Goal: Task Accomplishment & Management: Use online tool/utility

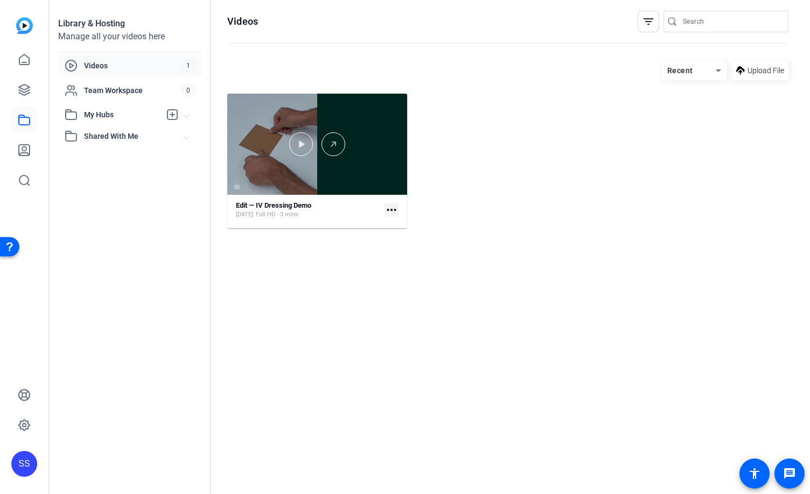
click at [359, 119] on div at bounding box center [317, 144] width 180 height 101
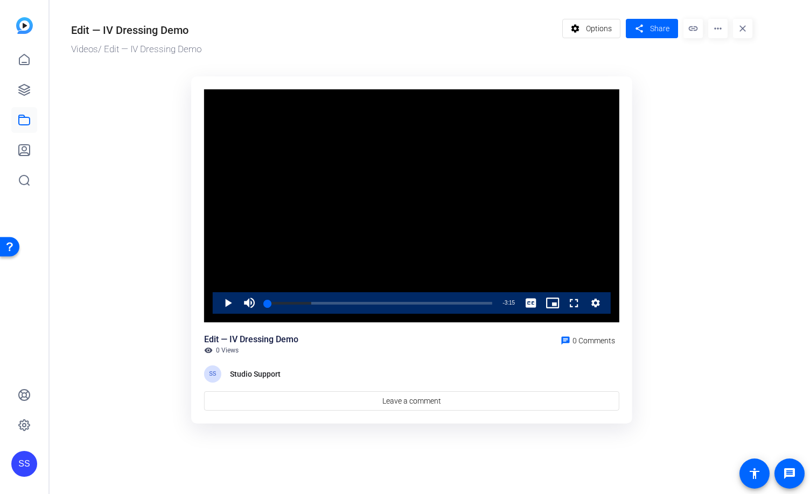
click at [15, 470] on div "SS" at bounding box center [24, 464] width 26 height 26
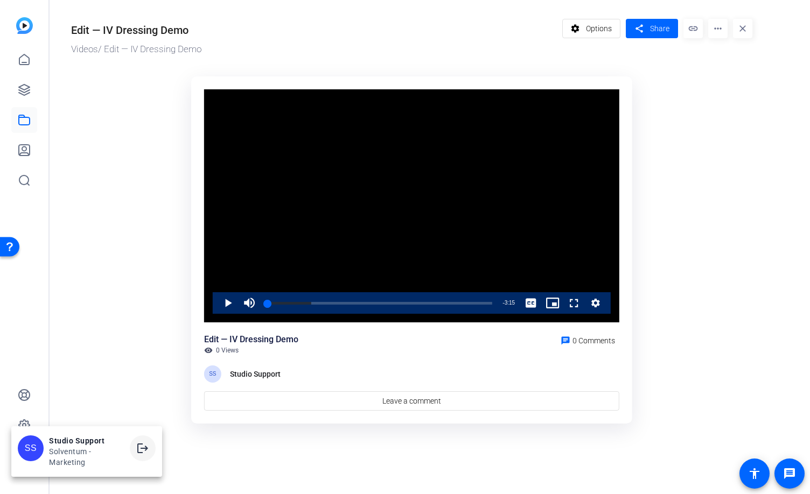
click at [145, 458] on span at bounding box center [143, 448] width 26 height 26
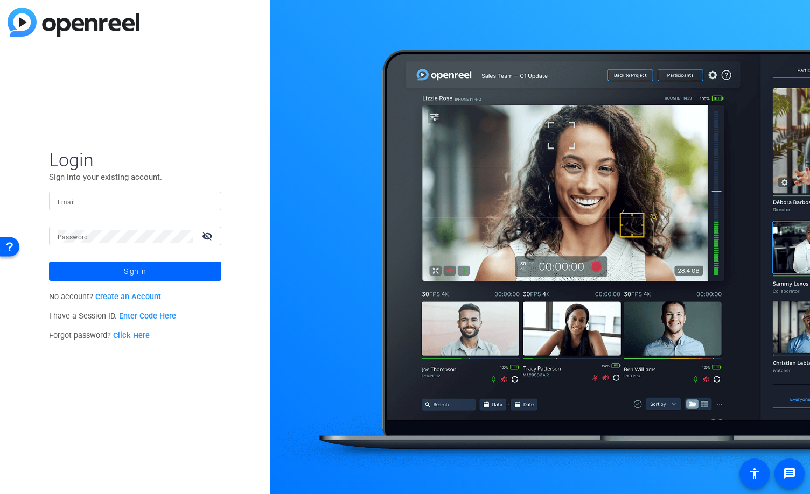
click at [94, 193] on div at bounding box center [135, 201] width 155 height 19
click at [204, 199] on img at bounding box center [204, 201] width 8 height 13
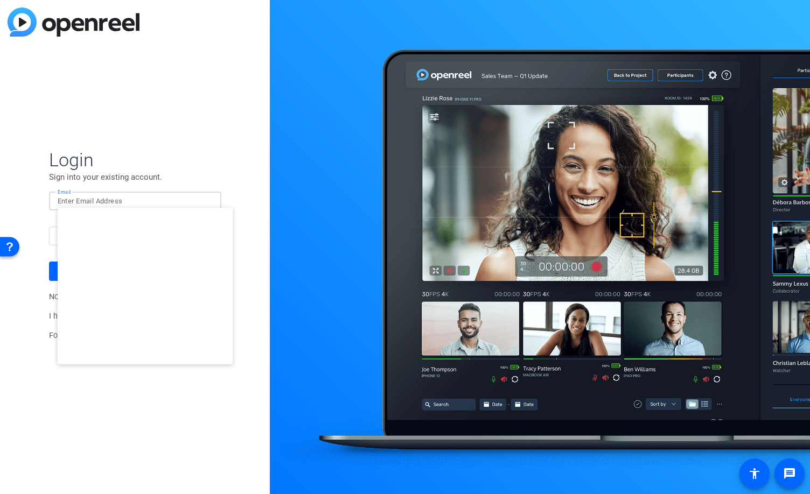
type input "studiosupport+1@openreel.com"
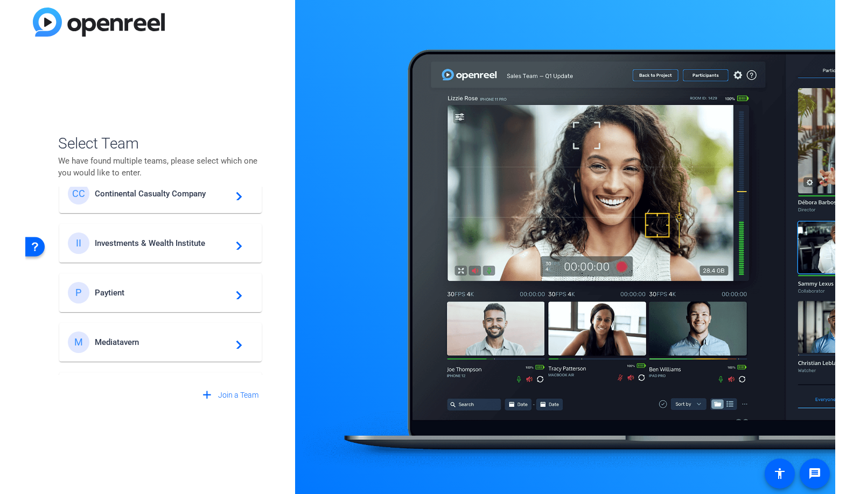
scroll to position [470, 0]
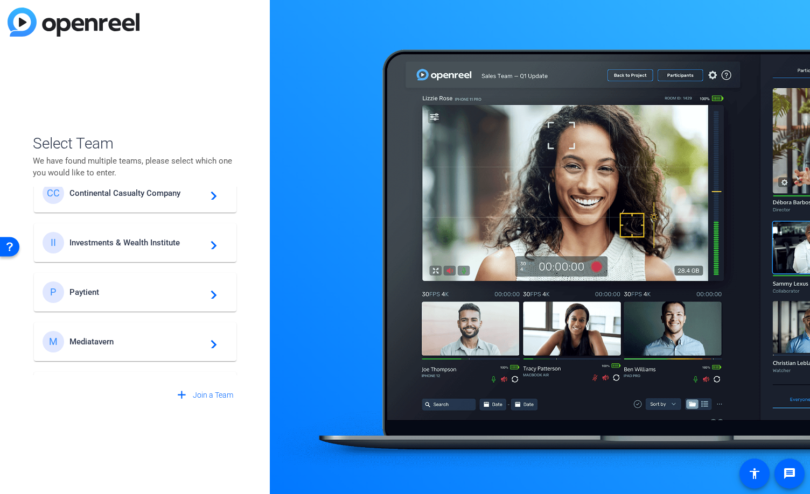
click at [156, 239] on span "Investments & Wealth Institute" at bounding box center [136, 243] width 135 height 10
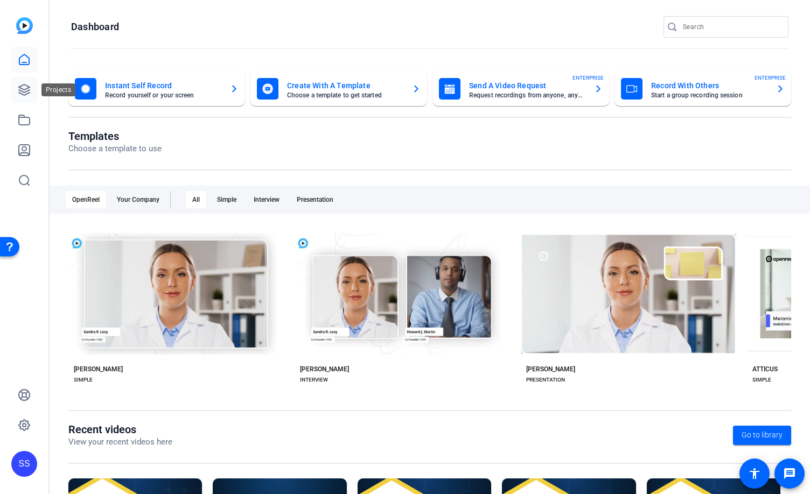
click at [33, 96] on link at bounding box center [24, 90] width 26 height 26
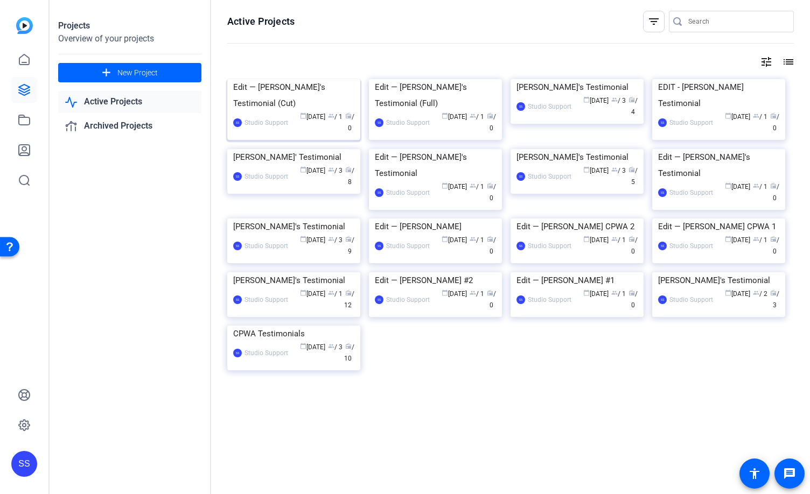
click at [286, 79] on img at bounding box center [293, 79] width 133 height 0
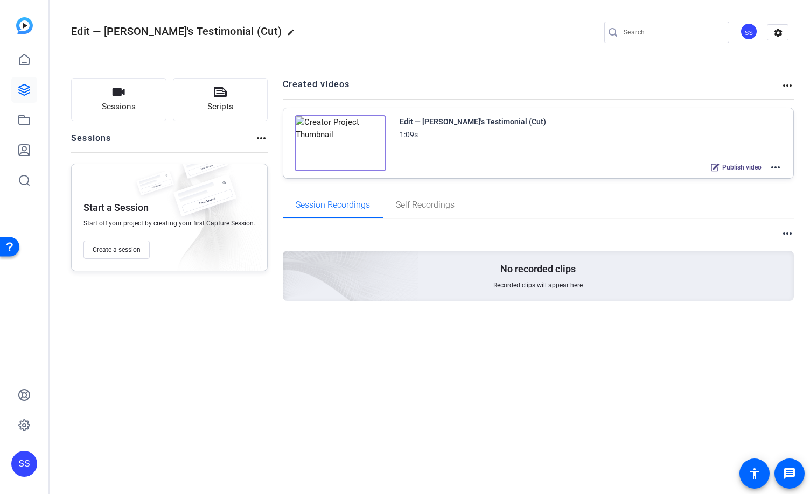
click at [773, 167] on mat-icon "more_horiz" at bounding box center [775, 167] width 13 height 13
click at [763, 175] on span "Edit in Creator" at bounding box center [735, 180] width 75 height 13
click at [24, 122] on icon at bounding box center [24, 120] width 13 height 13
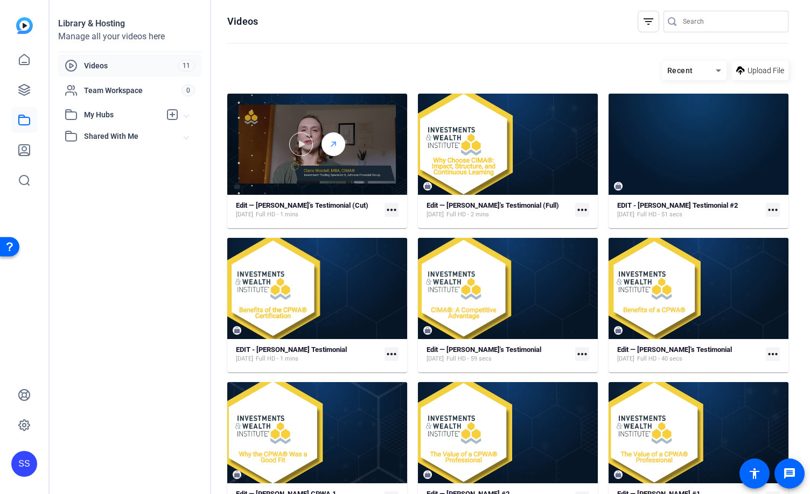
click at [338, 136] on div at bounding box center [333, 144] width 24 height 24
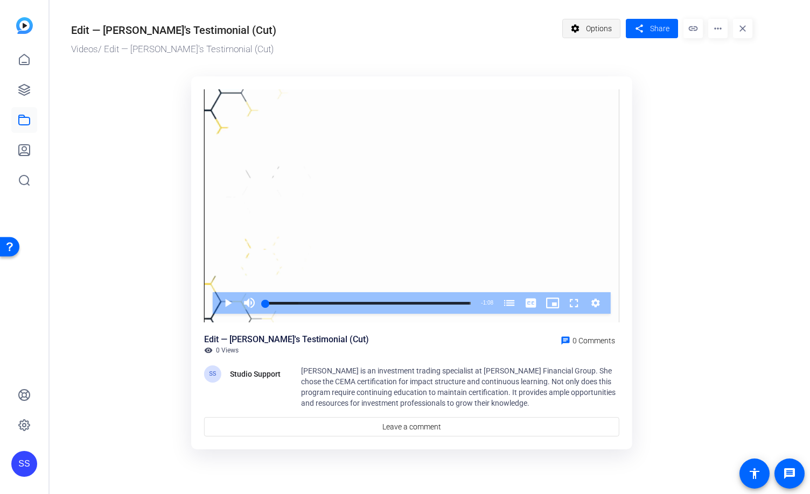
click at [606, 31] on span "Options" at bounding box center [599, 28] width 26 height 20
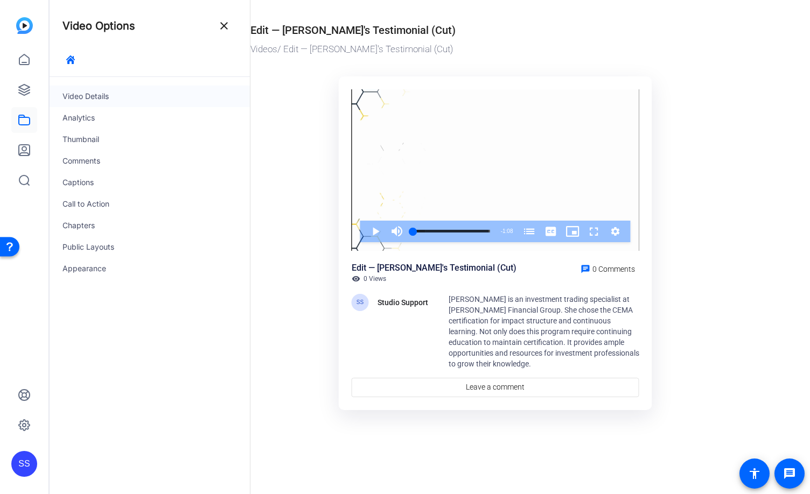
click at [88, 97] on div "Video Details" at bounding box center [150, 97] width 200 height 22
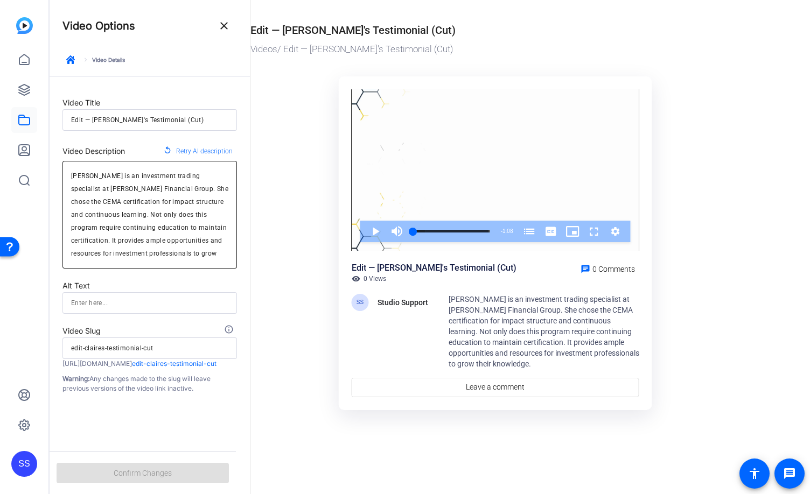
click at [132, 204] on textarea "Claire Wardell is an investment trading specialist at Johnson Financial Group. …" at bounding box center [149, 215] width 157 height 90
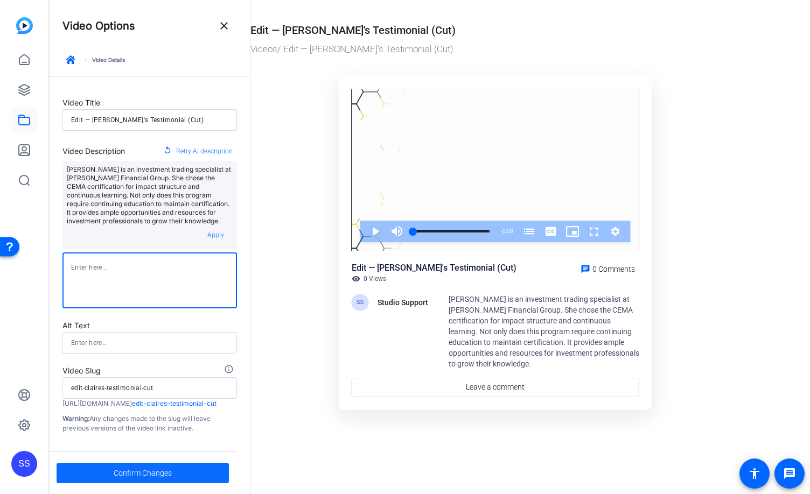
click at [129, 470] on span "Confirm Changes" at bounding box center [143, 473] width 58 height 20
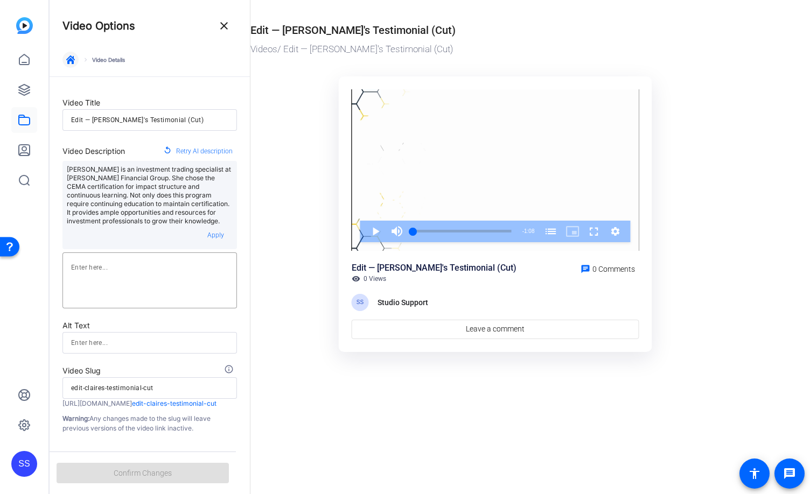
click at [74, 57] on icon "button" at bounding box center [70, 59] width 9 height 9
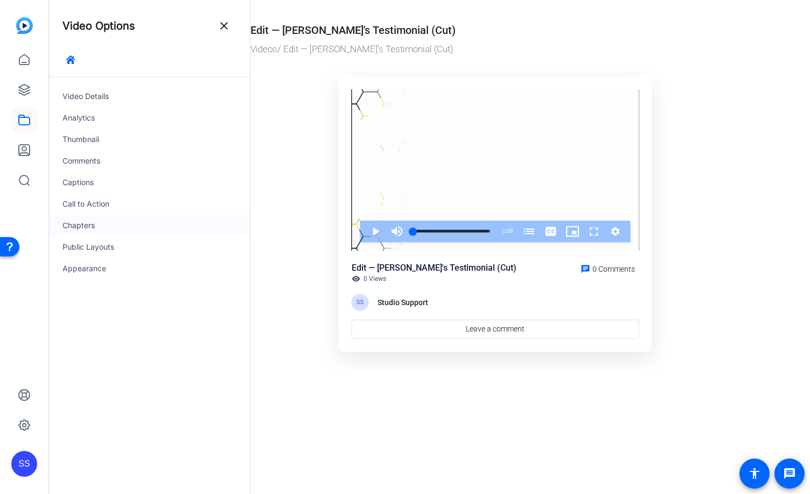
click at [82, 226] on div "Chapters" at bounding box center [150, 226] width 200 height 22
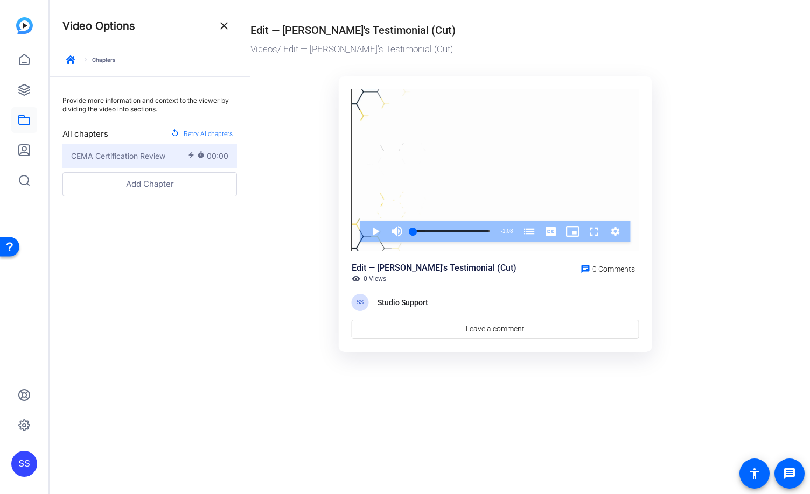
click at [171, 159] on div "CEMA Certification Review" at bounding box center [129, 155] width 116 height 11
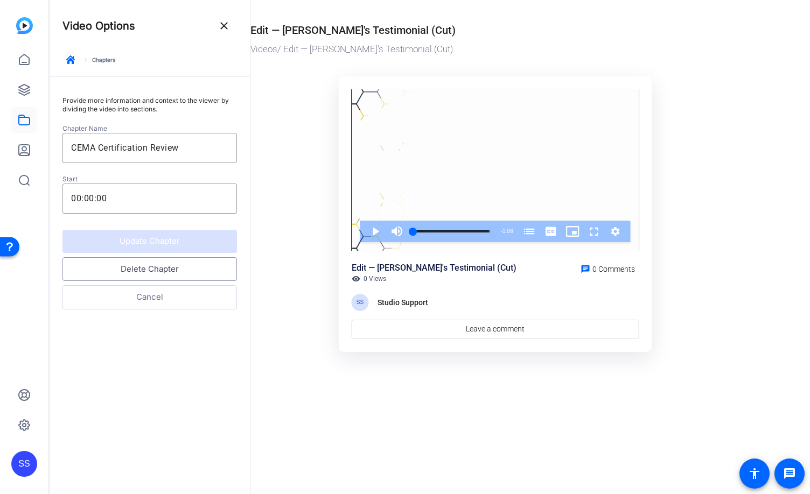
click at [159, 275] on button "Delete Chapter" at bounding box center [149, 269] width 174 height 24
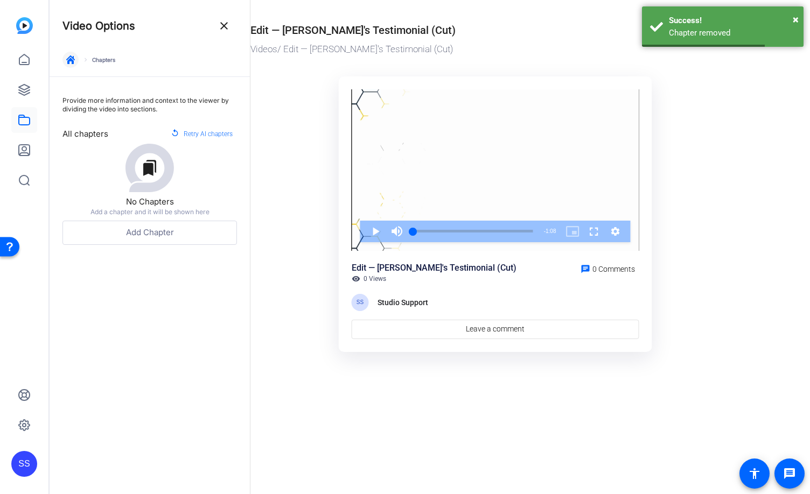
click at [74, 58] on icon "button" at bounding box center [70, 59] width 9 height 9
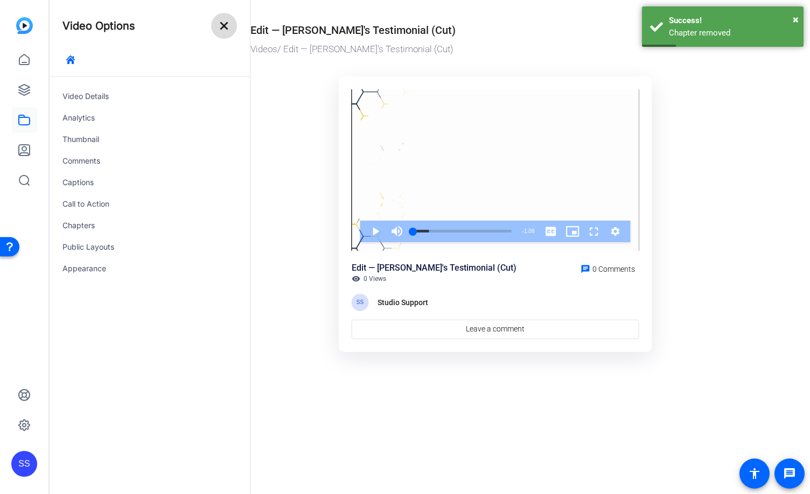
click at [220, 32] on mat-icon "close" at bounding box center [223, 25] width 13 height 13
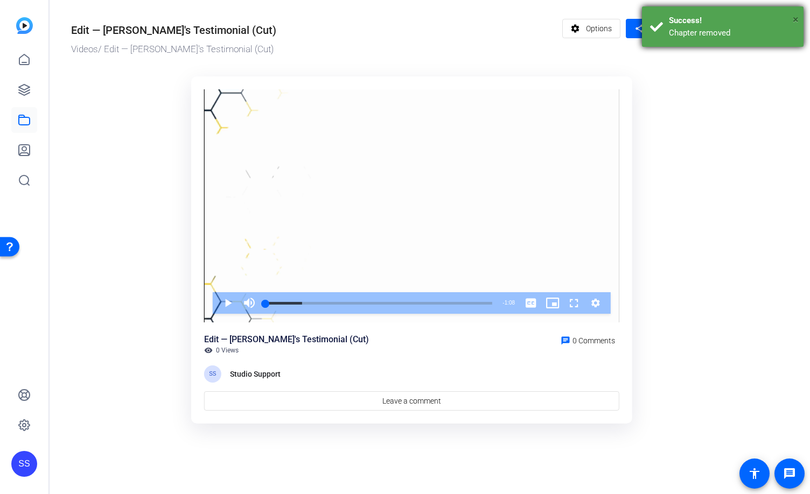
click at [793, 18] on span "×" at bounding box center [795, 19] width 6 height 13
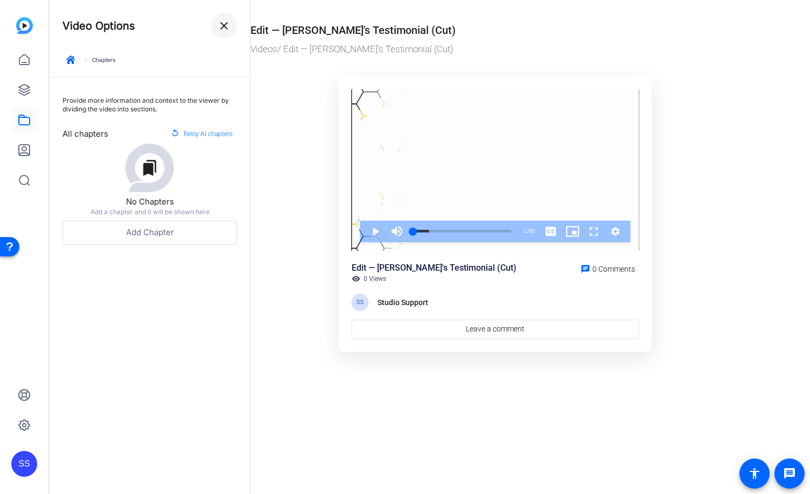
click at [234, 25] on span at bounding box center [224, 26] width 26 height 26
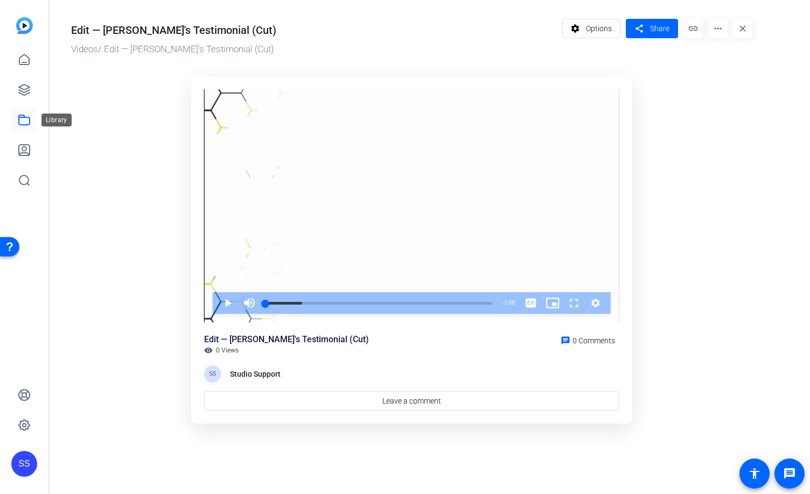
click at [26, 122] on icon at bounding box center [24, 120] width 13 height 13
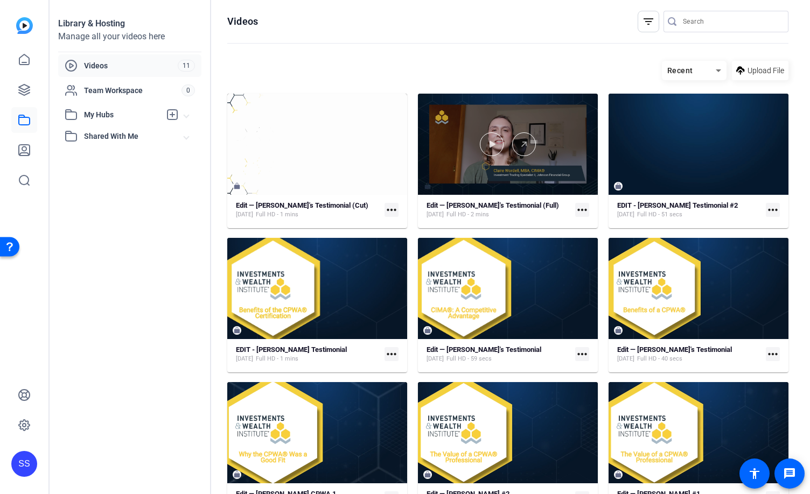
click at [557, 174] on div at bounding box center [508, 144] width 180 height 101
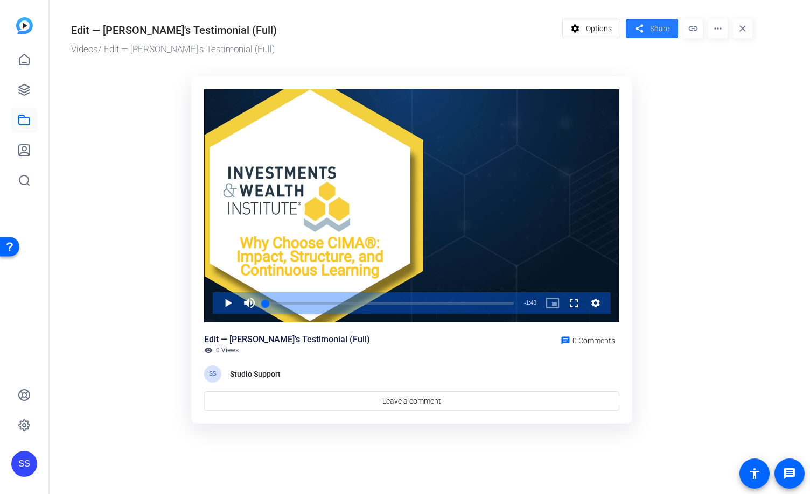
click at [641, 22] on mat-icon "share" at bounding box center [638, 29] width 13 height 15
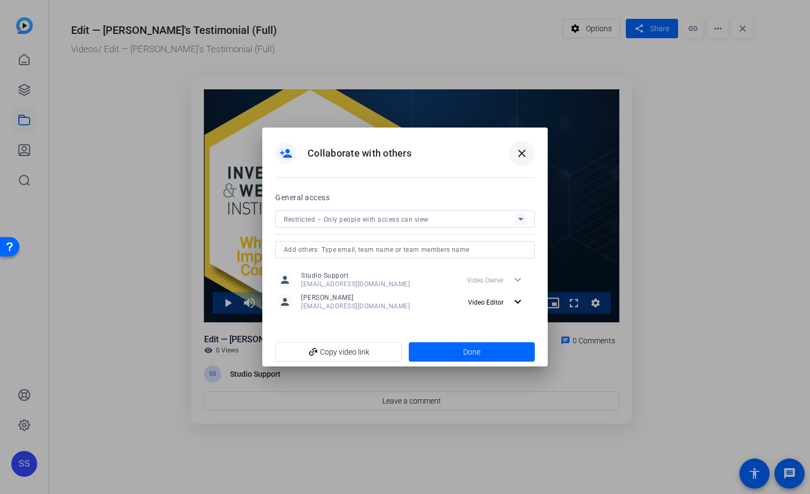
click at [529, 154] on span at bounding box center [522, 153] width 26 height 26
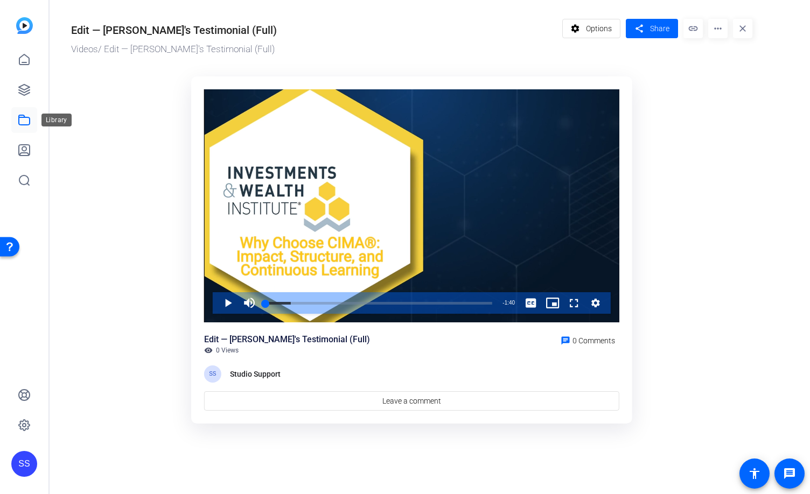
click at [27, 126] on icon at bounding box center [24, 120] width 13 height 13
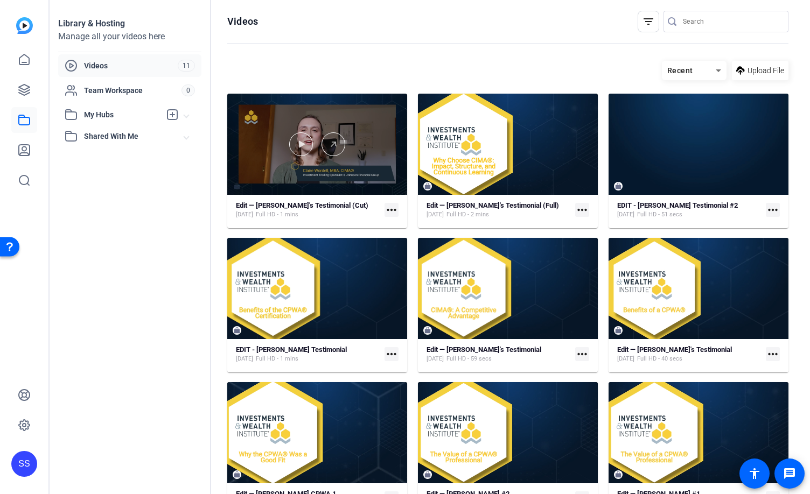
click at [378, 117] on div at bounding box center [317, 144] width 180 height 101
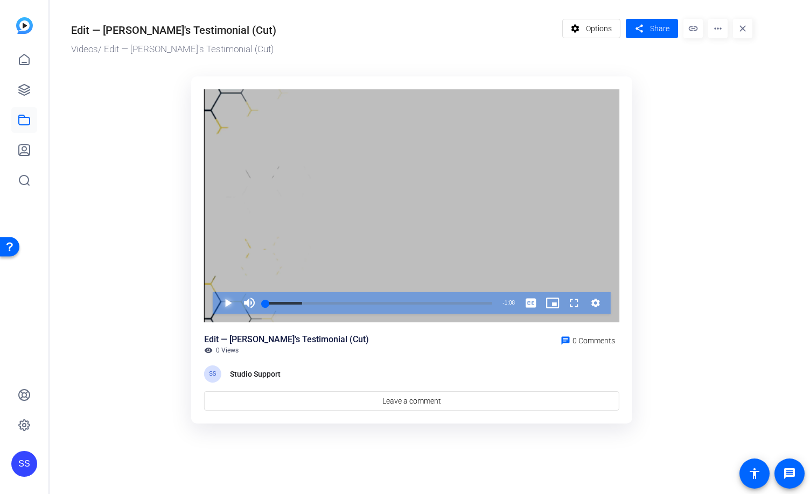
click at [217, 302] on span "Video Player" at bounding box center [217, 303] width 0 height 22
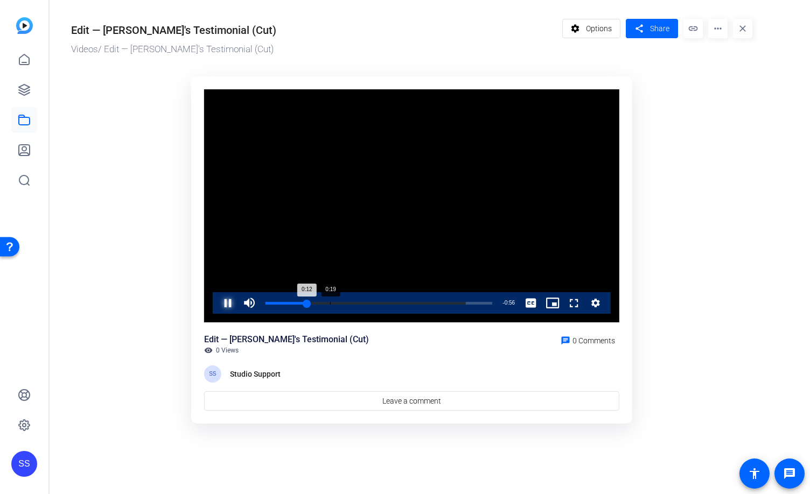
click at [329, 303] on div "Loaded : 88.49% 0:19 0:12" at bounding box center [378, 303] width 227 height 3
click at [375, 300] on div "Loaded : 88.49% 0:33 0:19" at bounding box center [378, 303] width 237 height 22
drag, startPoint x: 421, startPoint y: 300, endPoint x: 446, endPoint y: 300, distance: 25.3
click at [422, 300] on div "Loaded : 100.00% 0:46 0:33" at bounding box center [378, 303] width 237 height 22
click at [467, 302] on div "Loaded : 100.00% 1:00 0:48" at bounding box center [378, 303] width 227 height 3
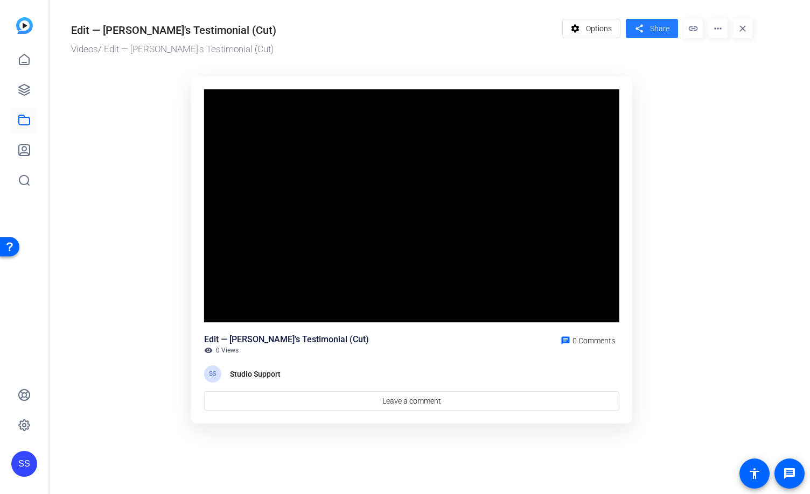
click at [657, 26] on span "Share" at bounding box center [659, 28] width 19 height 11
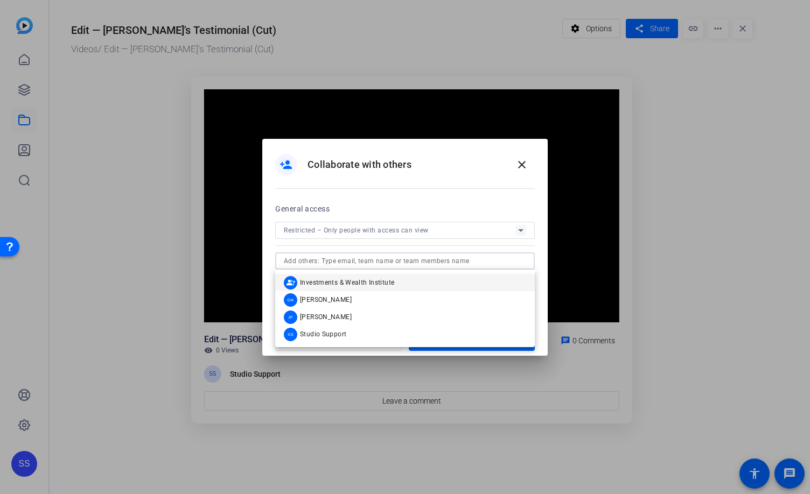
click at [364, 259] on input "text" at bounding box center [405, 261] width 242 height 13
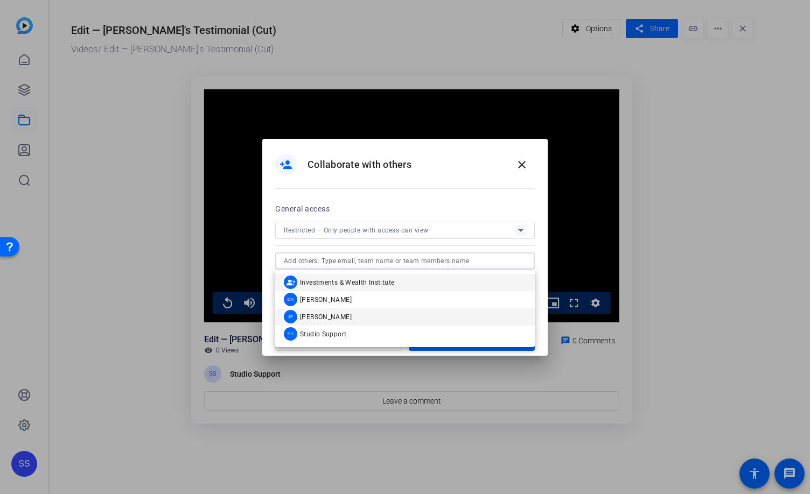
click at [372, 324] on mat-option "JF Jenny Franchi" at bounding box center [404, 316] width 259 height 17
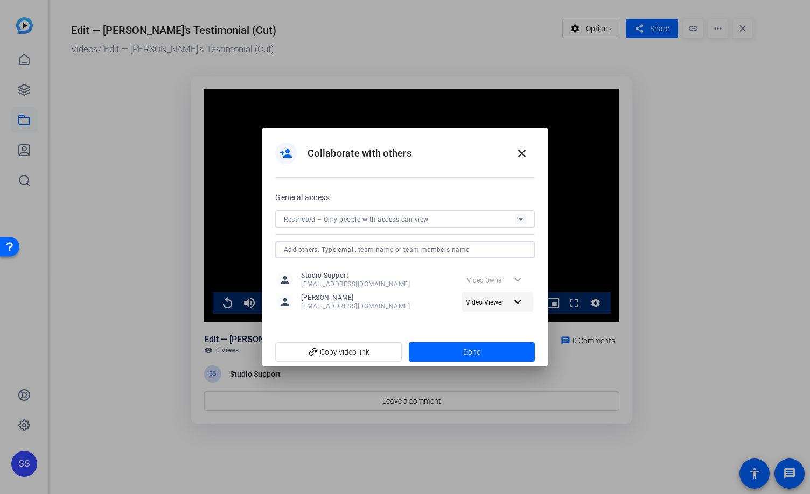
click at [512, 301] on mat-icon "expand_more" at bounding box center [517, 302] width 13 height 13
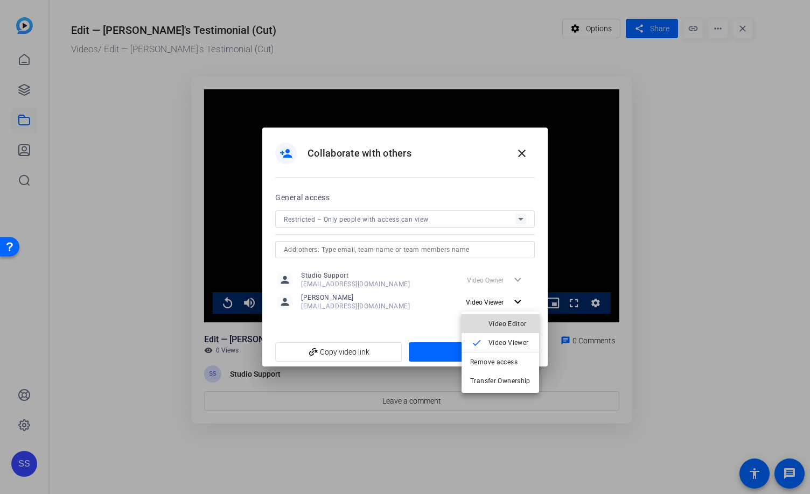
click at [514, 321] on span "Video Editor" at bounding box center [507, 324] width 38 height 8
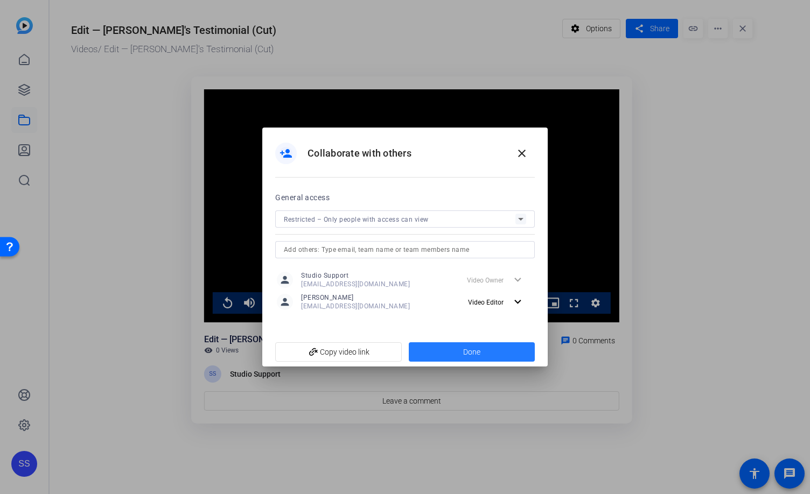
click at [509, 348] on span at bounding box center [472, 352] width 126 height 26
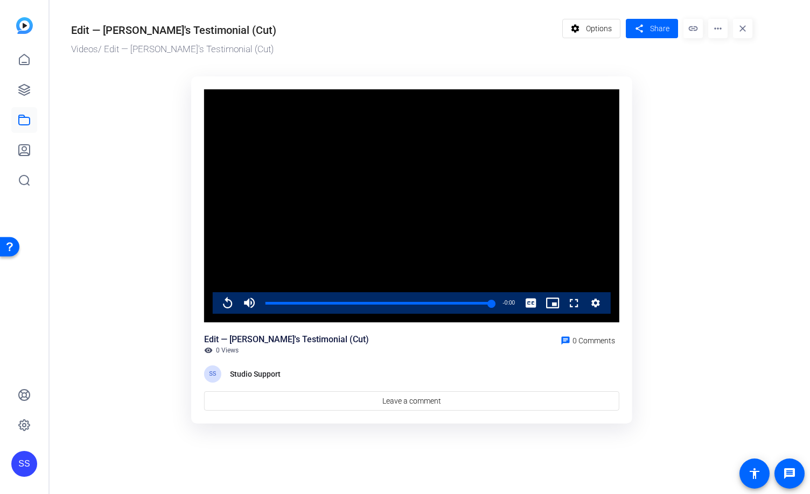
click at [702, 158] on ktd-grid "Video Player is loading. Play Video Replay Mute Current Time 1:08 / Duration 1:…" at bounding box center [411, 250] width 681 height 361
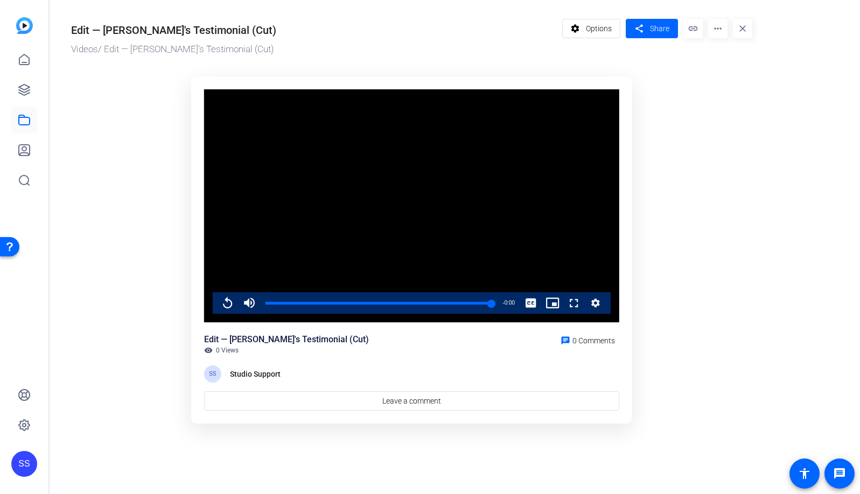
click at [26, 468] on div "SS" at bounding box center [24, 464] width 26 height 26
click at [143, 444] on mat-icon "logout" at bounding box center [142, 448] width 13 height 13
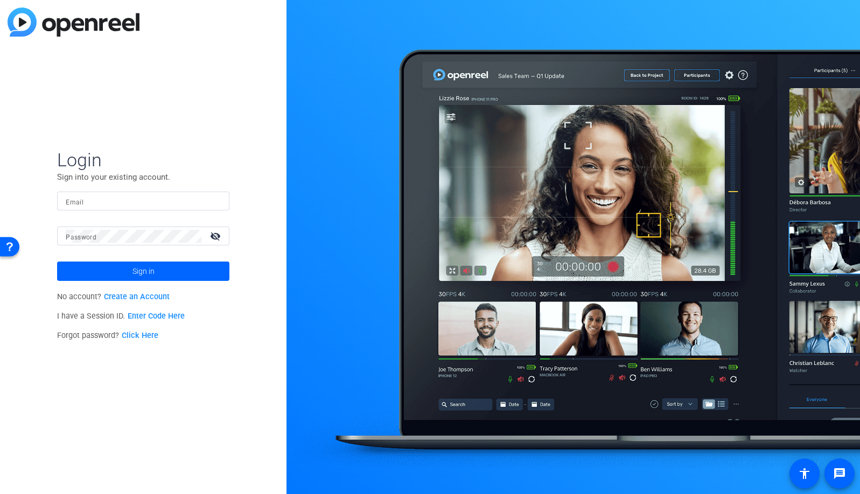
click at [179, 200] on input "Email" at bounding box center [143, 201] width 155 height 13
click at [210, 200] on img at bounding box center [212, 201] width 8 height 13
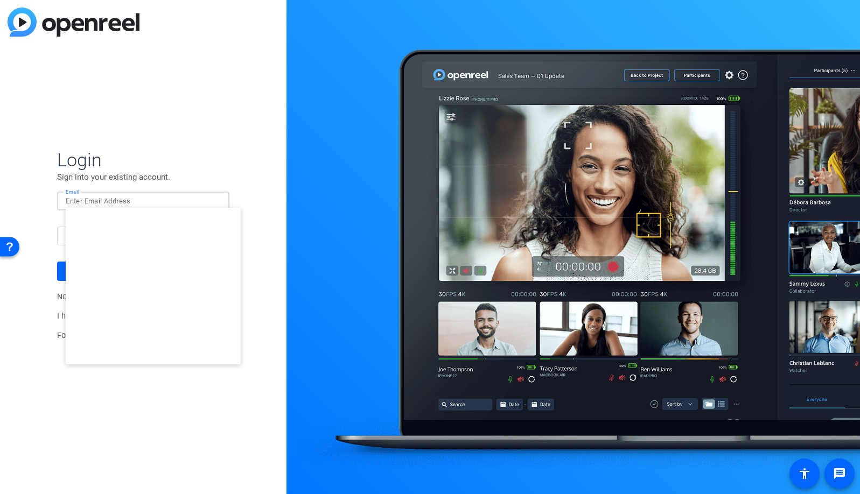
type input "[EMAIL_ADDRESS][DOMAIN_NAME]"
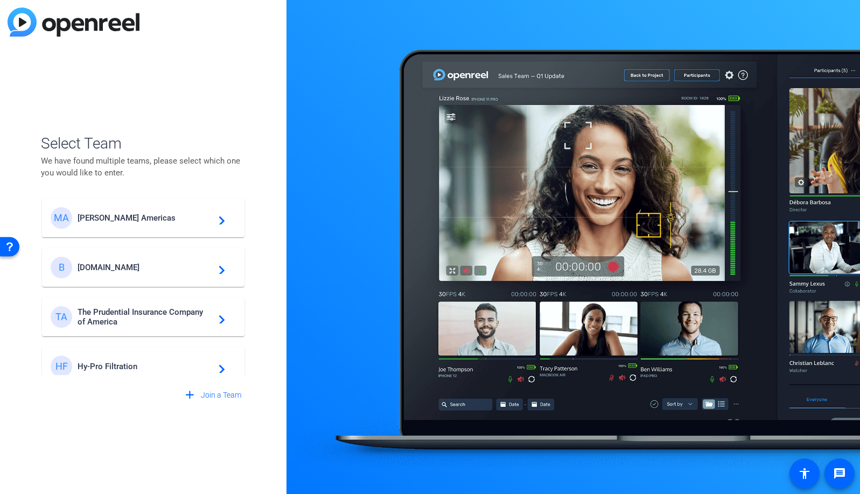
click at [154, 267] on span "Breastcancer.org" at bounding box center [145, 268] width 135 height 10
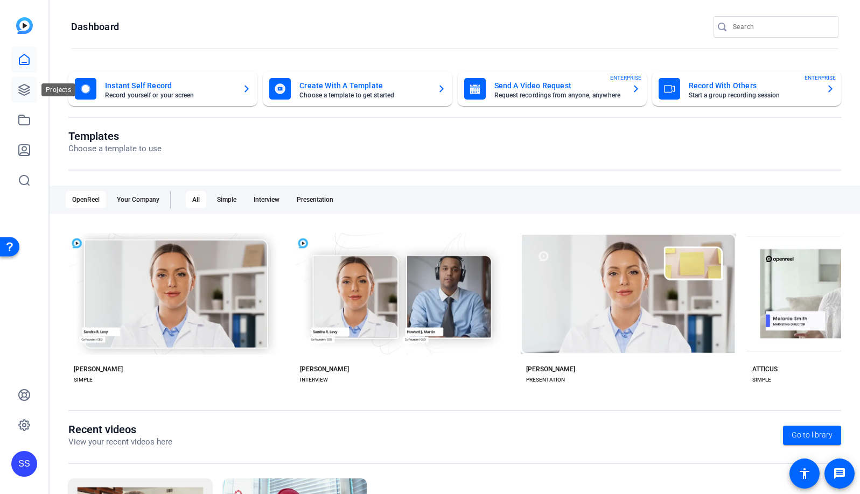
click at [23, 88] on icon at bounding box center [24, 89] width 13 height 13
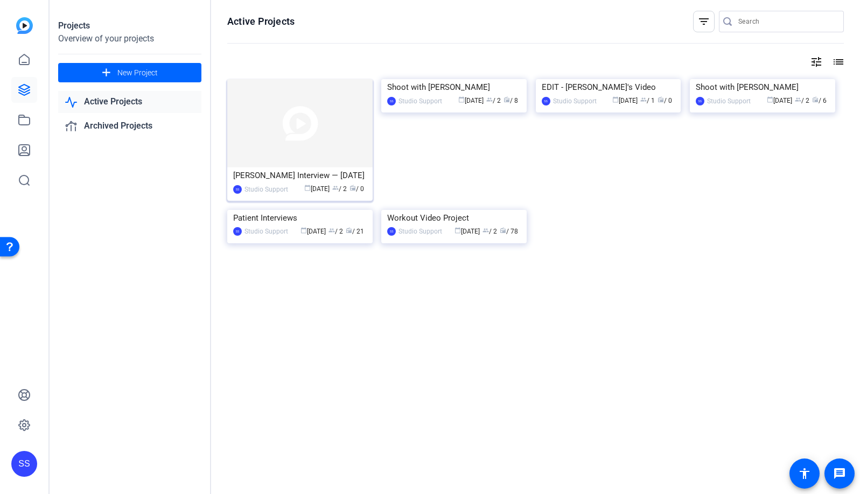
click at [341, 124] on img at bounding box center [299, 123] width 145 height 88
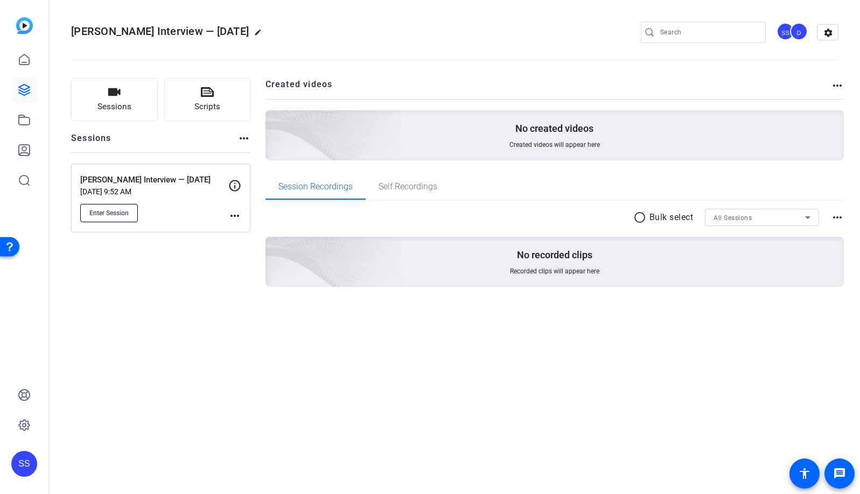
click at [100, 213] on span "Enter Session" at bounding box center [108, 213] width 39 height 9
click at [254, 32] on mat-icon "edit" at bounding box center [260, 35] width 13 height 13
click at [119, 33] on input "[PERSON_NAME] Interview — [DATE]" at bounding box center [115, 32] width 71 height 13
click at [164, 34] on span "check_circle" at bounding box center [167, 32] width 13 height 13
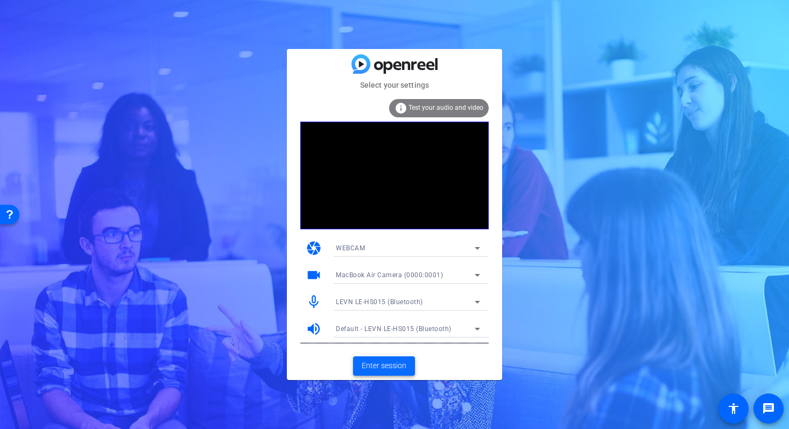
click at [398, 367] on span "Enter session" at bounding box center [384, 365] width 45 height 11
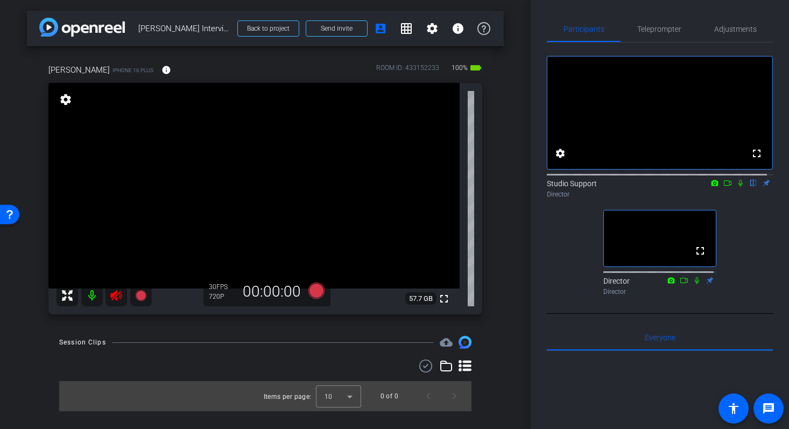
click at [117, 297] on icon at bounding box center [115, 295] width 11 height 11
click at [738, 187] on icon at bounding box center [740, 183] width 9 height 8
click at [742, 24] on span "Adjustments" at bounding box center [735, 29] width 43 height 26
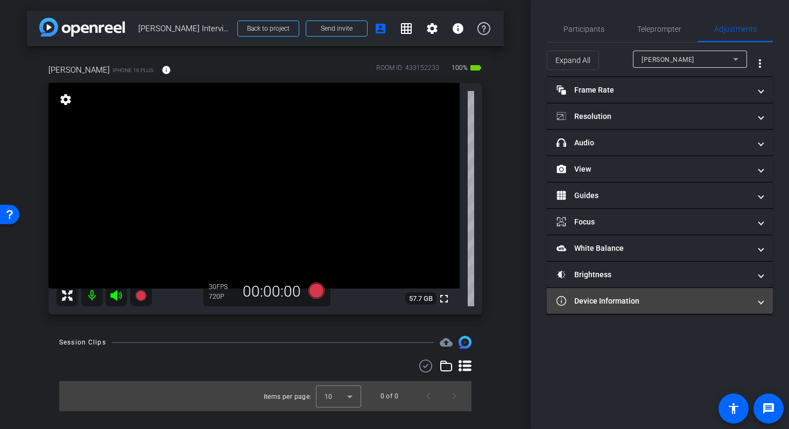
click at [656, 296] on mat-panel-title "Device Information" at bounding box center [654, 301] width 194 height 11
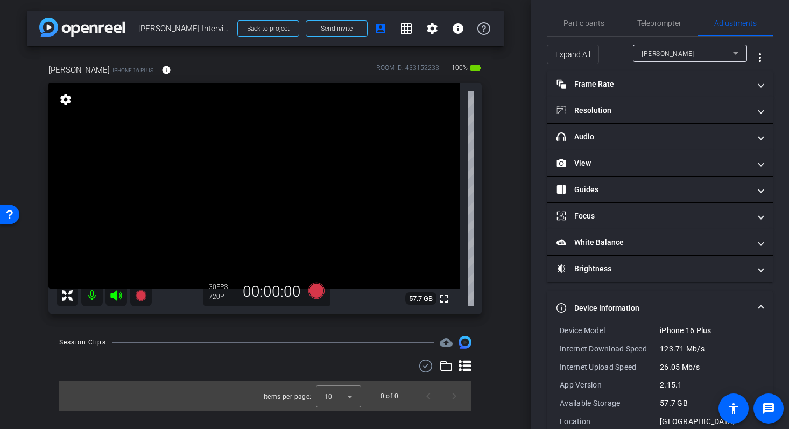
scroll to position [29, 0]
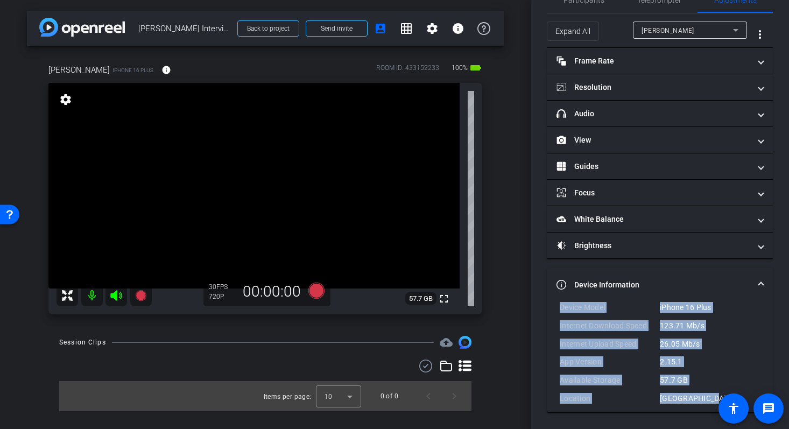
drag, startPoint x: 708, startPoint y: 399, endPoint x: 537, endPoint y: 307, distance: 193.9
click at [537, 307] on div "Participants Teleprompter Adjustments settings Studio Support flip Director Dir…" at bounding box center [660, 214] width 258 height 429
copy div "Device Model iPhone 16 Plus Internet Download Speed 123.71 Mb/s Internet Upload…"
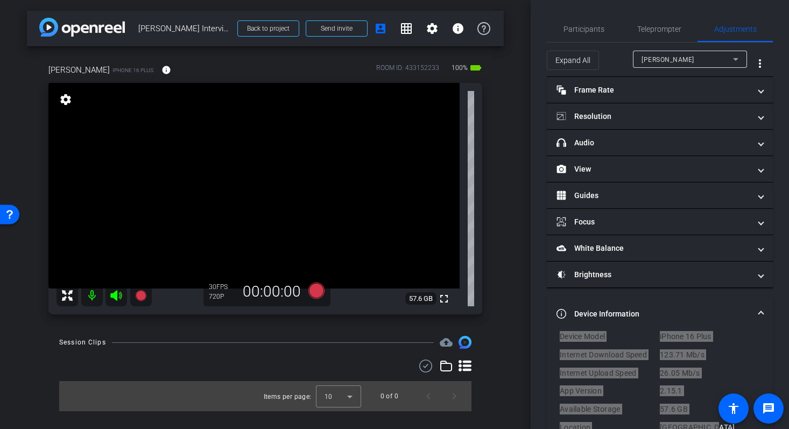
scroll to position [0, 0]
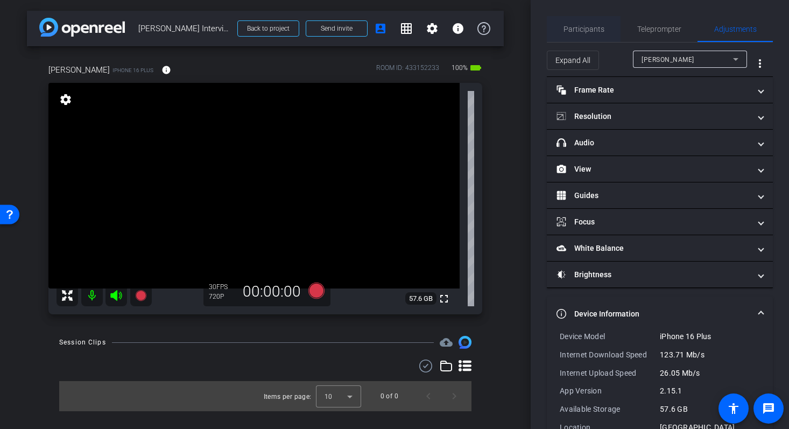
click at [577, 31] on span "Participants" at bounding box center [584, 29] width 41 height 8
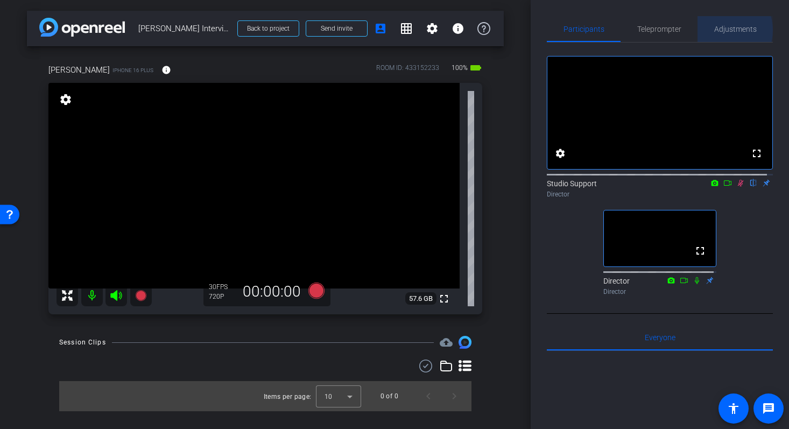
click at [715, 30] on span "Adjustments" at bounding box center [735, 29] width 43 height 8
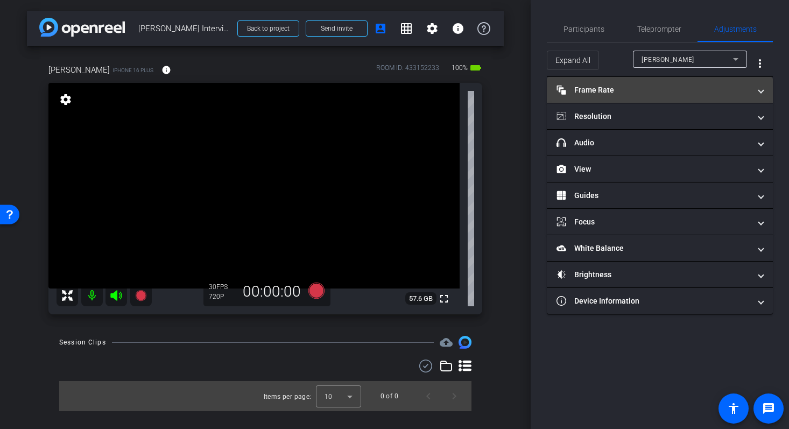
click at [713, 95] on mat-panel-title "Frame Rate Frame Rate" at bounding box center [654, 90] width 194 height 11
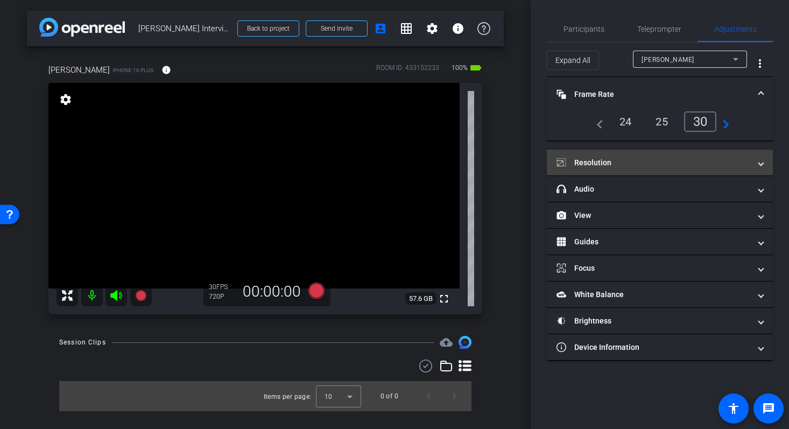
click at [753, 165] on span "Resolution" at bounding box center [658, 162] width 202 height 11
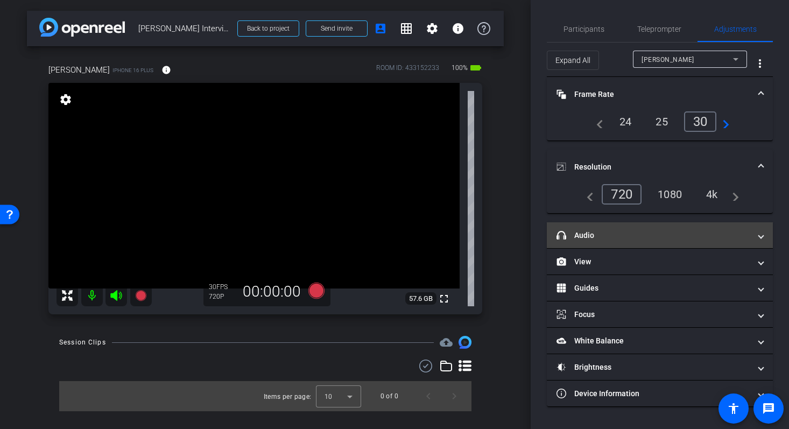
click at [662, 244] on mat-expansion-panel-header "headphone icon Audio" at bounding box center [660, 235] width 226 height 26
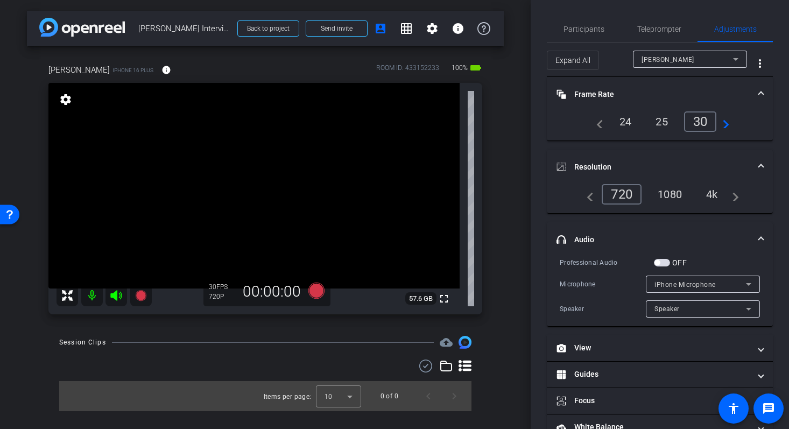
click at [760, 243] on mat-expansion-panel-header "headphone icon Audio" at bounding box center [660, 239] width 226 height 34
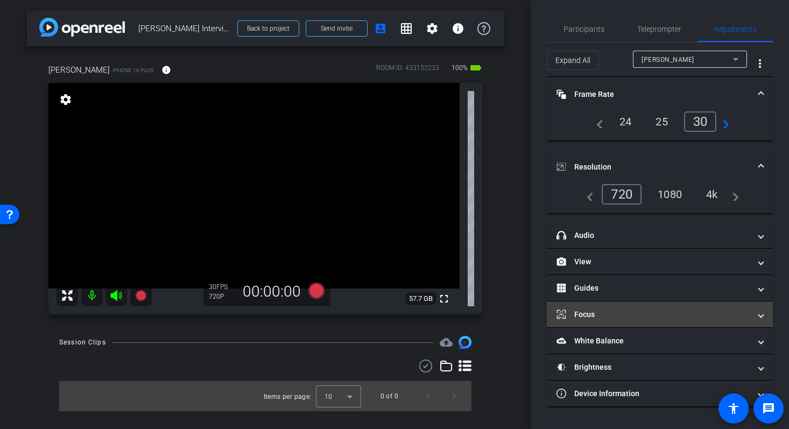
click at [601, 321] on mat-expansion-panel-header "Focus" at bounding box center [660, 314] width 226 height 26
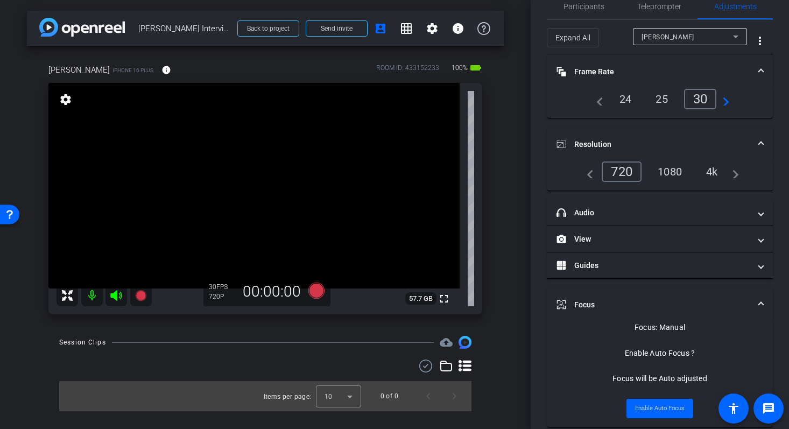
scroll to position [121, 0]
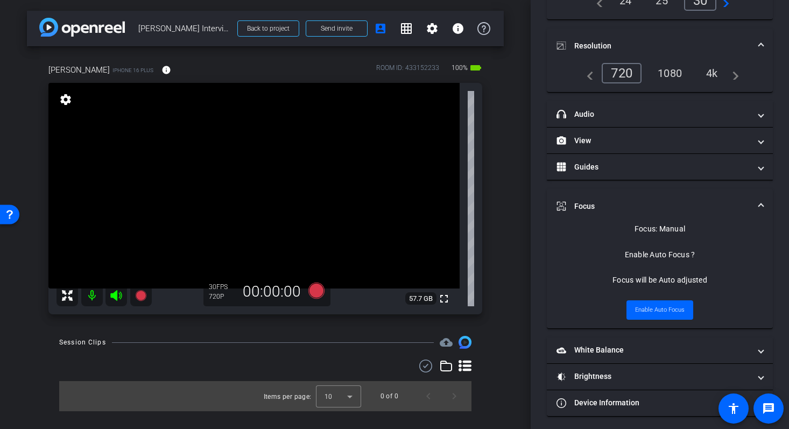
click at [226, 180] on video at bounding box center [253, 186] width 411 height 206
click at [759, 205] on span at bounding box center [761, 206] width 4 height 11
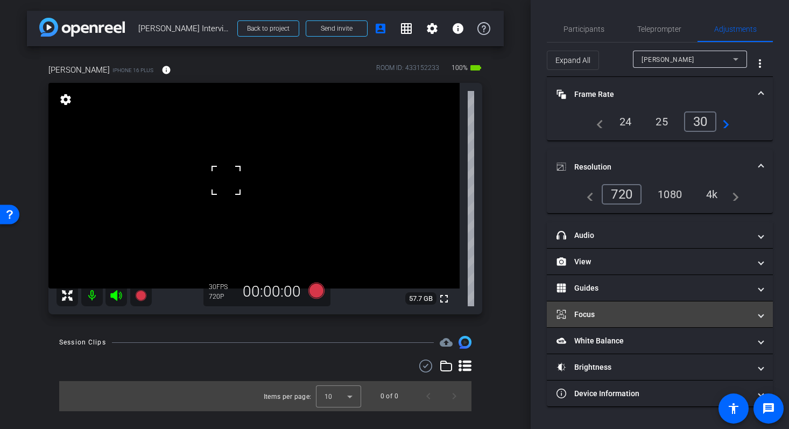
scroll to position [0, 0]
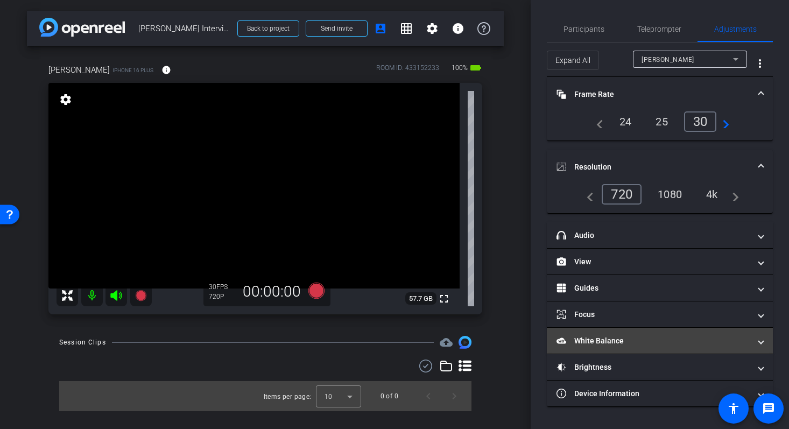
click at [656, 339] on mat-panel-title "White Balance White Balance" at bounding box center [654, 340] width 194 height 11
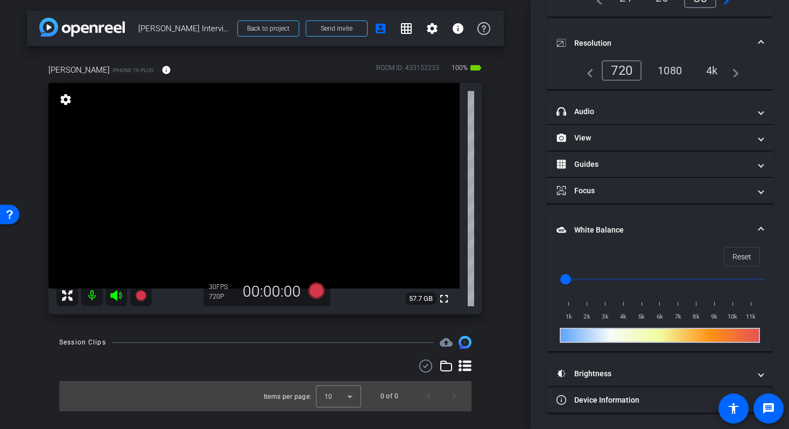
scroll to position [124, 0]
click at [758, 228] on mat-expansion-panel-header "White Balance White Balance" at bounding box center [660, 229] width 226 height 34
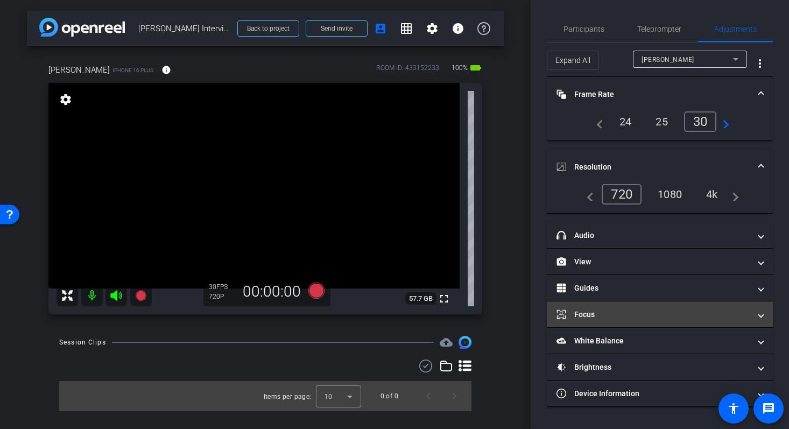
scroll to position [0, 0]
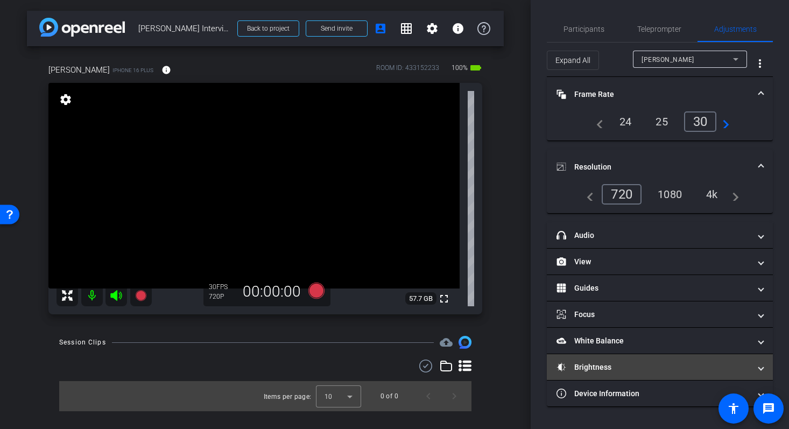
click at [677, 364] on mat-panel-title "Brightness" at bounding box center [654, 367] width 194 height 11
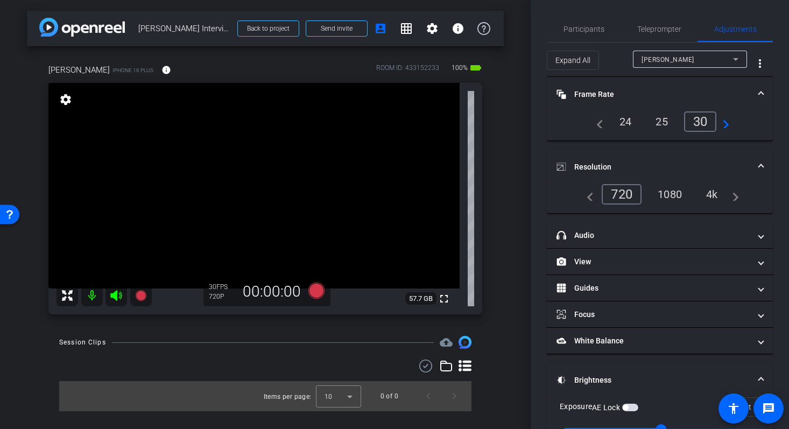
click at [758, 375] on mat-expansion-panel-header "Brightness" at bounding box center [660, 380] width 226 height 34
click at [582, 35] on span "Participants" at bounding box center [584, 29] width 41 height 26
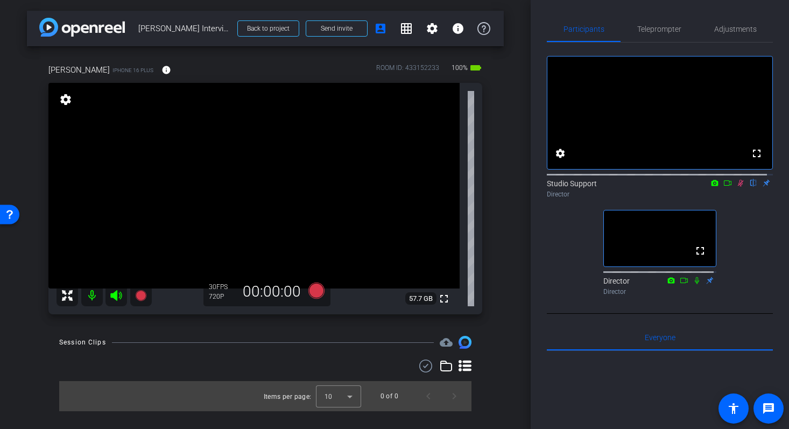
click at [509, 99] on div "arrow_back Elena Interview — 09/10/25 Back to project Send invite account_box g…" at bounding box center [265, 214] width 531 height 429
click at [738, 187] on icon at bounding box center [741, 183] width 6 height 7
click at [215, 143] on video at bounding box center [253, 186] width 411 height 206
click at [225, 194] on video at bounding box center [253, 186] width 411 height 206
click at [222, 164] on video at bounding box center [253, 186] width 411 height 206
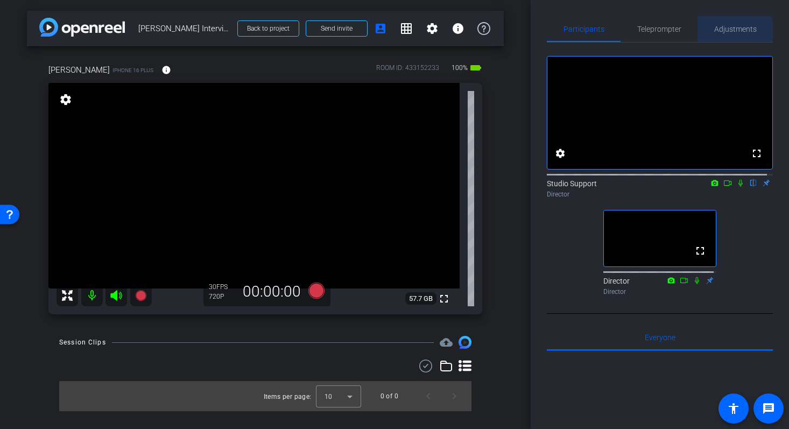
click at [726, 32] on span "Adjustments" at bounding box center [735, 29] width 43 height 8
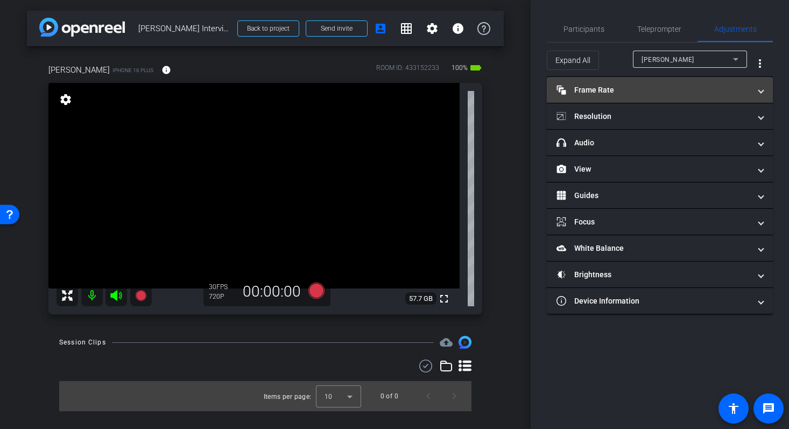
click at [691, 92] on mat-panel-title "Frame Rate Frame Rate" at bounding box center [654, 90] width 194 height 11
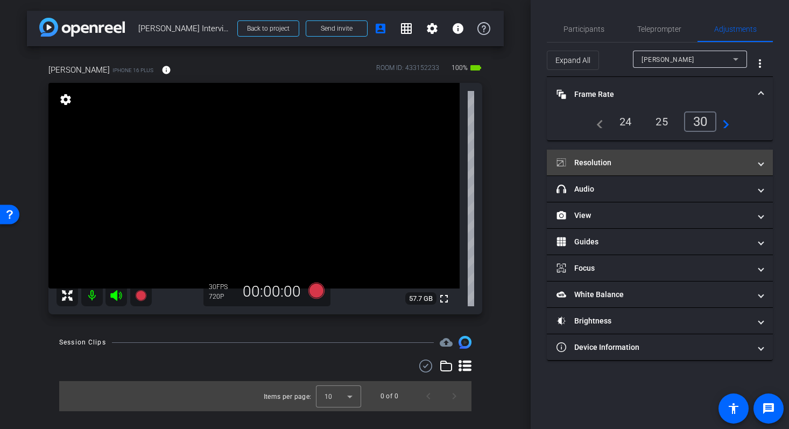
click at [759, 167] on span at bounding box center [761, 162] width 4 height 11
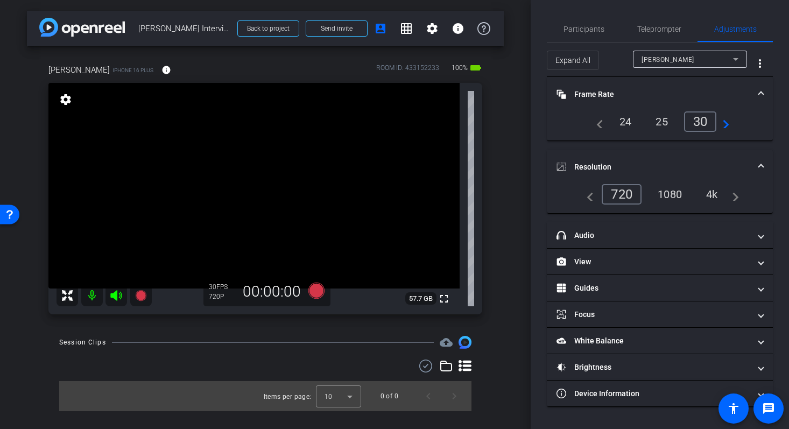
click at [669, 194] on div "1080" at bounding box center [670, 194] width 40 height 18
click at [765, 93] on mat-expansion-panel-header "Frame Rate Frame Rate" at bounding box center [660, 94] width 226 height 34
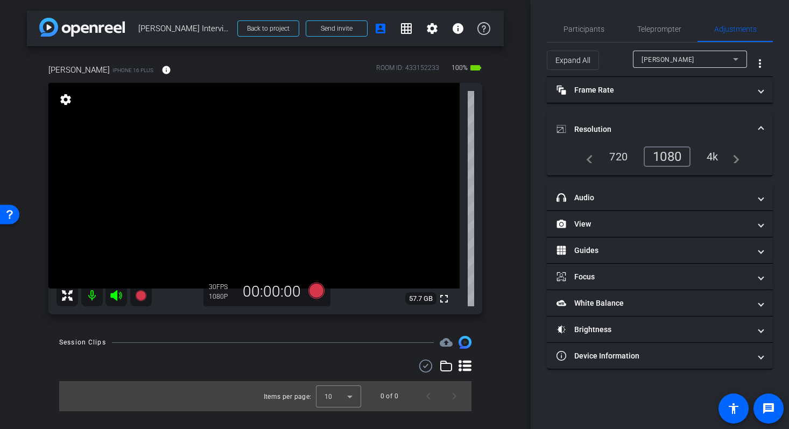
click at [763, 126] on mat-expansion-panel-header "Resolution" at bounding box center [660, 129] width 226 height 34
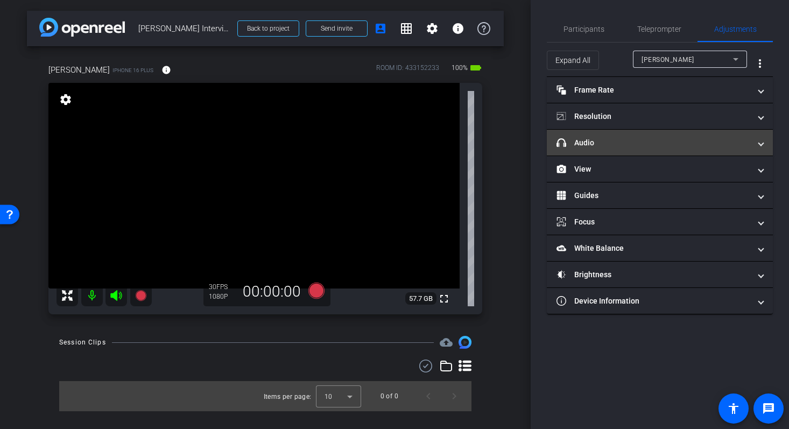
click at [760, 144] on span at bounding box center [761, 142] width 4 height 11
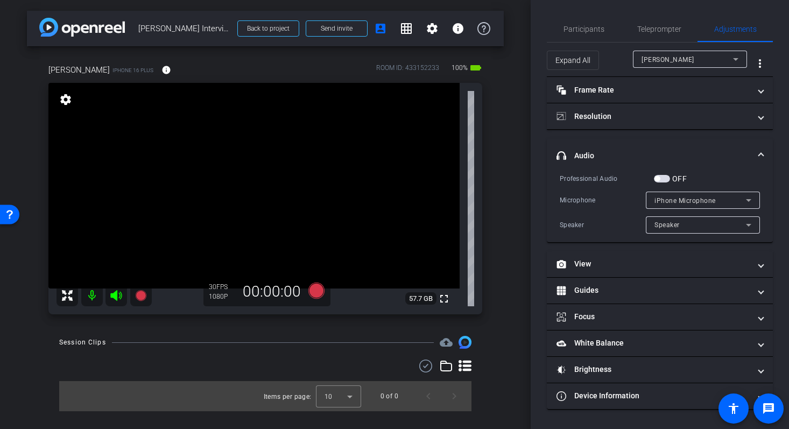
click at [766, 159] on mat-expansion-panel-header "headphone icon Audio" at bounding box center [660, 155] width 226 height 34
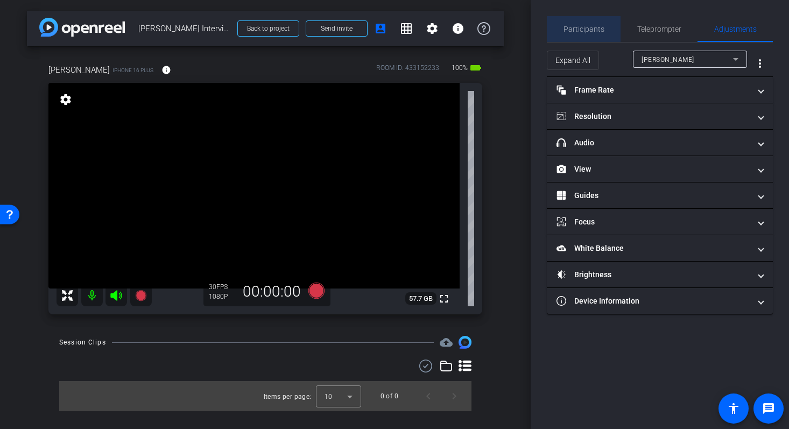
click at [595, 37] on span "Participants" at bounding box center [584, 29] width 41 height 26
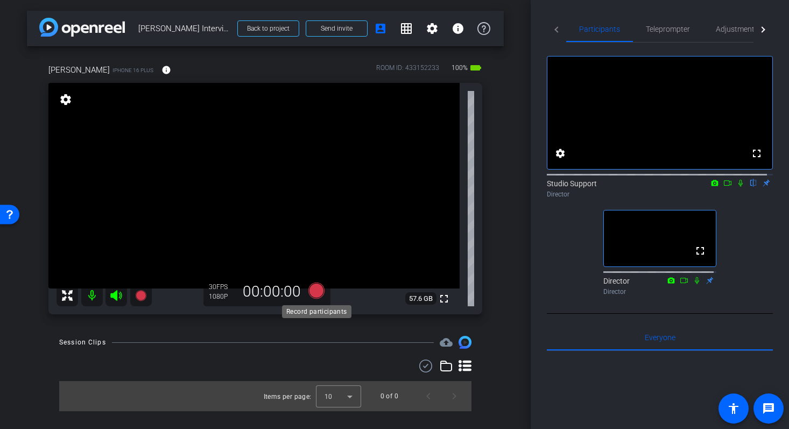
click at [320, 294] on icon at bounding box center [316, 291] width 16 height 16
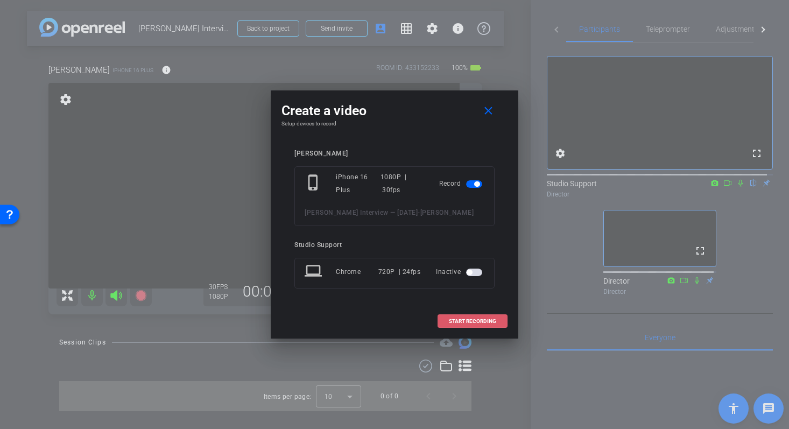
click at [482, 322] on span "START RECORDING" at bounding box center [472, 321] width 47 height 5
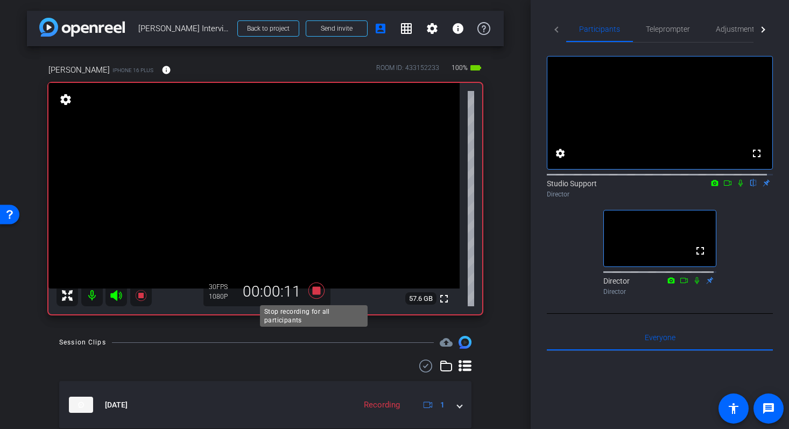
click at [314, 293] on icon at bounding box center [316, 291] width 16 height 16
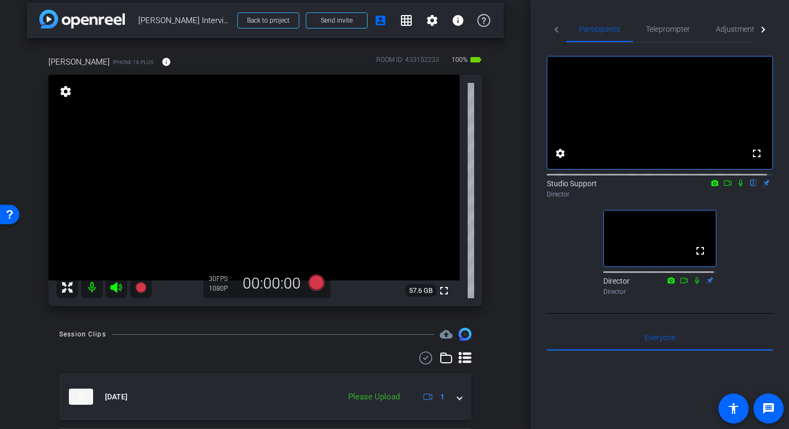
scroll to position [11, 0]
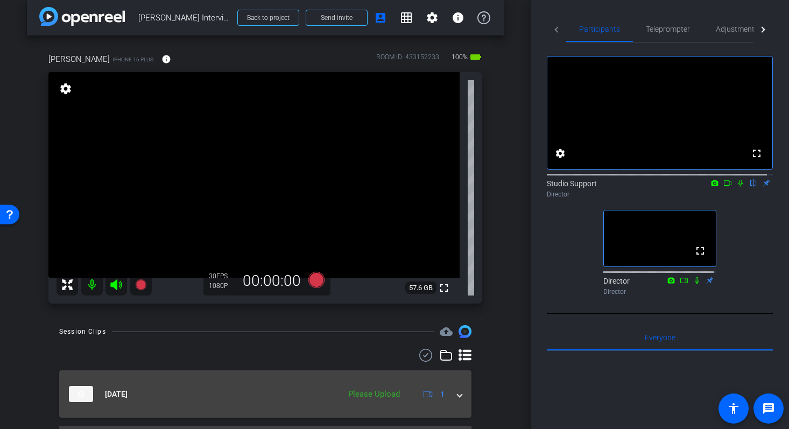
click at [451, 392] on div "Sep 10, 2025 Please Upload 1" at bounding box center [263, 394] width 389 height 16
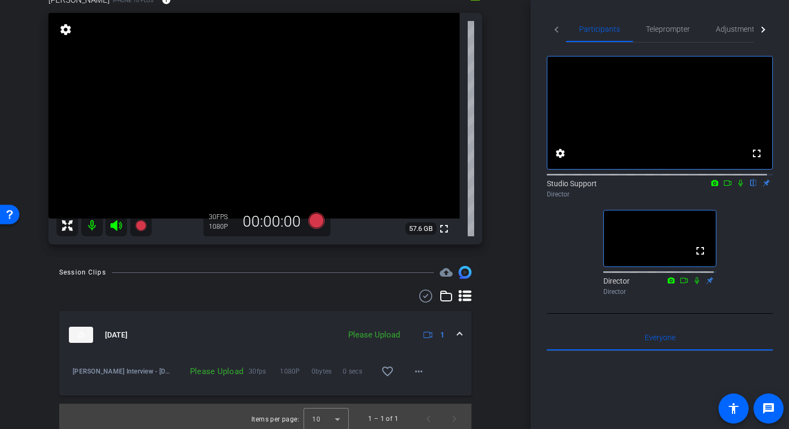
scroll to position [75, 0]
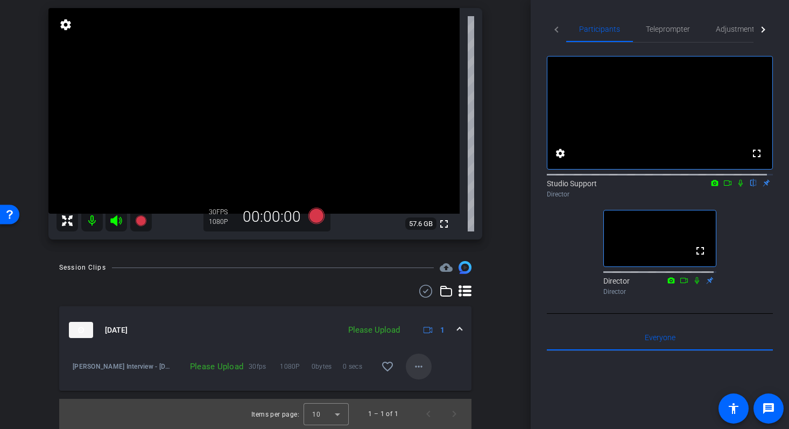
click at [414, 365] on mat-icon "more_horiz" at bounding box center [418, 366] width 13 height 13
click at [432, 385] on span "Upload" at bounding box center [430, 389] width 43 height 13
click at [500, 326] on div "arrow_back Elena Interview — 09/10/25 Back to project Send invite account_box g…" at bounding box center [265, 139] width 531 height 429
click at [74, 370] on mat-icon "play_circle_outline" at bounding box center [72, 369] width 11 height 11
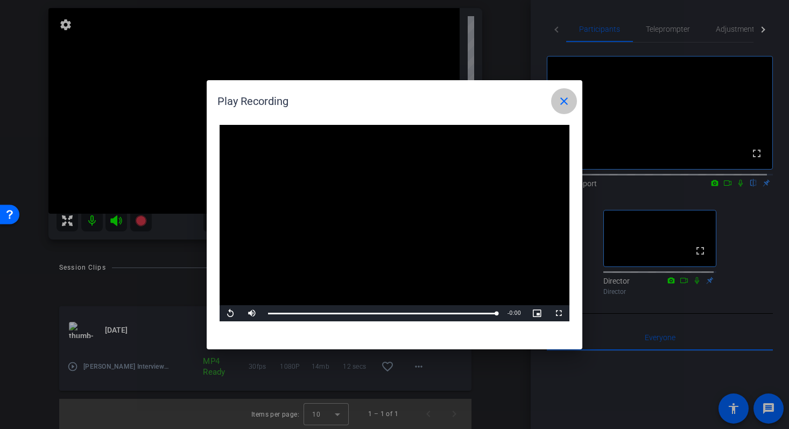
click at [558, 103] on mat-icon "close" at bounding box center [564, 101] width 13 height 13
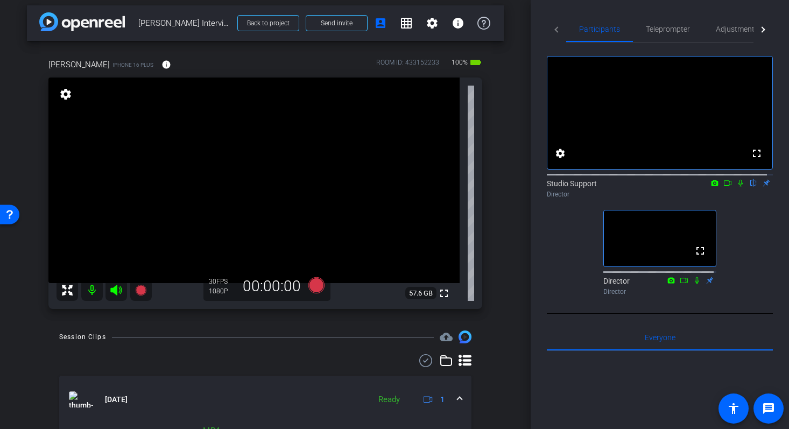
scroll to position [3, 0]
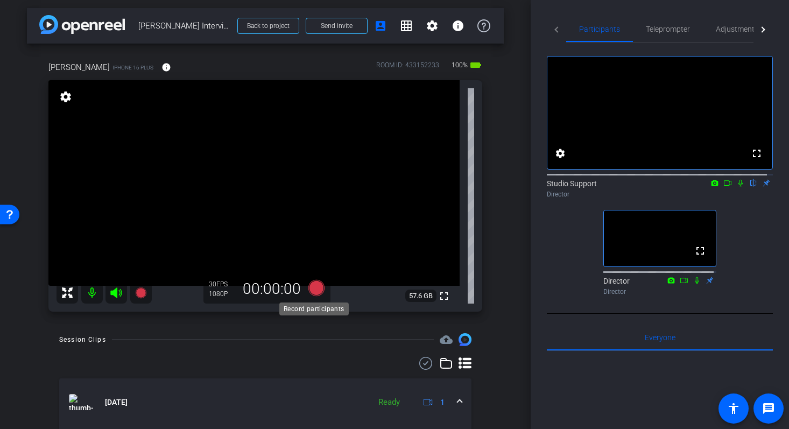
click at [315, 291] on icon at bounding box center [316, 288] width 16 height 16
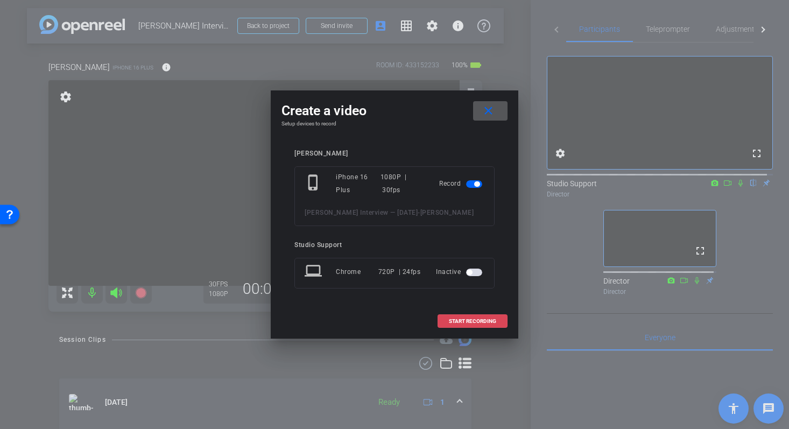
click at [482, 327] on span at bounding box center [472, 321] width 69 height 26
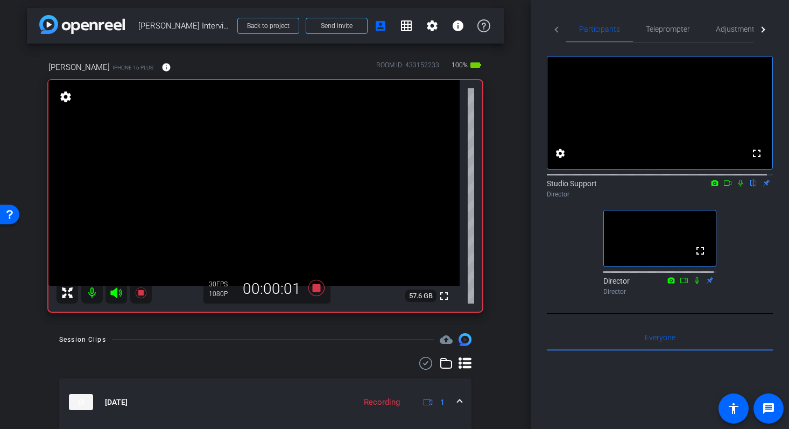
click at [736, 187] on icon at bounding box center [740, 183] width 9 height 8
click at [723, 187] on icon at bounding box center [727, 183] width 9 height 8
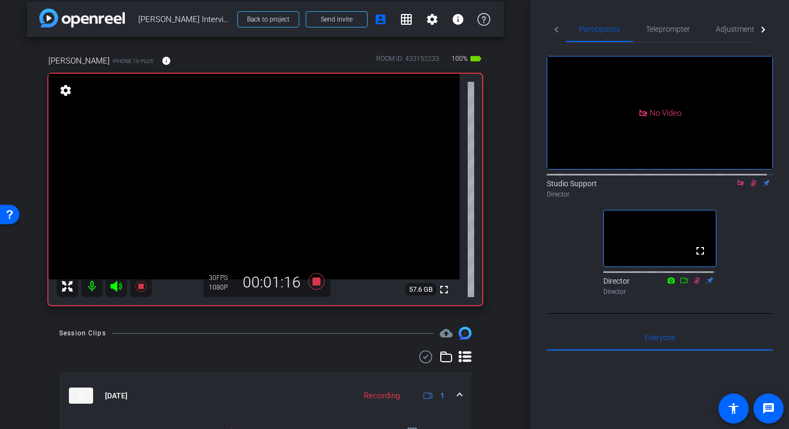
scroll to position [9, 0]
click at [315, 283] on icon at bounding box center [316, 282] width 16 height 16
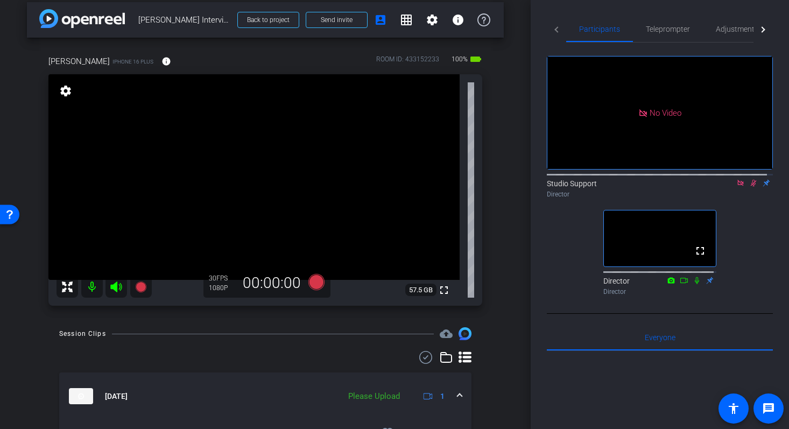
click at [749, 187] on icon at bounding box center [753, 183] width 9 height 8
click at [314, 284] on icon at bounding box center [316, 282] width 16 height 16
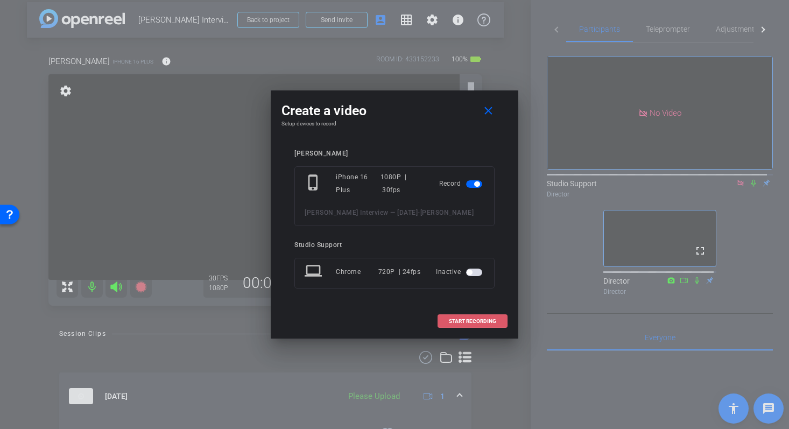
click at [478, 320] on span "START RECORDING" at bounding box center [472, 321] width 47 height 5
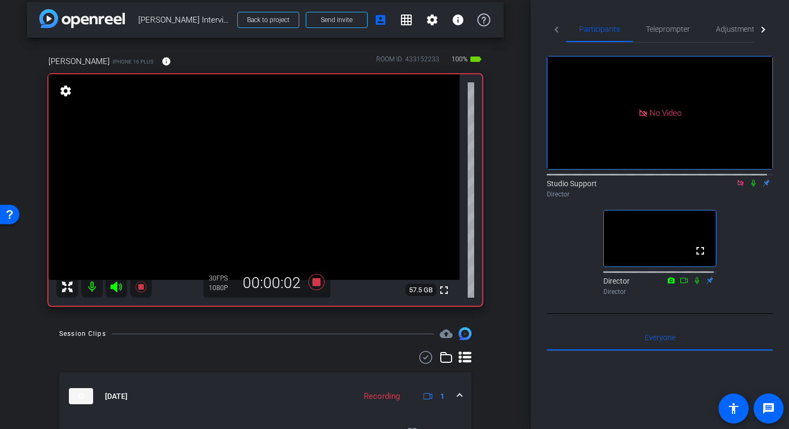
click at [750, 187] on icon at bounding box center [753, 183] width 9 height 8
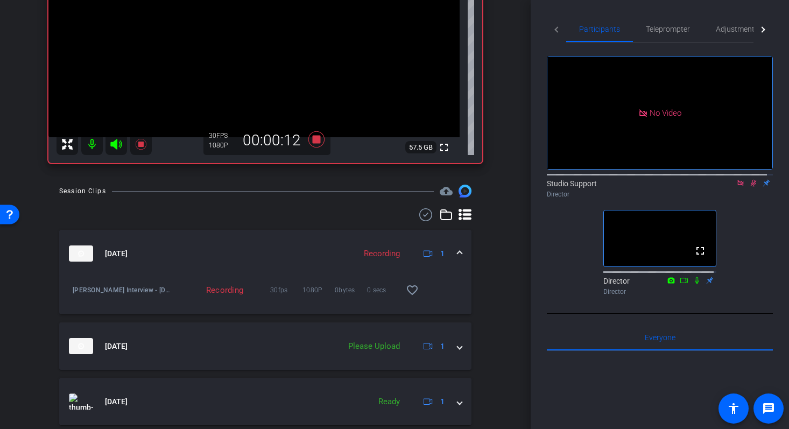
scroll to position [186, 0]
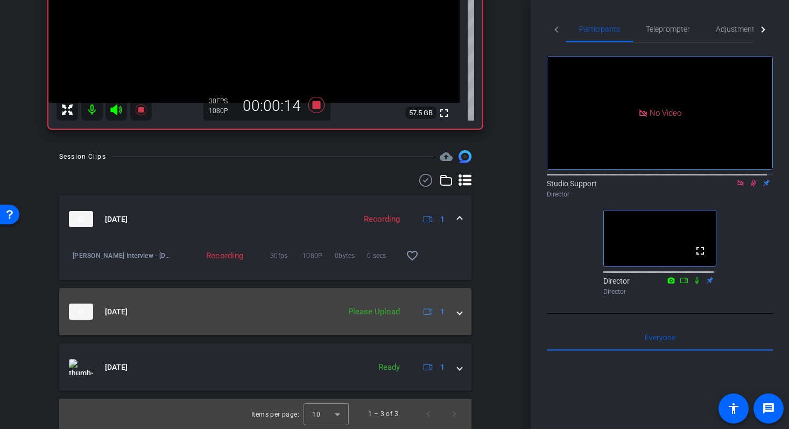
click at [458, 314] on span at bounding box center [460, 311] width 4 height 11
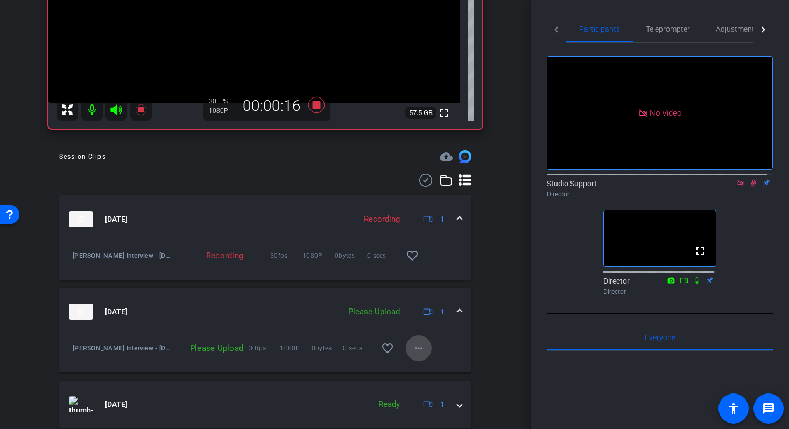
click at [417, 340] on span at bounding box center [419, 348] width 26 height 26
click at [436, 370] on span "Upload" at bounding box center [430, 370] width 43 height 13
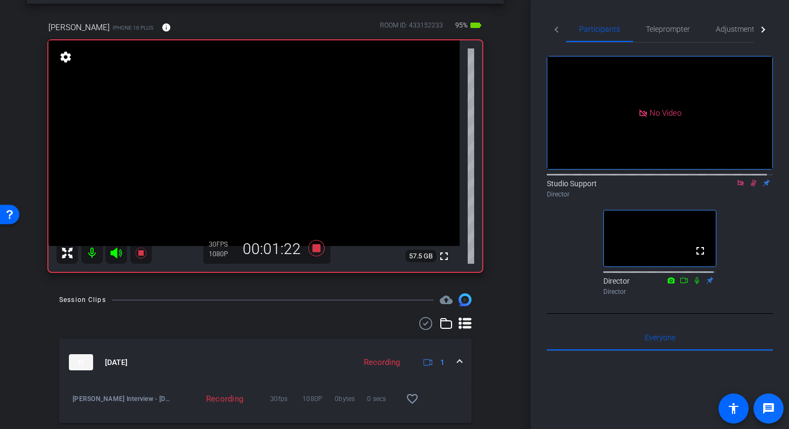
scroll to position [157, 0]
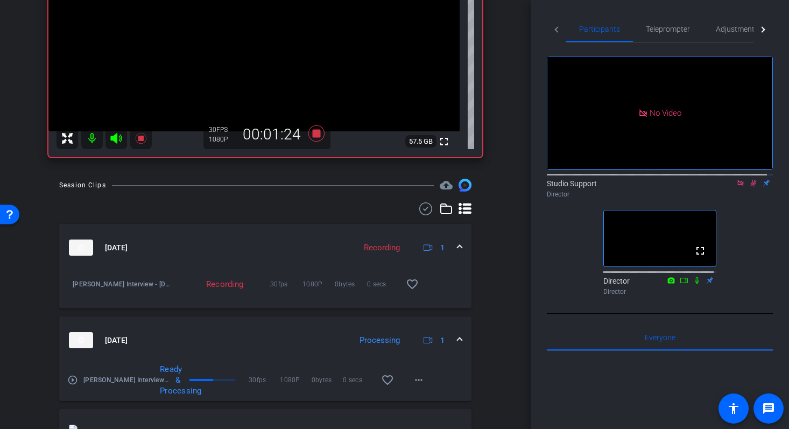
click at [73, 381] on mat-icon "play_circle_outline" at bounding box center [72, 380] width 11 height 11
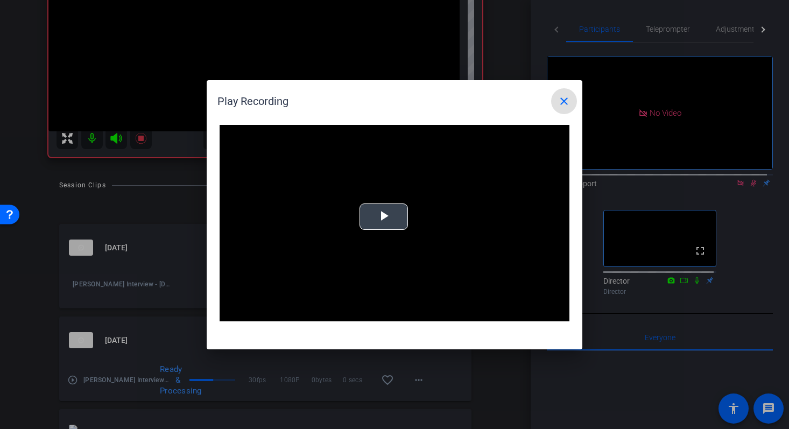
click at [384, 216] on span "Video Player" at bounding box center [384, 216] width 0 height 0
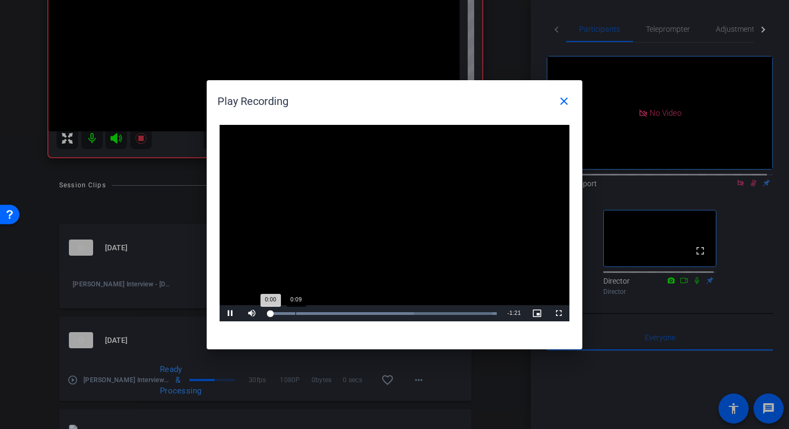
click at [296, 313] on div "Loaded : 100.00% 0:09 0:00" at bounding box center [382, 313] width 229 height 3
click at [327, 310] on div "Loaded : 100.00% 0:20 0:12" at bounding box center [383, 313] width 240 height 16
click at [398, 312] on div "Loaded : 100.00% 0:46 0:25" at bounding box center [382, 313] width 229 height 3
click at [432, 313] on div "Loaded : 100.00% 0:57 0:47" at bounding box center [382, 313] width 229 height 3
click at [571, 102] on span at bounding box center [564, 101] width 26 height 26
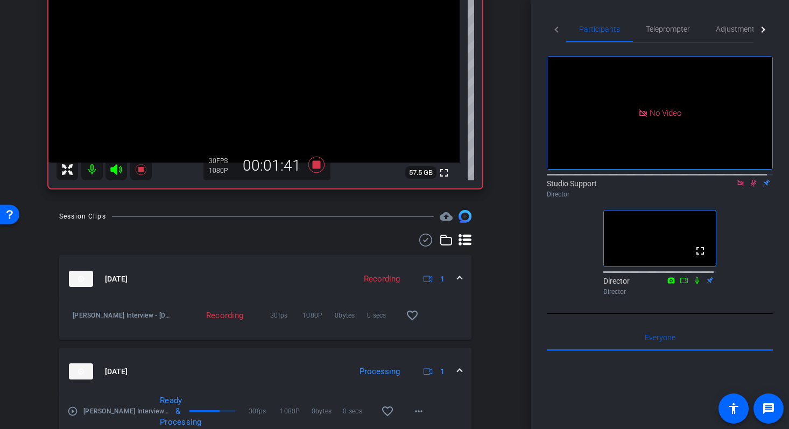
scroll to position [103, 0]
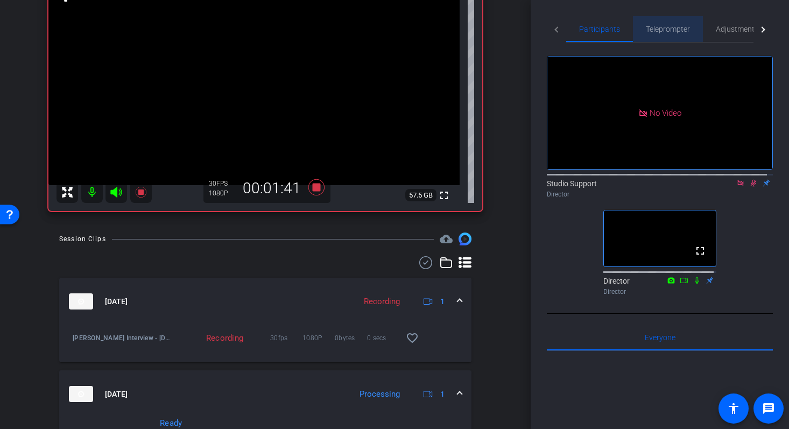
click at [685, 29] on span "Teleprompter" at bounding box center [668, 29] width 44 height 8
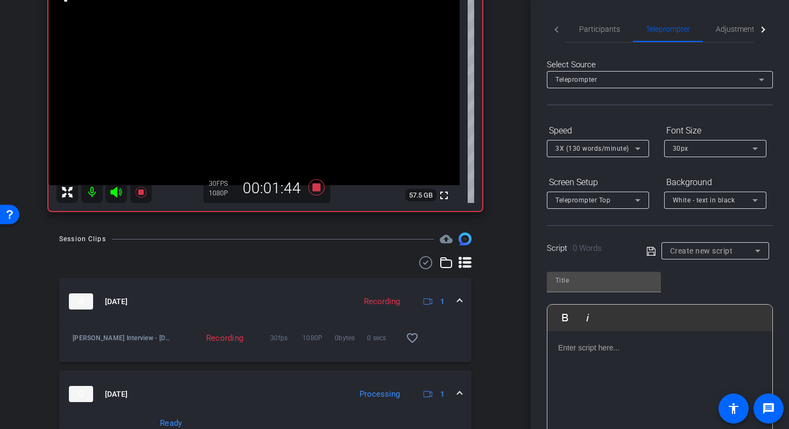
click at [738, 254] on div "Create new script" at bounding box center [712, 250] width 85 height 13
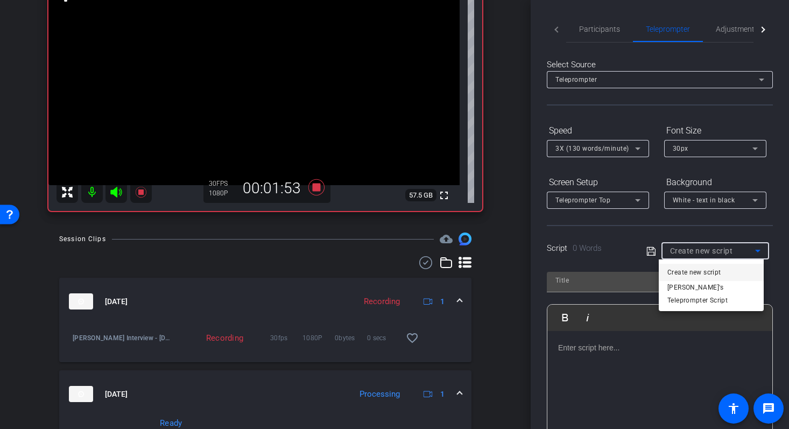
click at [729, 30] on div at bounding box center [394, 214] width 789 height 429
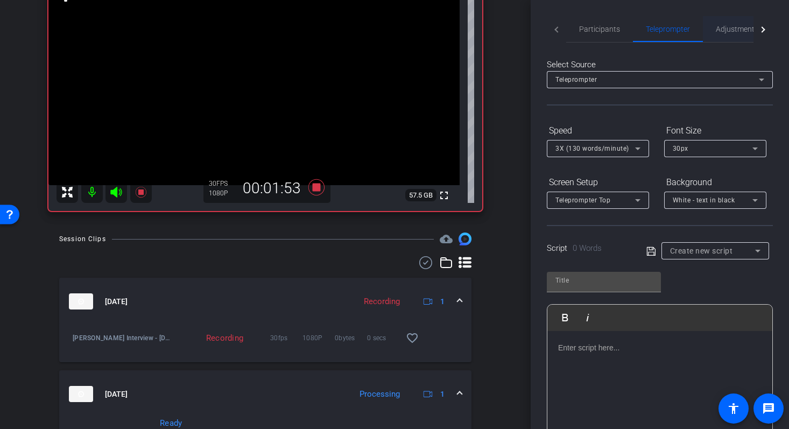
click at [725, 30] on span "Adjustments" at bounding box center [737, 29] width 43 height 8
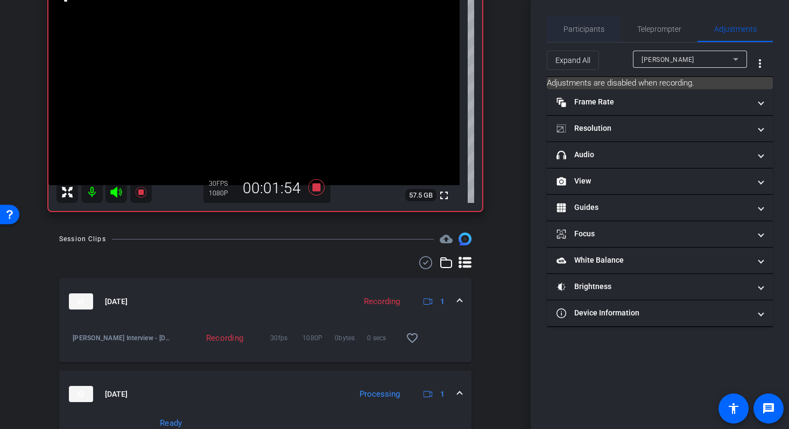
click at [584, 30] on span "Participants" at bounding box center [584, 29] width 41 height 8
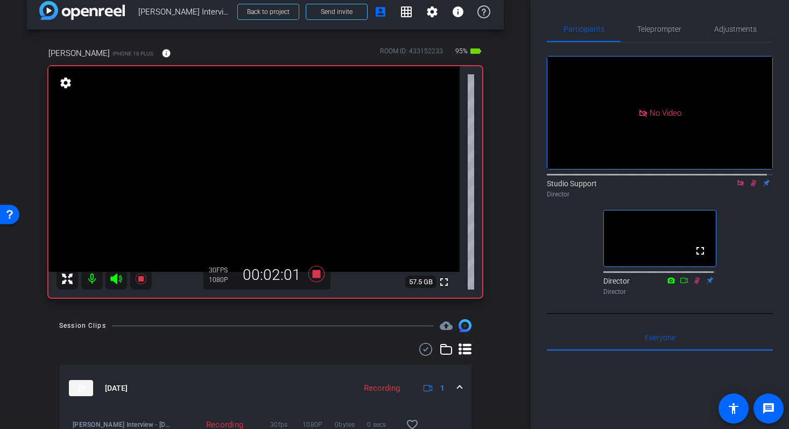
scroll to position [0, 0]
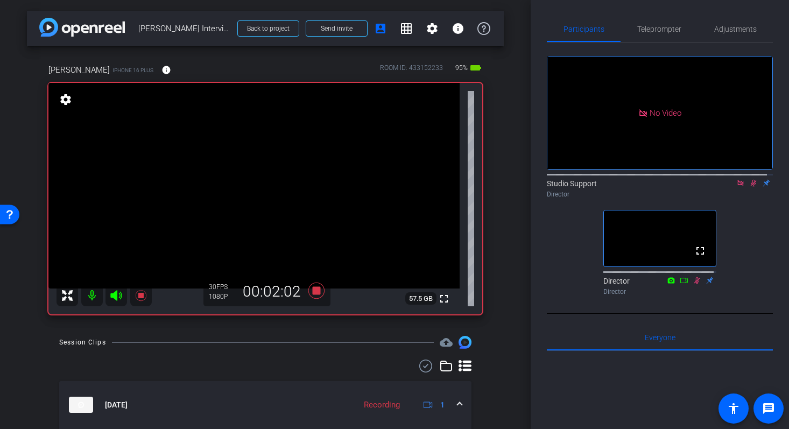
click at [518, 196] on div "arrow_back Elena Interview — 09/10/25 Back to project Send invite account_box g…" at bounding box center [265, 214] width 531 height 429
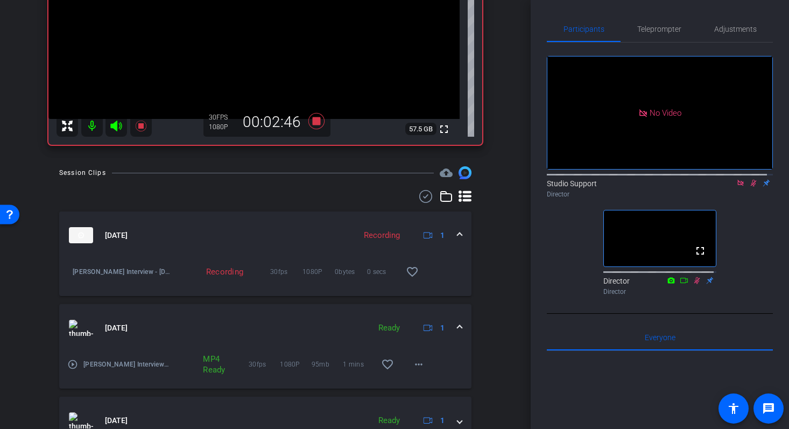
scroll to position [210, 0]
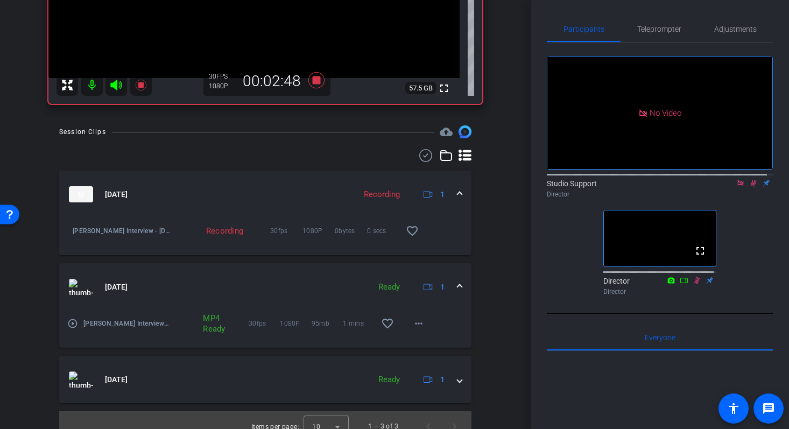
click at [74, 324] on mat-icon "play_circle_outline" at bounding box center [72, 323] width 11 height 11
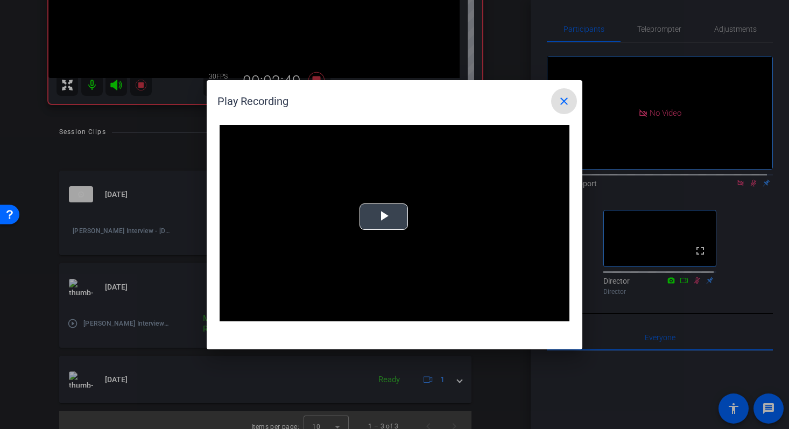
click at [383, 224] on video "Video Player" at bounding box center [395, 223] width 350 height 197
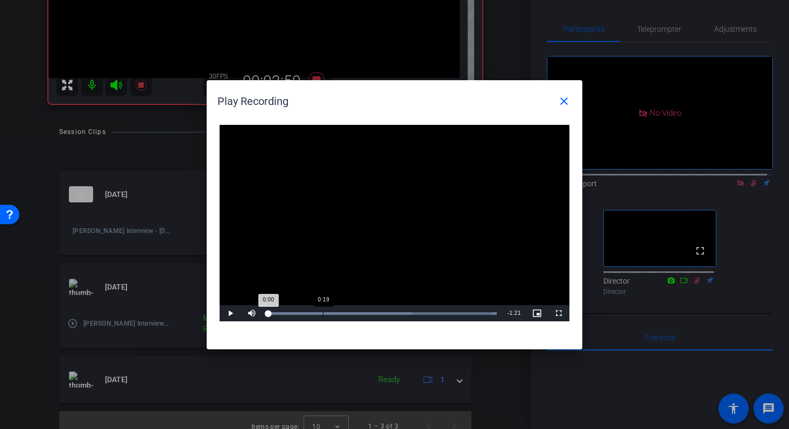
click at [323, 319] on div "Loaded : 100.00% 0:19 0:00" at bounding box center [383, 313] width 240 height 16
click at [449, 315] on div "Loaded : 100.00% 1:04 0:19" at bounding box center [383, 313] width 240 height 16
click at [386, 321] on div "Video Player is loading. Play Video Play Mute Current Time 1:04 / Duration 1:21…" at bounding box center [395, 231] width 376 height 235
click at [405, 311] on div "Loaded : 100.00% 0:44 1:04" at bounding box center [383, 313] width 240 height 16
click at [446, 313] on div "Loaded : 100.00% 0:54 0:48" at bounding box center [382, 313] width 229 height 3
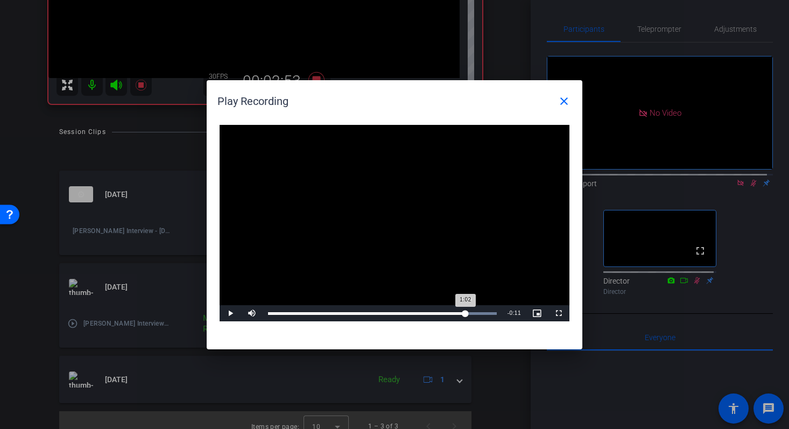
click at [466, 319] on div "Loaded : 100.00% 1:10 1:02" at bounding box center [383, 313] width 240 height 16
click at [570, 103] on mat-icon "close" at bounding box center [564, 101] width 13 height 13
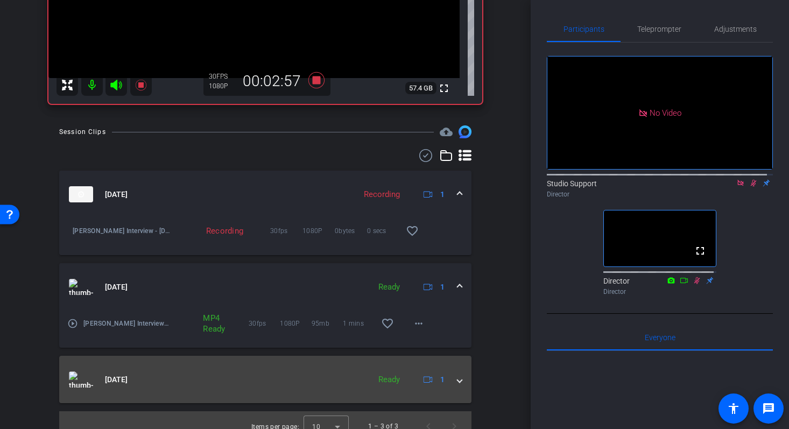
click at [448, 378] on div "Sep 10, 2025 Ready 1" at bounding box center [263, 379] width 389 height 16
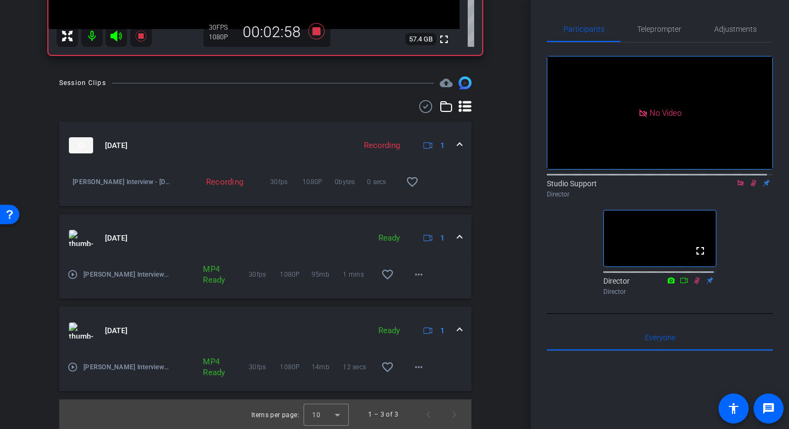
scroll to position [260, 0]
click at [70, 369] on mat-icon "play_circle_outline" at bounding box center [72, 366] width 11 height 11
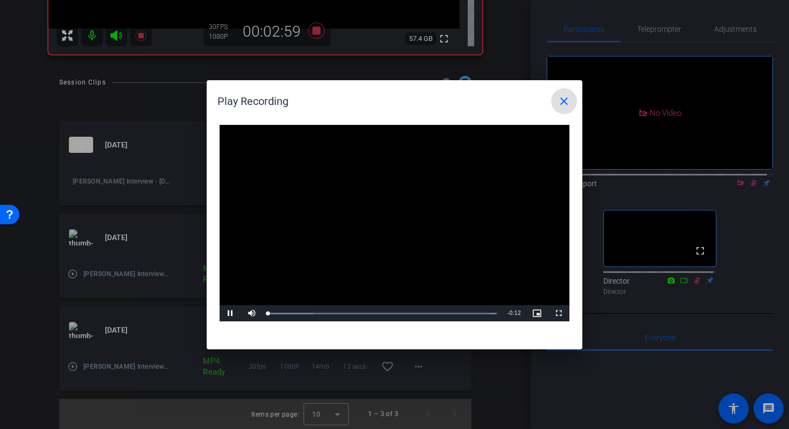
click at [392, 231] on video "Video Player" at bounding box center [395, 223] width 350 height 197
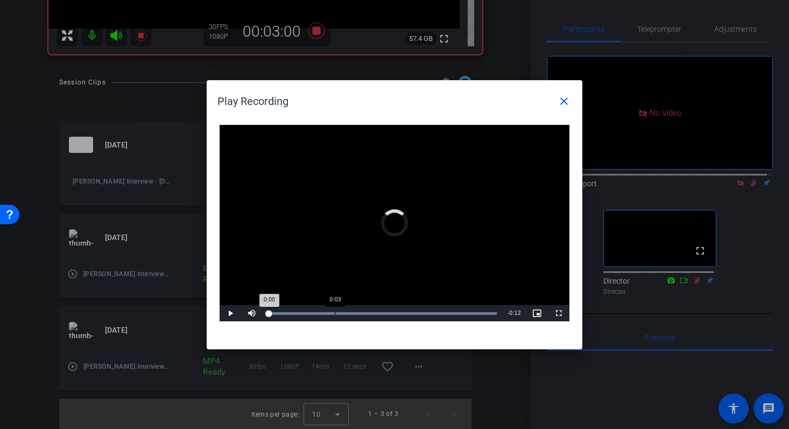
click at [335, 311] on div "Loaded : 100.00% 0:03 0:00" at bounding box center [383, 313] width 240 height 16
drag, startPoint x: 386, startPoint y: 310, endPoint x: 425, endPoint y: 313, distance: 38.9
click at [388, 310] on div "Loaded : 100.00% 0:06 0:03" at bounding box center [383, 313] width 240 height 16
click at [426, 313] on div "Loaded : 100.00% 0:08 0:06" at bounding box center [382, 313] width 229 height 3
click at [573, 107] on span at bounding box center [564, 101] width 26 height 26
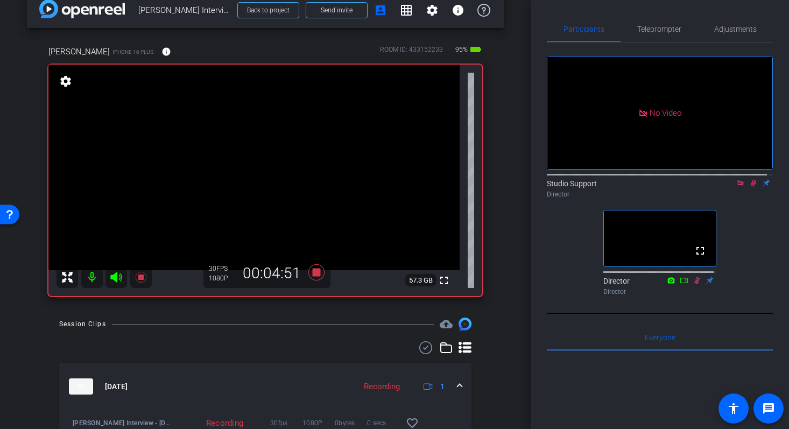
scroll to position [5, 0]
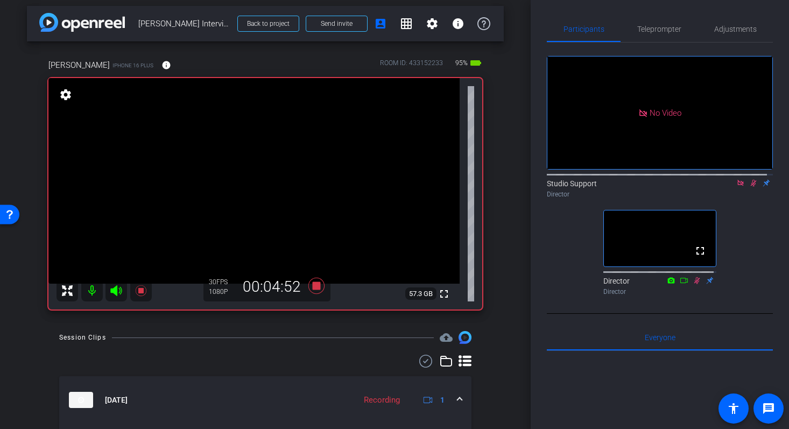
click at [502, 217] on div "arrow_back Elena Interview — 09/10/25 Back to project Send invite account_box g…" at bounding box center [265, 209] width 531 height 429
click at [738, 18] on span "Adjustments" at bounding box center [735, 29] width 43 height 26
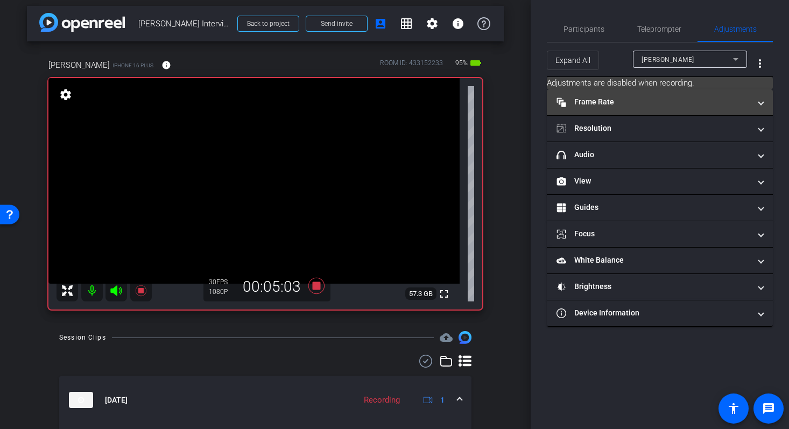
click at [737, 103] on mat-panel-title "Frame Rate Frame Rate" at bounding box center [654, 101] width 194 height 11
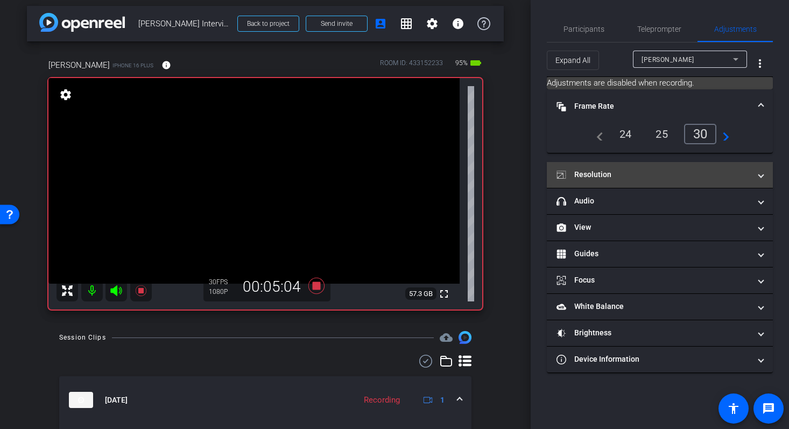
click at [768, 182] on mat-expansion-panel-header "Resolution" at bounding box center [660, 175] width 226 height 26
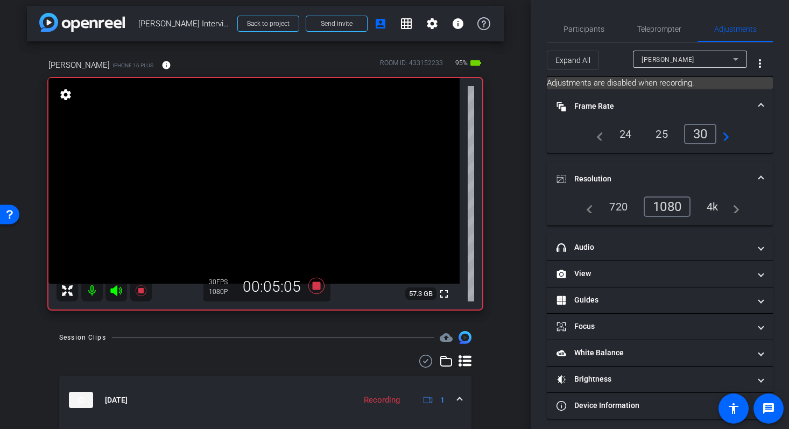
click at [759, 177] on span at bounding box center [761, 178] width 4 height 11
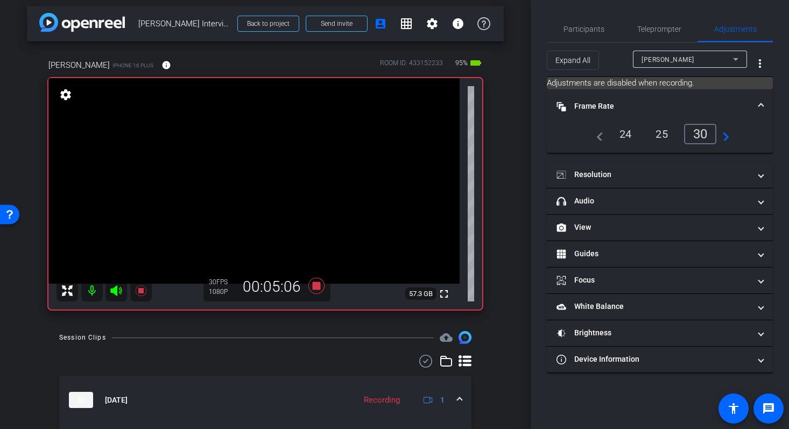
click at [760, 103] on span at bounding box center [761, 106] width 4 height 11
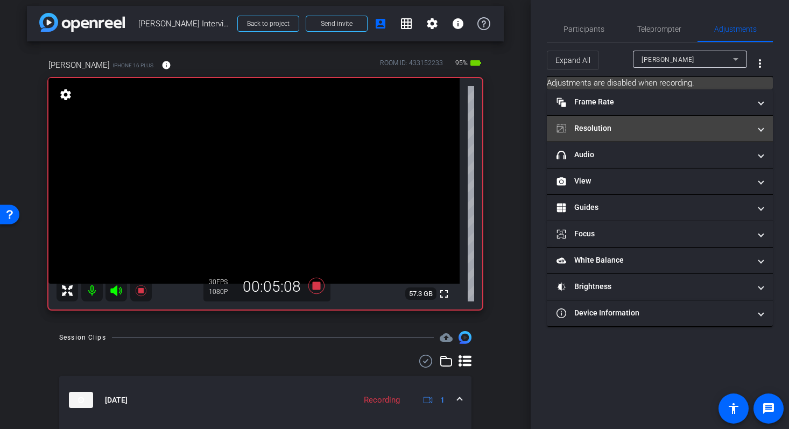
click at [761, 135] on mat-expansion-panel-header "Resolution" at bounding box center [660, 129] width 226 height 26
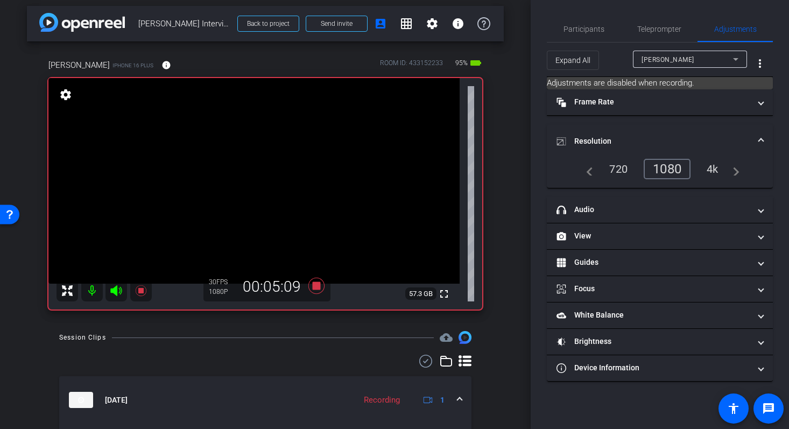
click at [761, 135] on mat-expansion-panel-header "Resolution" at bounding box center [660, 141] width 226 height 34
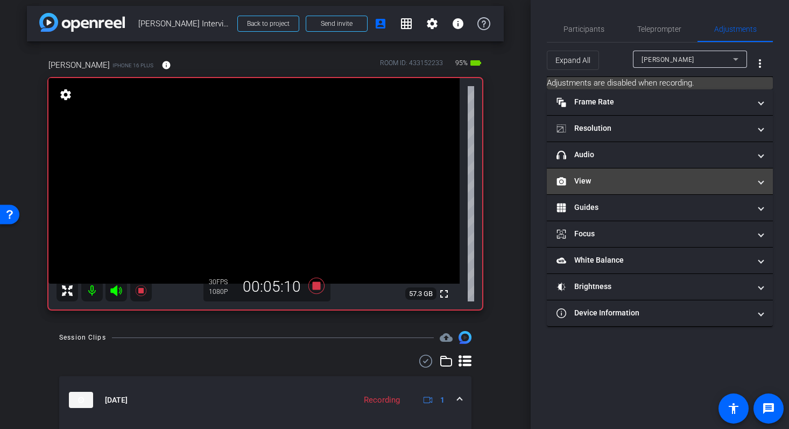
click at [761, 179] on span at bounding box center [761, 180] width 4 height 11
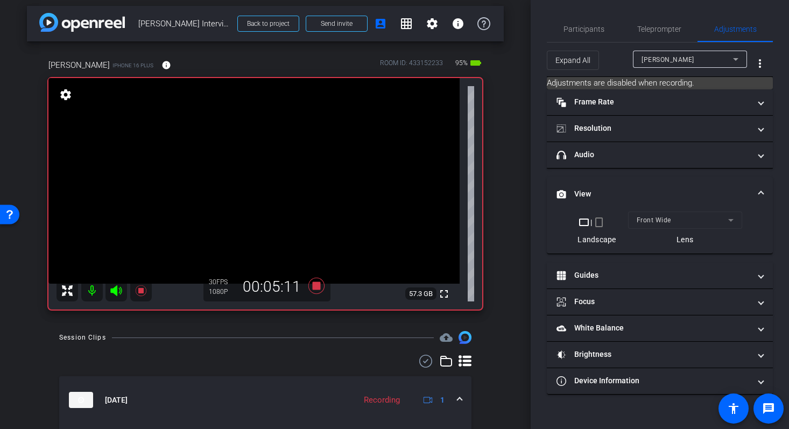
click at [761, 179] on mat-expansion-panel-header "View" at bounding box center [660, 194] width 226 height 34
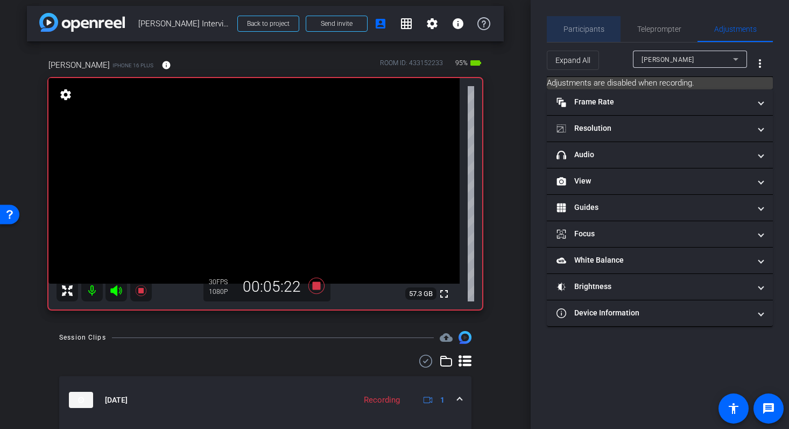
click at [595, 33] on span "Participants" at bounding box center [584, 29] width 41 height 26
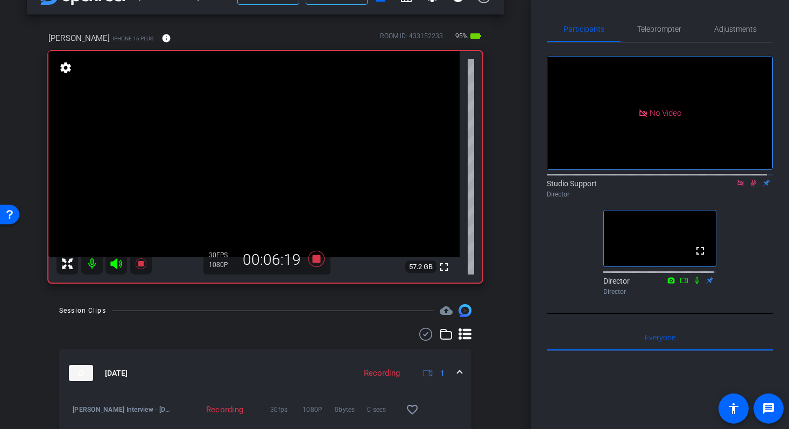
scroll to position [31, 0]
click at [572, 244] on div "No Video Studio Support Director fullscreen Director Director" at bounding box center [660, 171] width 226 height 257
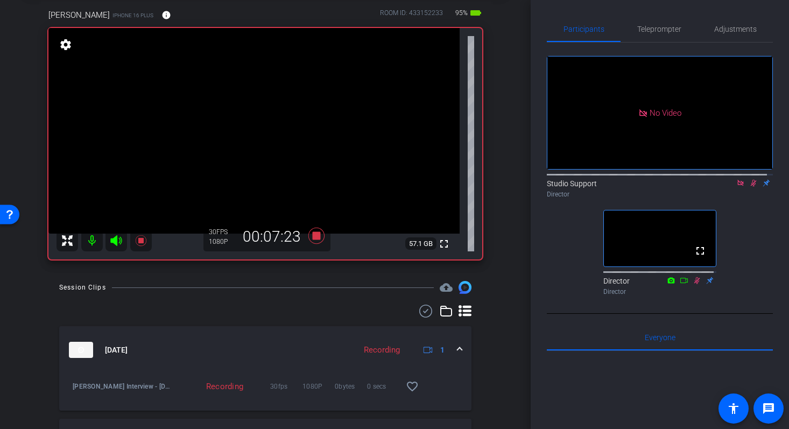
scroll to position [53, 0]
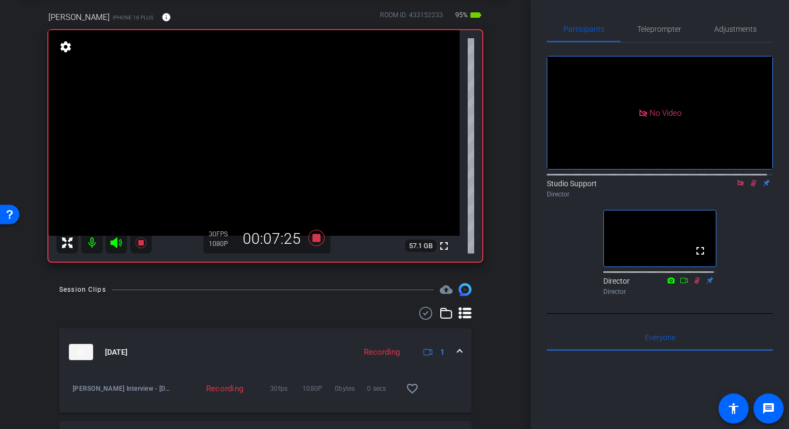
click at [516, 155] on div "arrow_back Elena Interview — 09/10/25 Back to project Send invite account_box g…" at bounding box center [265, 161] width 531 height 429
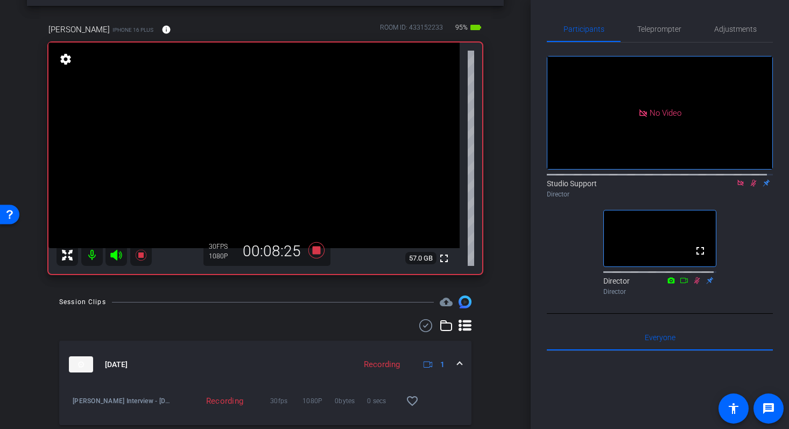
scroll to position [38, 0]
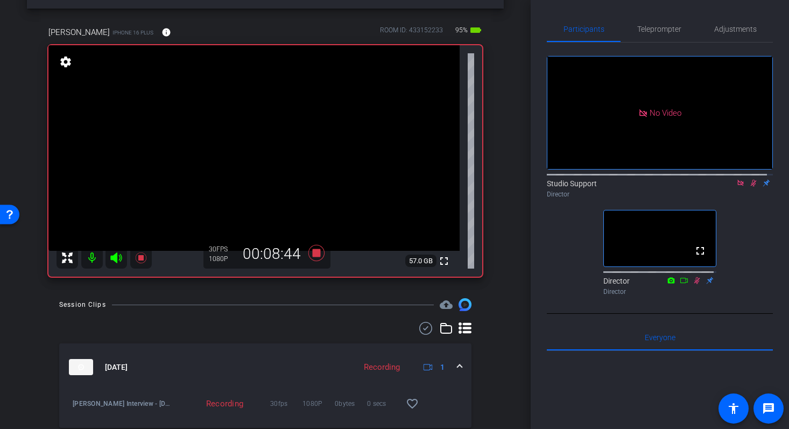
click at [517, 142] on div "arrow_back Elena Interview — 09/10/25 Back to project Send invite account_box g…" at bounding box center [265, 176] width 531 height 429
click at [751, 180] on icon at bounding box center [754, 183] width 6 height 7
click at [316, 254] on icon at bounding box center [316, 253] width 16 height 16
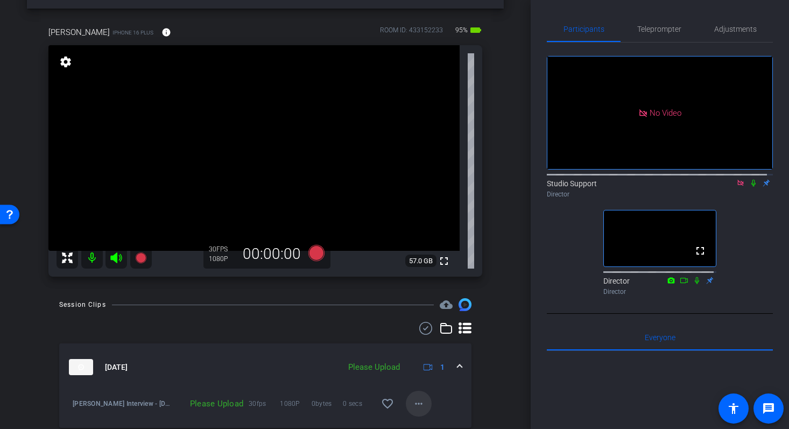
click at [417, 406] on mat-icon "more_horiz" at bounding box center [418, 403] width 13 height 13
click at [423, 354] on span "Upload" at bounding box center [430, 354] width 43 height 13
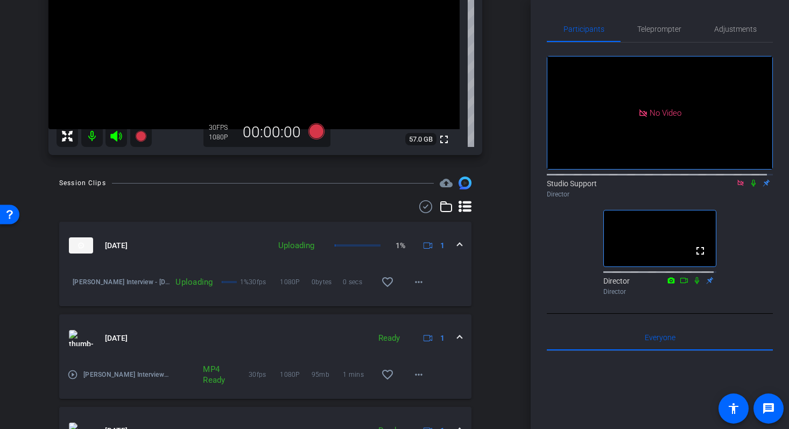
scroll to position [137, 0]
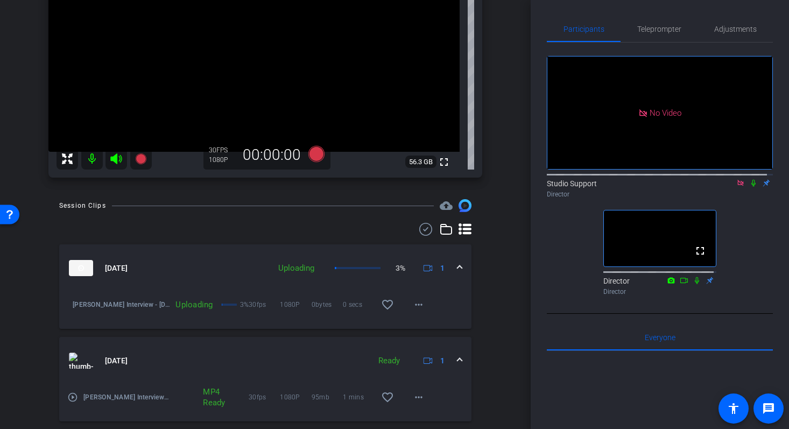
click at [739, 179] on icon at bounding box center [740, 183] width 9 height 8
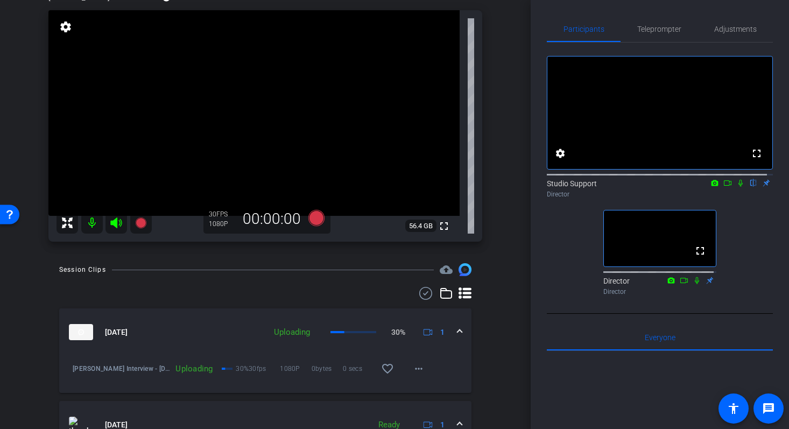
scroll to position [72, 0]
click at [659, 27] on span "Teleprompter" at bounding box center [659, 29] width 44 height 8
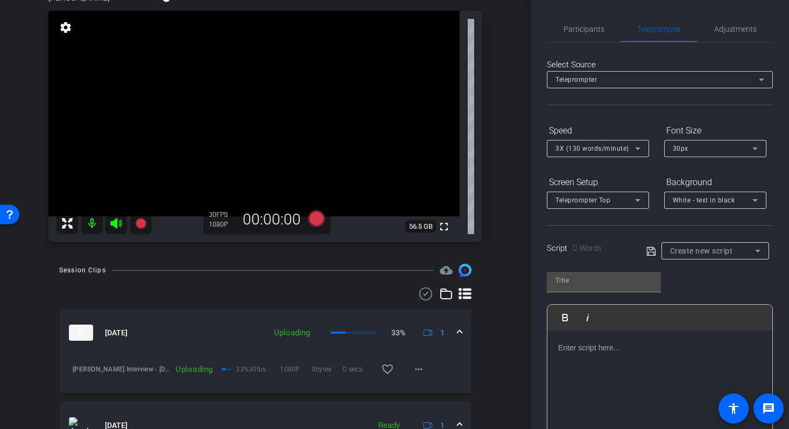
click at [725, 254] on span "Create new script" at bounding box center [701, 251] width 63 height 9
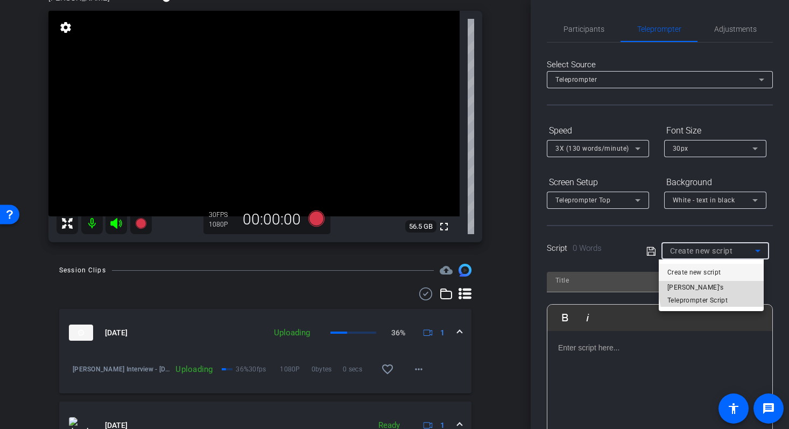
click at [730, 285] on span "Elena's Teleprompter Script" at bounding box center [711, 294] width 88 height 26
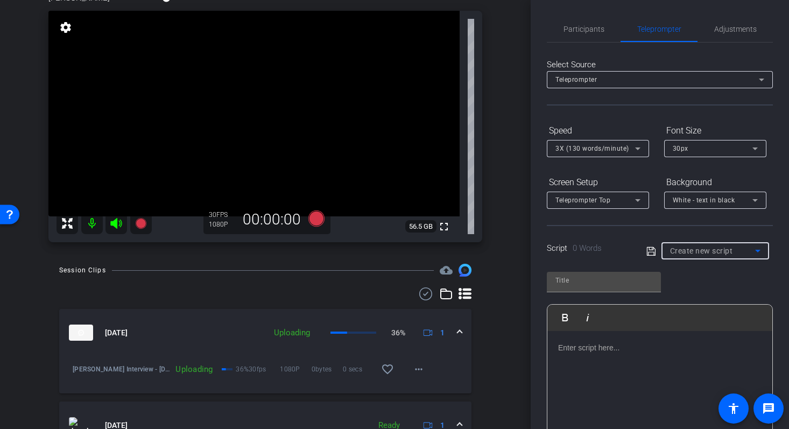
type input "Elena's Teleprompter Script"
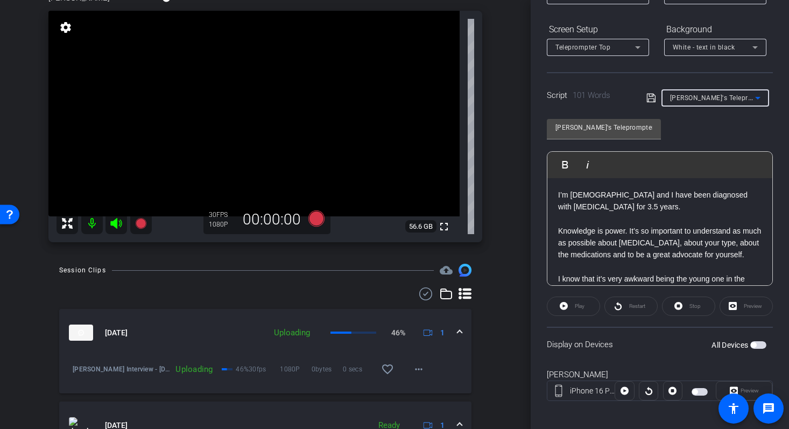
scroll to position [159, 0]
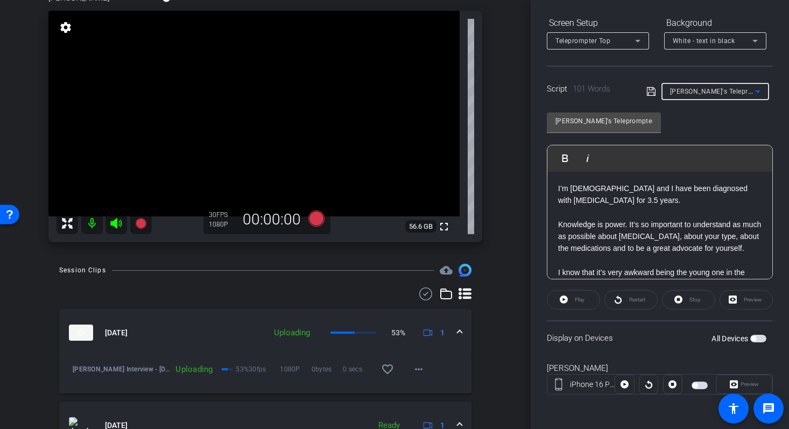
click at [749, 303] on div "Preview" at bounding box center [746, 299] width 53 height 19
click at [744, 303] on div "Preview" at bounding box center [746, 299] width 53 height 19
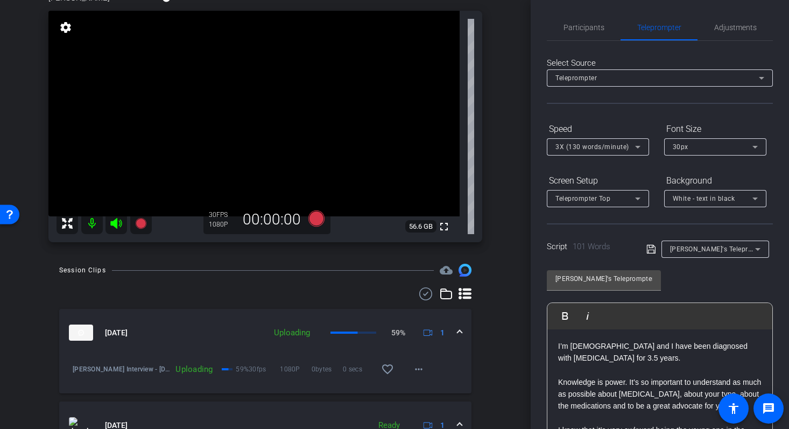
scroll to position [0, 0]
click at [575, 37] on span "Participants" at bounding box center [584, 29] width 41 height 26
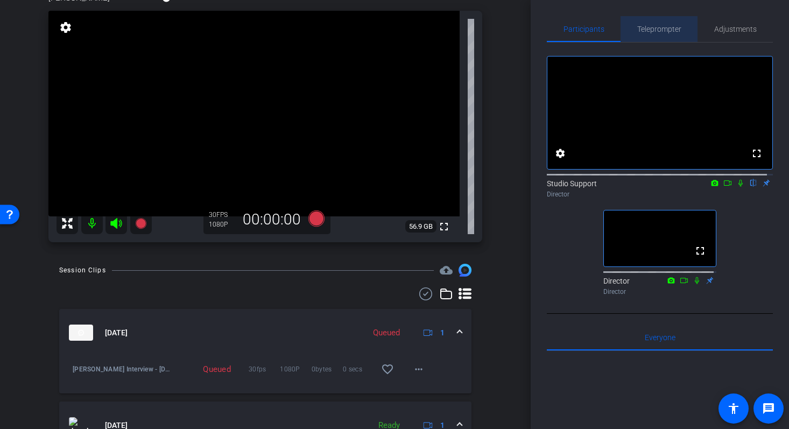
click at [659, 27] on span "Teleprompter" at bounding box center [659, 29] width 44 height 8
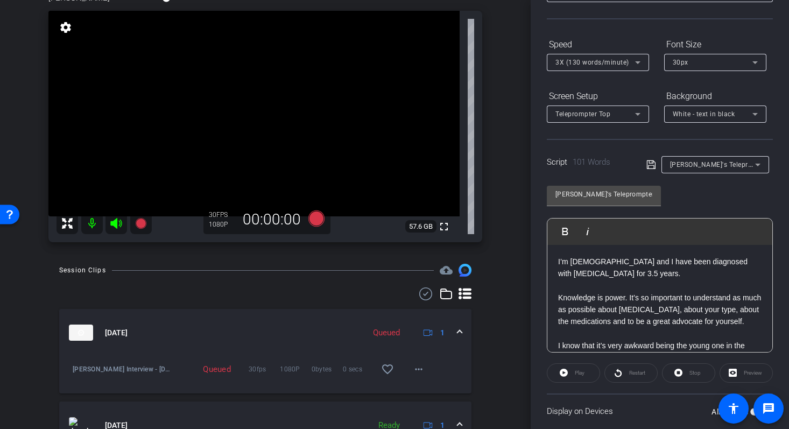
scroll to position [90, 0]
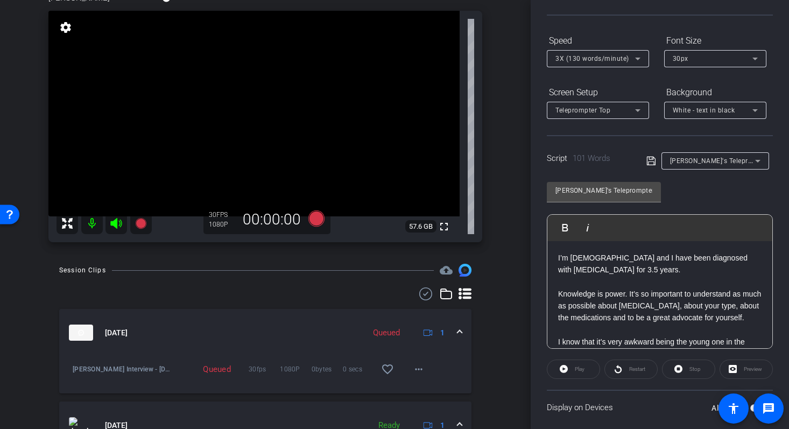
click at [749, 371] on div "Preview" at bounding box center [746, 369] width 53 height 19
click at [743, 371] on div "Preview" at bounding box center [746, 369] width 53 height 19
click at [746, 369] on div "Preview" at bounding box center [746, 369] width 53 height 19
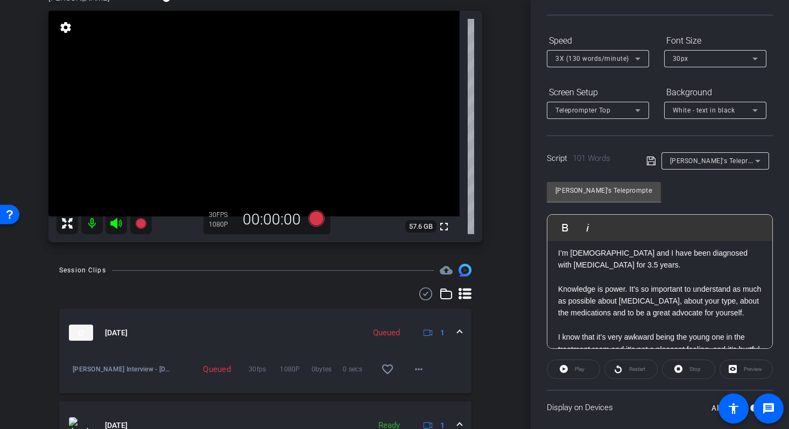
scroll to position [4, 0]
click at [761, 376] on div "Preview" at bounding box center [746, 369] width 53 height 19
click at [753, 370] on div "Preview" at bounding box center [746, 369] width 53 height 19
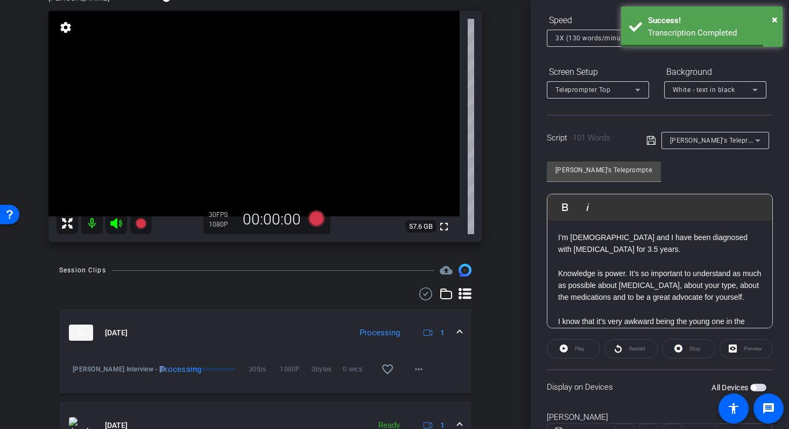
scroll to position [111, 0]
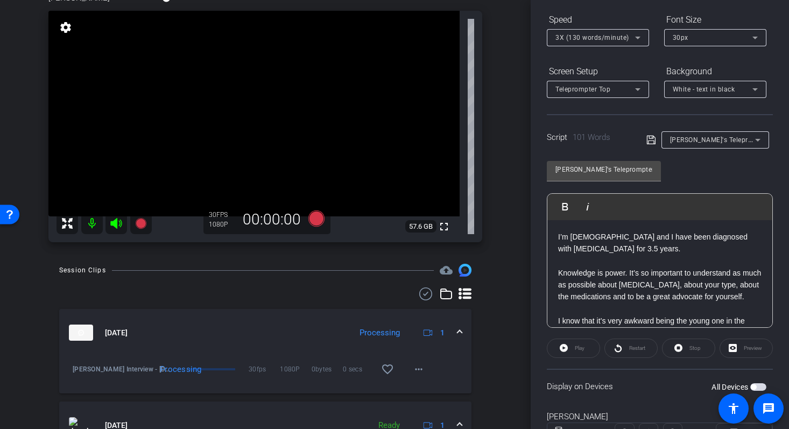
click at [576, 353] on div "Play" at bounding box center [573, 348] width 53 height 19
click at [567, 350] on div "Play" at bounding box center [573, 348] width 53 height 19
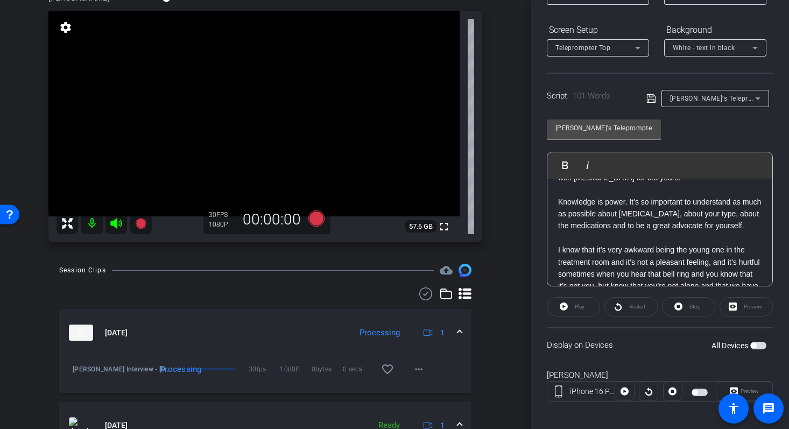
scroll to position [159, 0]
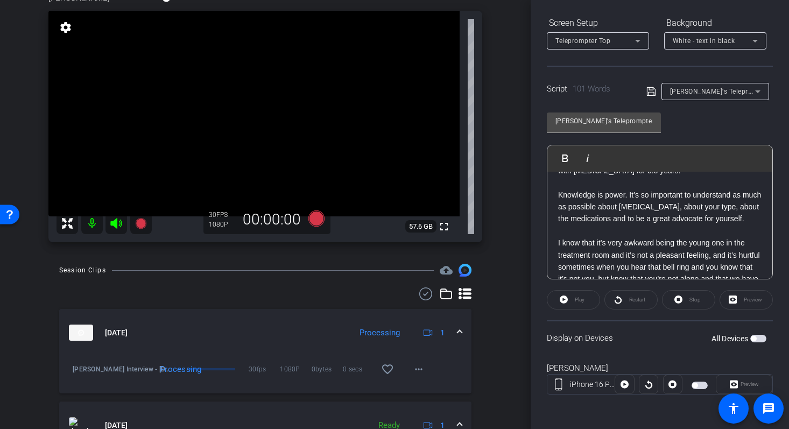
click at [737, 384] on div "Preview" at bounding box center [744, 384] width 57 height 19
click at [733, 385] on div "Preview" at bounding box center [744, 384] width 57 height 19
click at [692, 386] on span "button" at bounding box center [694, 385] width 5 height 5
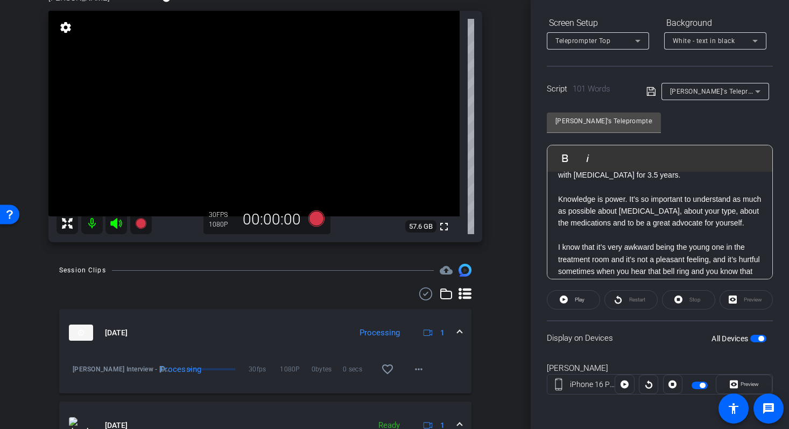
scroll to position [26, 0]
click at [741, 386] on span "Preview" at bounding box center [750, 384] width 18 height 6
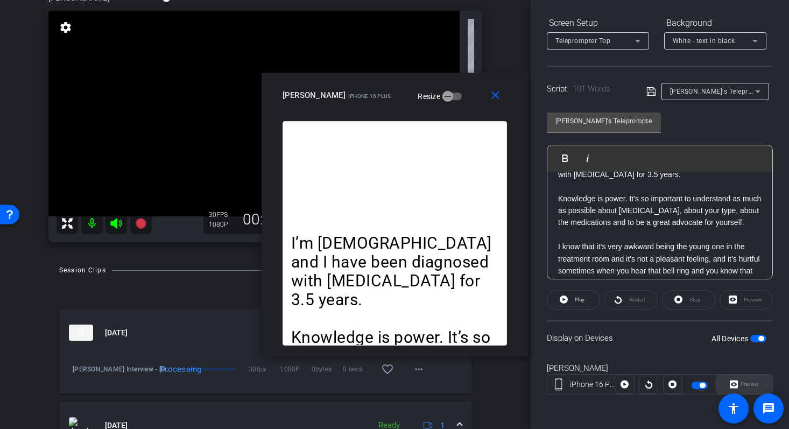
click at [738, 386] on div "Preview" at bounding box center [744, 384] width 57 height 19
click at [495, 97] on mat-icon "close" at bounding box center [495, 95] width 13 height 13
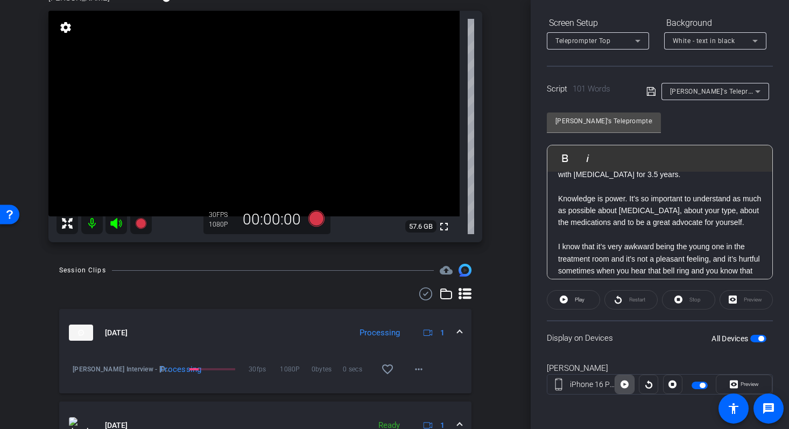
click at [621, 389] on icon at bounding box center [625, 384] width 8 height 16
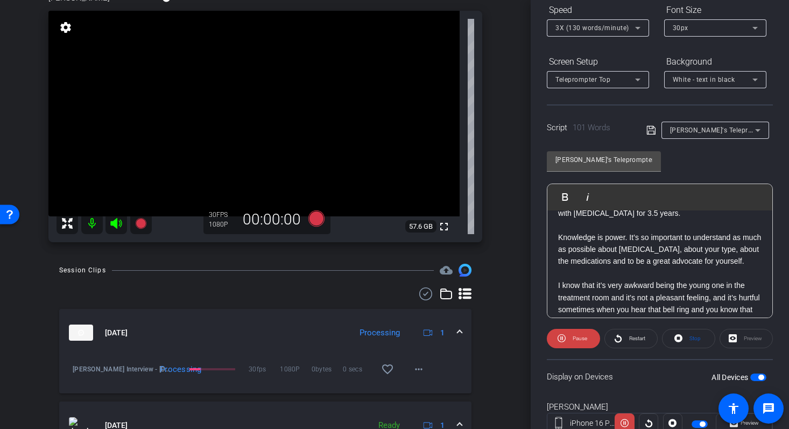
scroll to position [117, 0]
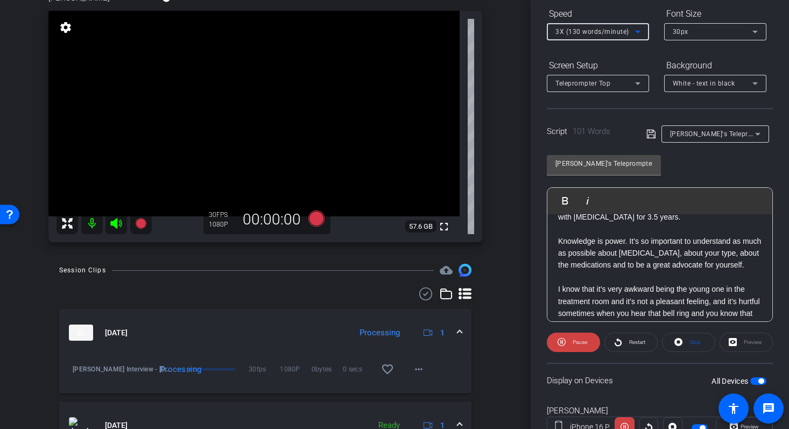
click at [639, 33] on icon at bounding box center [637, 31] width 13 height 13
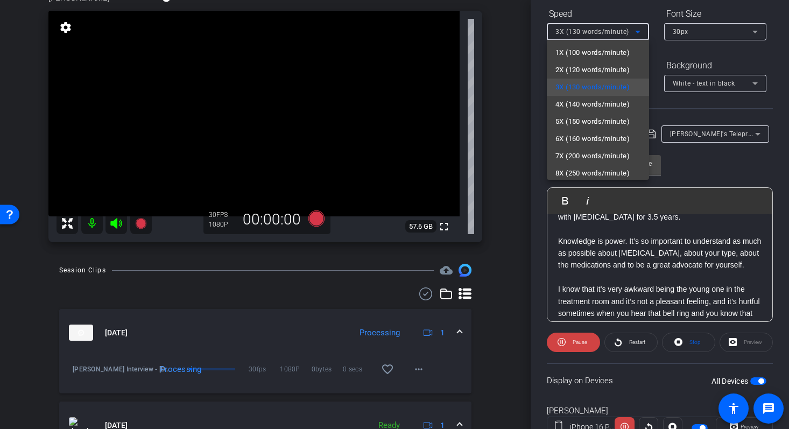
click at [639, 33] on div at bounding box center [394, 214] width 789 height 429
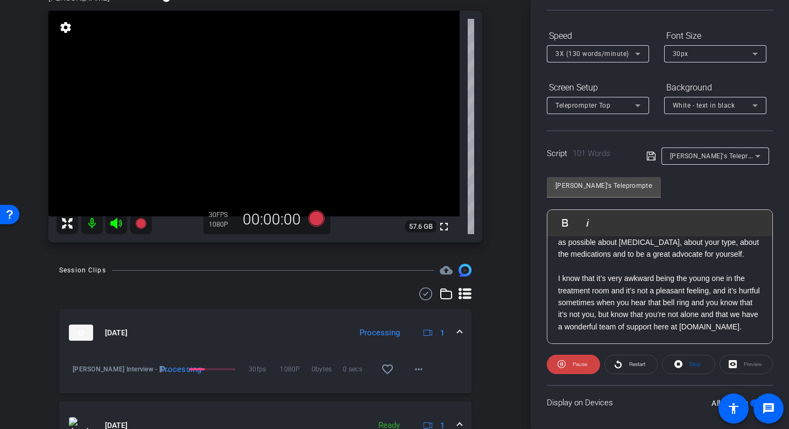
scroll to position [64, 0]
click at [578, 367] on span "Pause" at bounding box center [580, 364] width 15 height 6
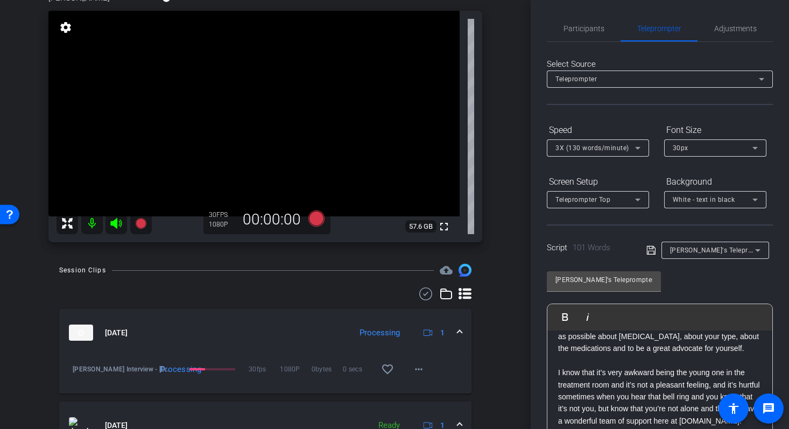
scroll to position [0, 0]
click at [585, 32] on span "Participants" at bounding box center [584, 29] width 41 height 8
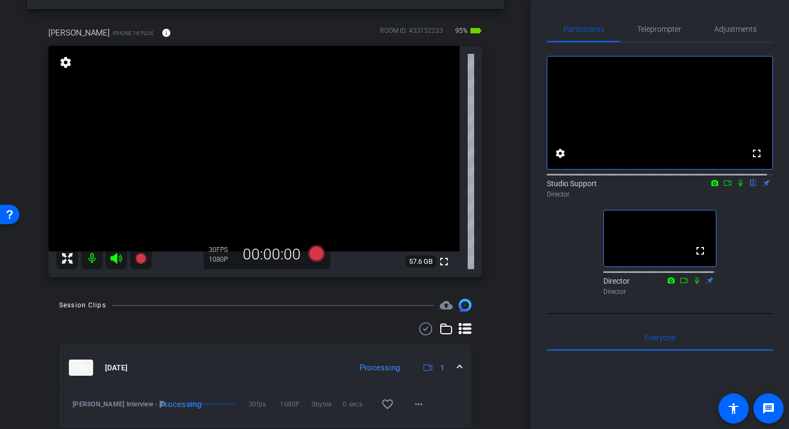
scroll to position [36, 0]
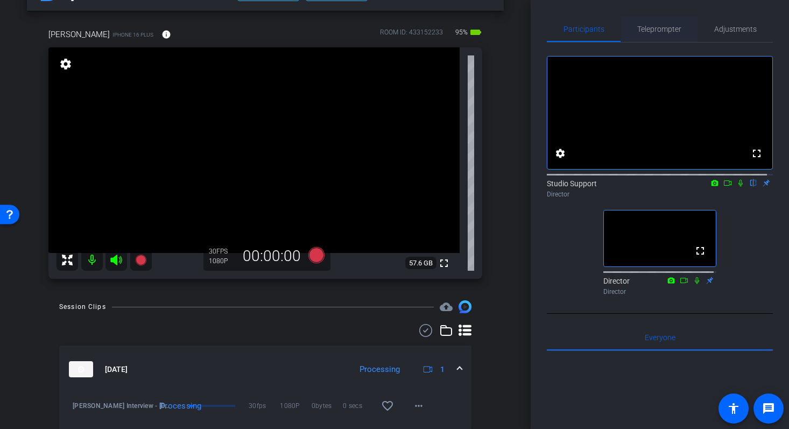
click at [665, 26] on span "Teleprompter" at bounding box center [659, 29] width 44 height 8
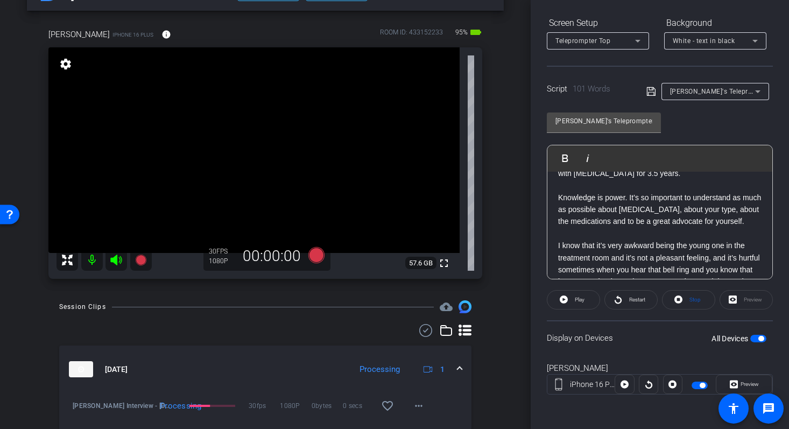
scroll to position [0, 0]
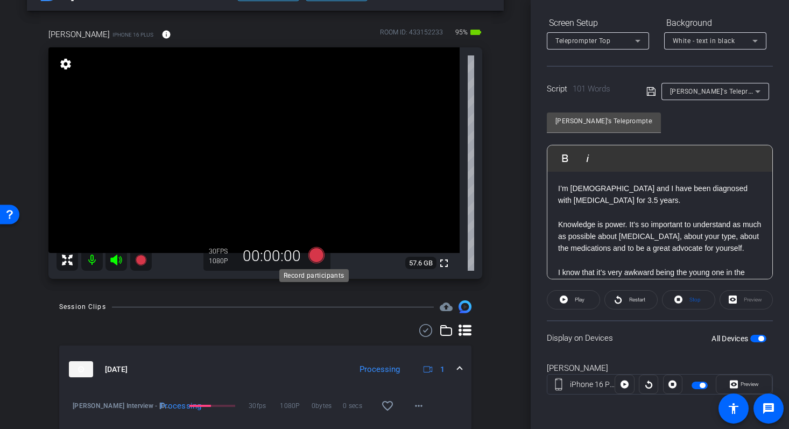
click at [314, 256] on icon at bounding box center [316, 255] width 16 height 16
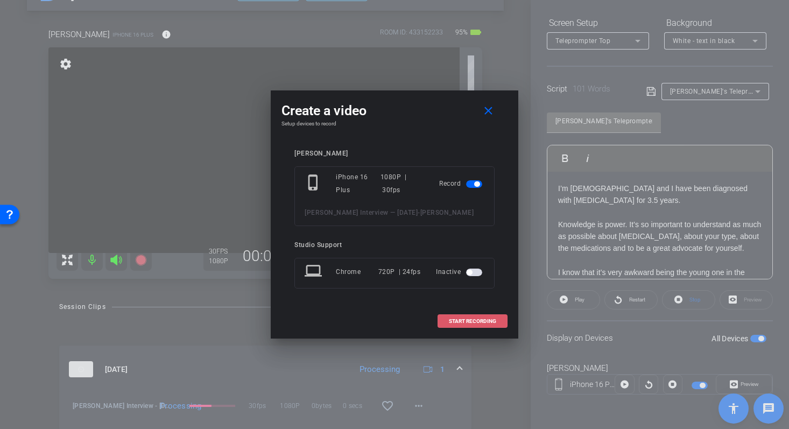
click at [480, 322] on span "START RECORDING" at bounding box center [472, 321] width 47 height 5
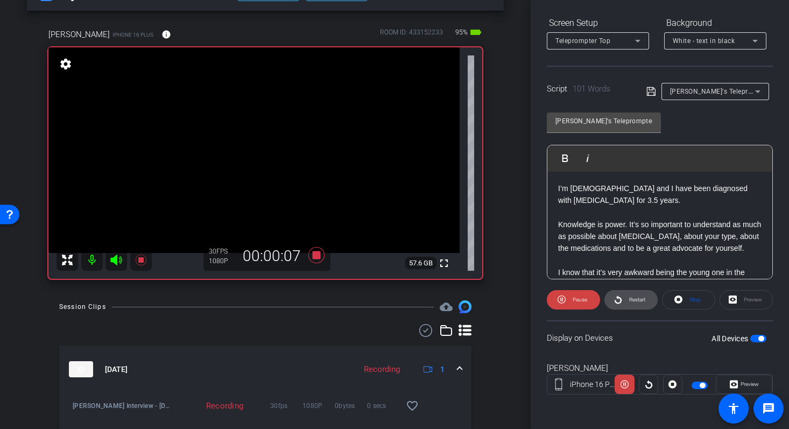
click at [631, 301] on span "Restart" at bounding box center [637, 300] width 16 height 6
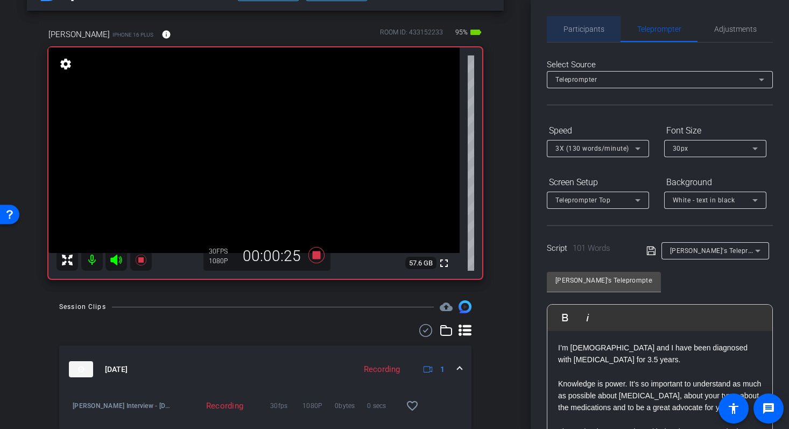
click at [601, 29] on span "Participants" at bounding box center [584, 29] width 41 height 8
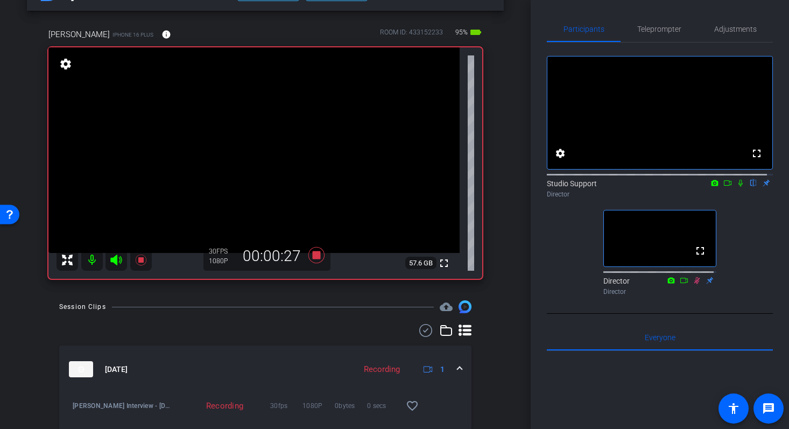
click at [723, 187] on icon at bounding box center [727, 183] width 9 height 8
click at [749, 187] on icon at bounding box center [753, 183] width 9 height 8
click at [673, 25] on span "Teleprompter" at bounding box center [659, 29] width 44 height 8
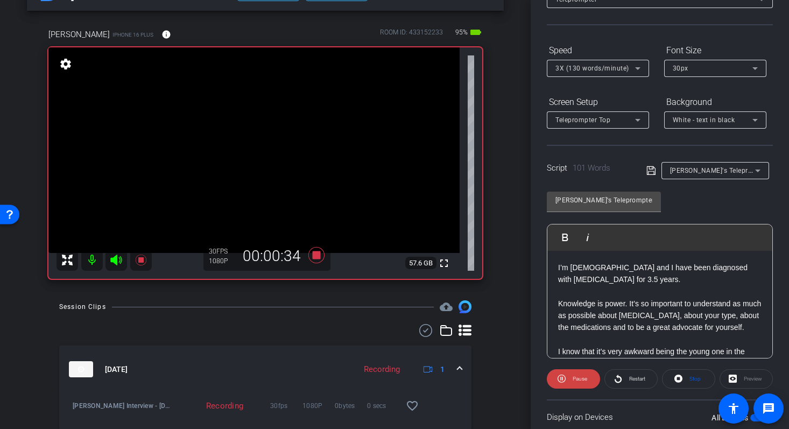
scroll to position [106, 0]
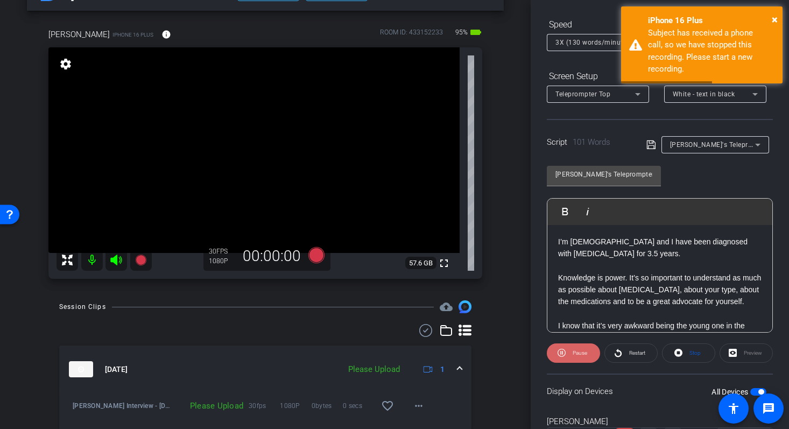
click at [565, 355] on span at bounding box center [573, 353] width 53 height 26
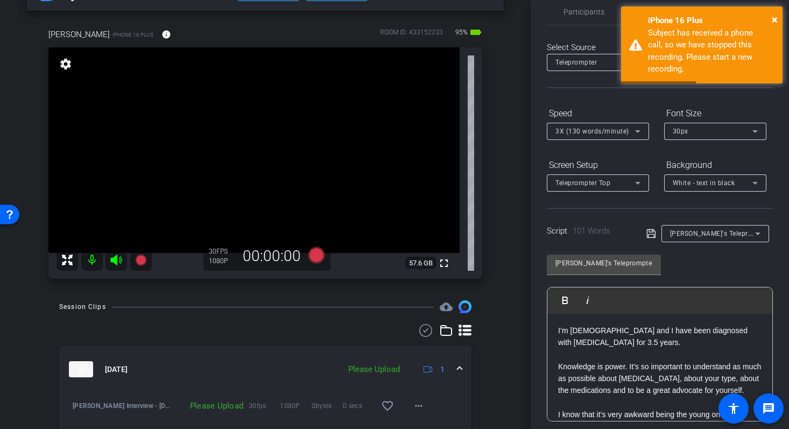
scroll to position [0, 0]
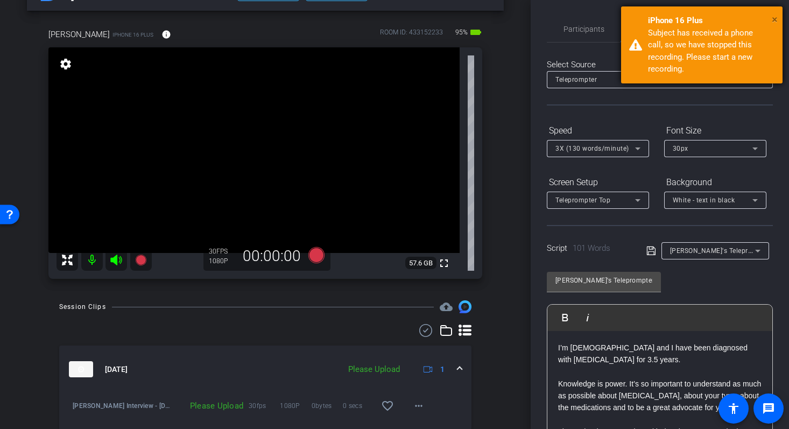
click at [772, 18] on span "×" at bounding box center [775, 19] width 6 height 13
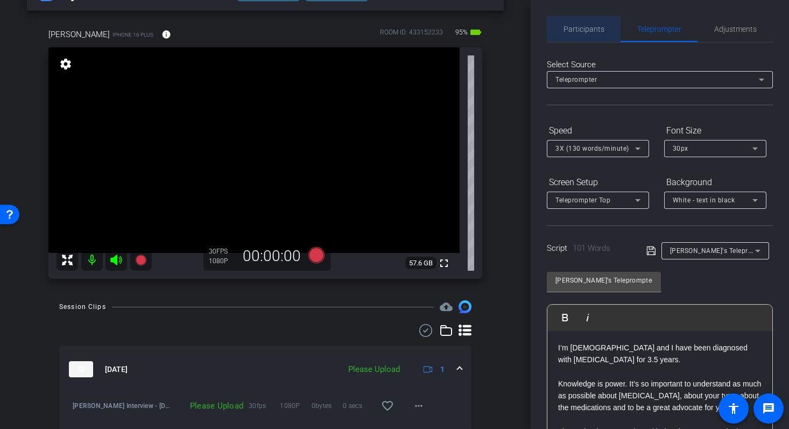
click at [606, 32] on div "Participants" at bounding box center [584, 29] width 74 height 26
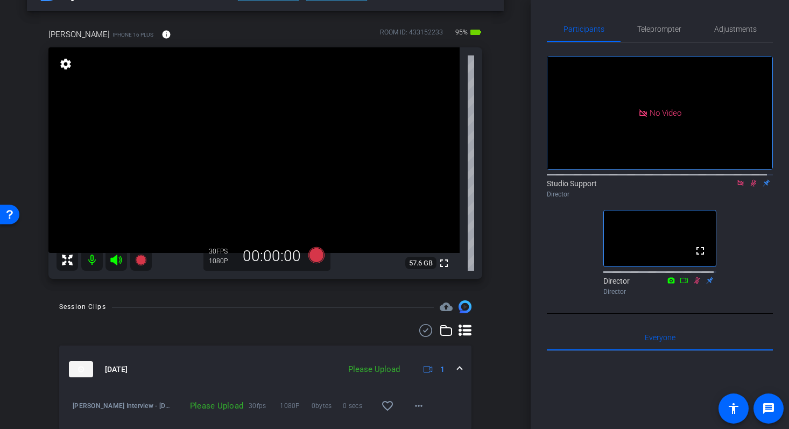
click at [749, 179] on icon at bounding box center [753, 183] width 9 height 8
click at [736, 179] on icon at bounding box center [740, 183] width 9 height 8
click at [214, 123] on video at bounding box center [253, 150] width 411 height 206
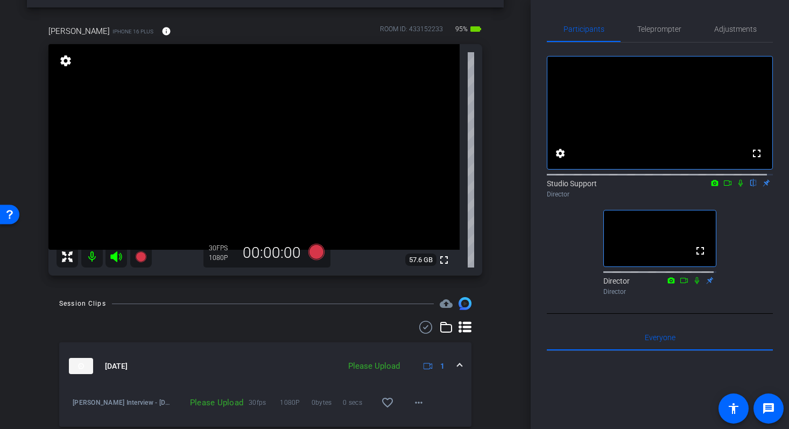
scroll to position [40, 0]
click at [414, 408] on span at bounding box center [419, 402] width 26 height 26
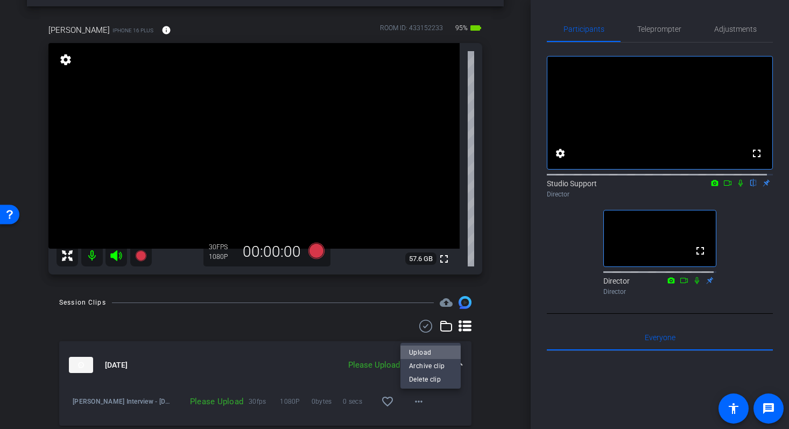
click at [438, 350] on span "Upload" at bounding box center [430, 352] width 43 height 13
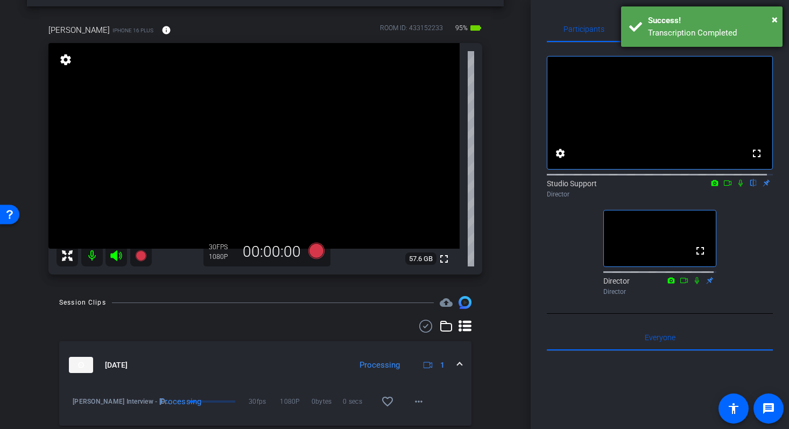
click at [778, 18] on div "× Success! Transcription Completed" at bounding box center [701, 26] width 161 height 40
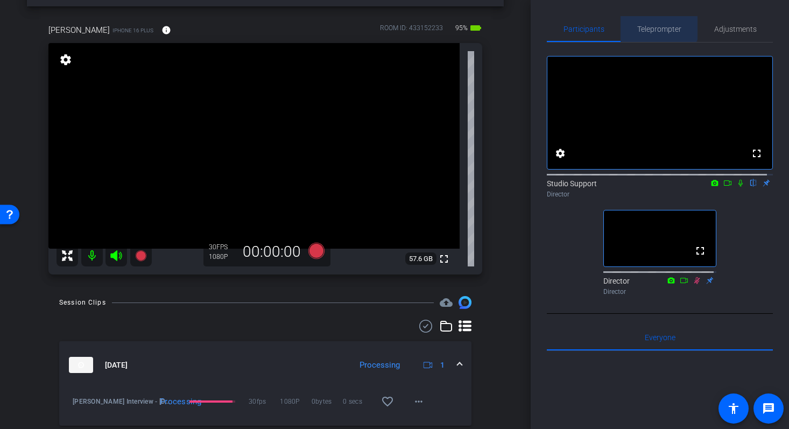
click at [644, 19] on span "Teleprompter" at bounding box center [659, 29] width 44 height 26
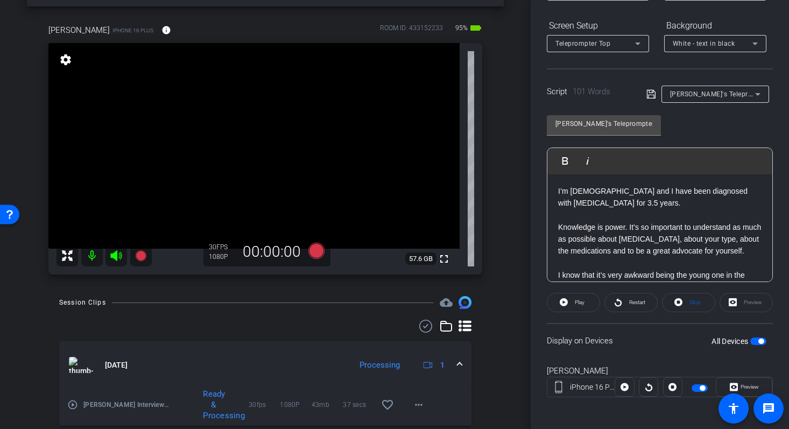
scroll to position [157, 0]
click at [640, 304] on span "Restart" at bounding box center [637, 302] width 16 height 6
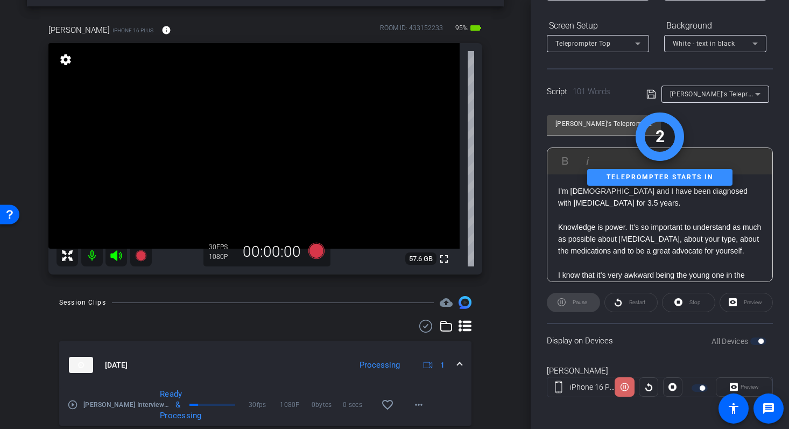
click at [625, 385] on icon at bounding box center [625, 387] width 8 height 8
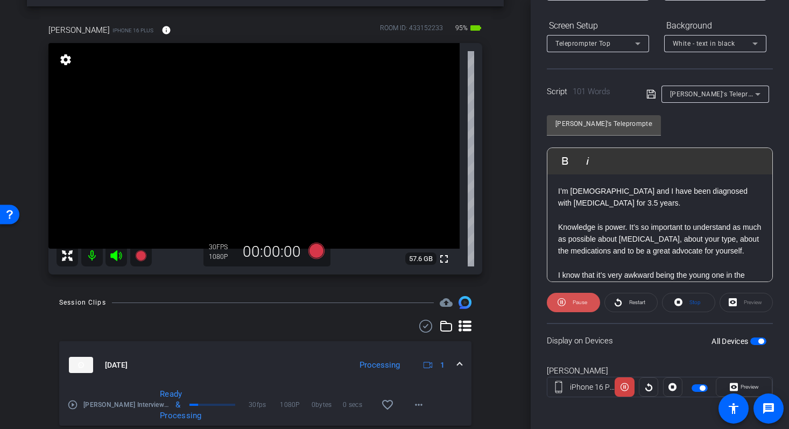
click at [584, 308] on span "Pause" at bounding box center [578, 302] width 17 height 15
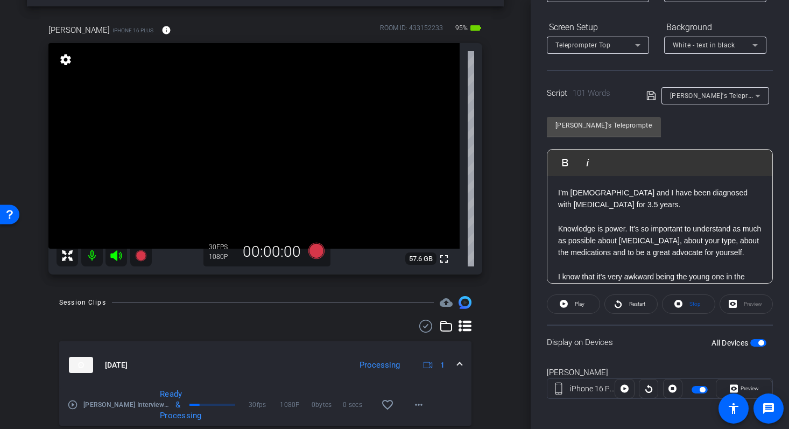
scroll to position [154, 0]
click at [315, 251] on icon at bounding box center [316, 251] width 16 height 16
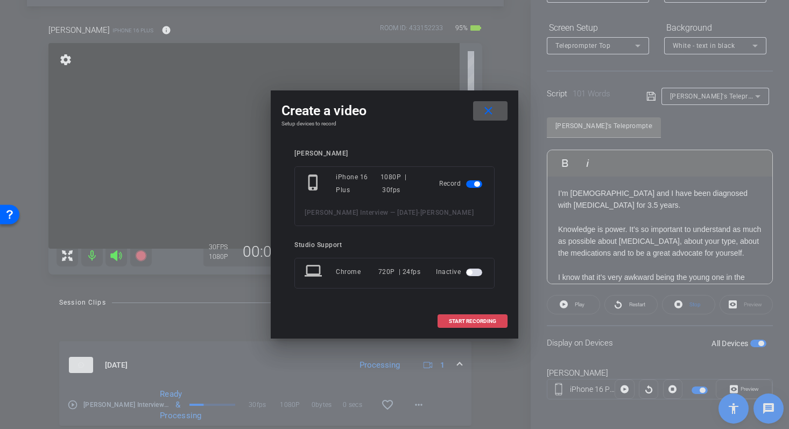
click at [499, 324] on span at bounding box center [472, 321] width 69 height 26
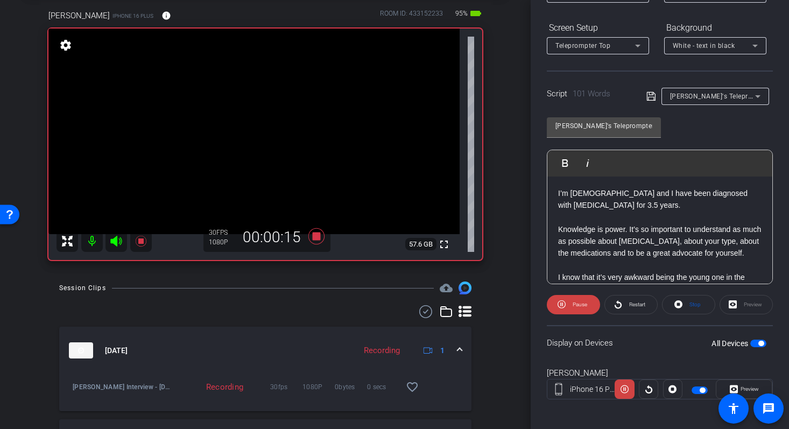
scroll to position [48, 0]
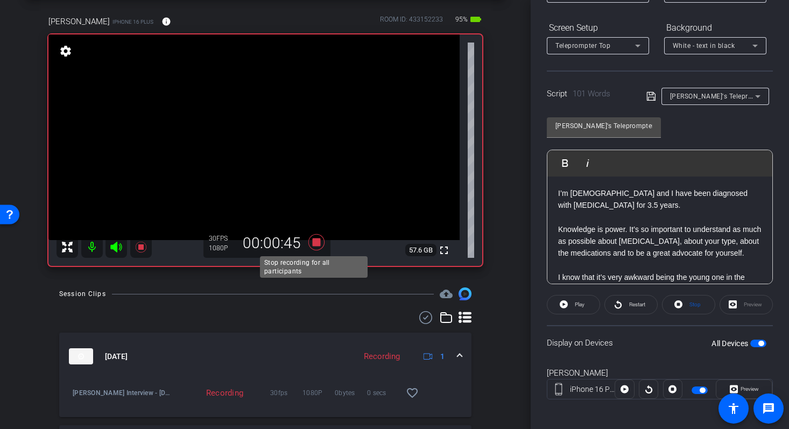
click at [317, 247] on icon at bounding box center [317, 242] width 26 height 19
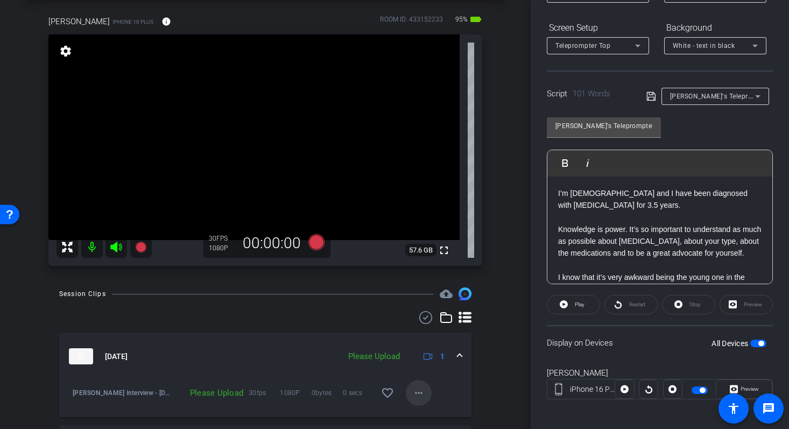
click at [412, 394] on mat-icon "more_horiz" at bounding box center [418, 392] width 13 height 13
click at [413, 345] on span "Upload" at bounding box center [430, 344] width 43 height 13
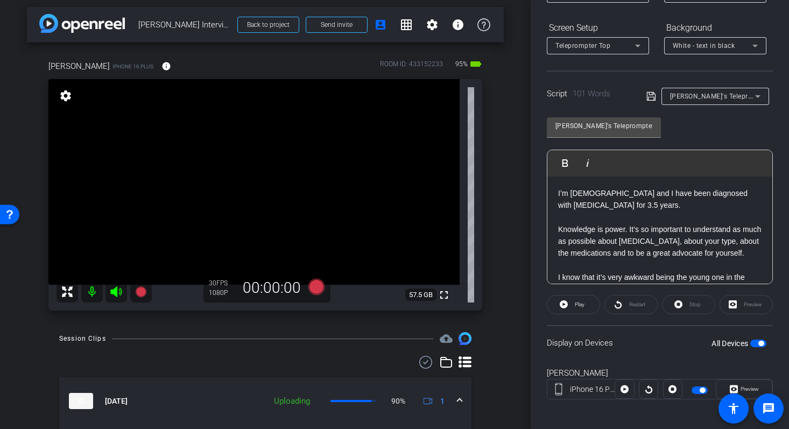
scroll to position [0, 0]
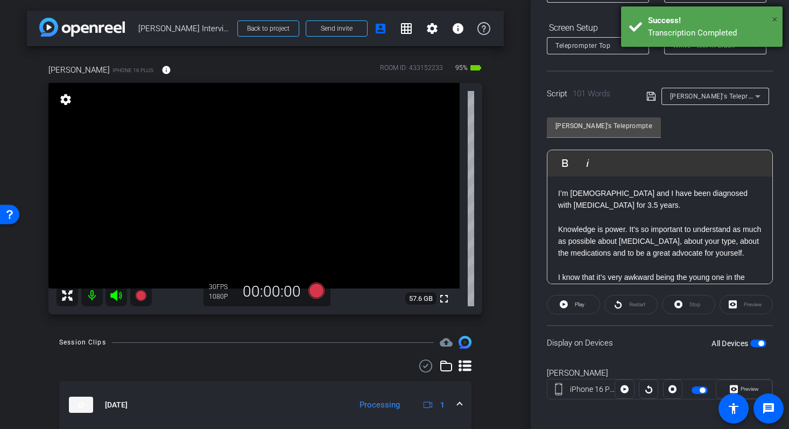
click at [775, 19] on span "×" at bounding box center [775, 19] width 6 height 13
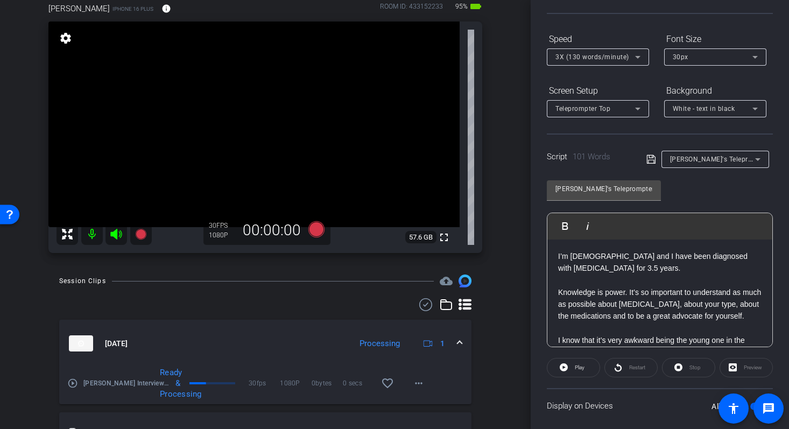
scroll to position [65, 0]
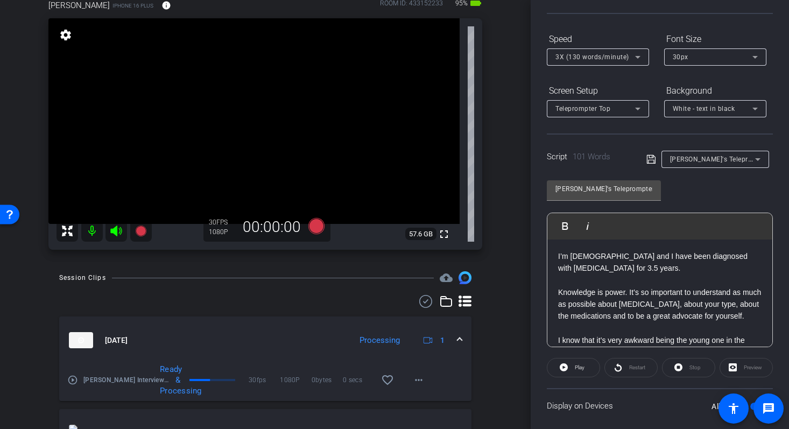
click at [74, 383] on mat-icon "play_circle_outline" at bounding box center [72, 380] width 11 height 11
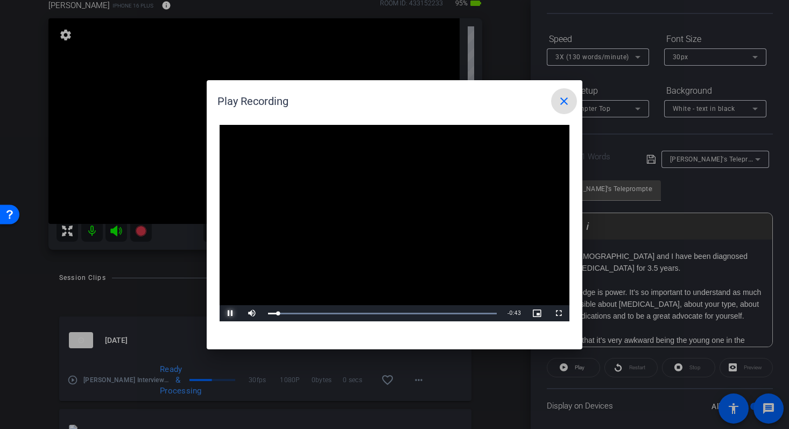
click at [223, 313] on span "Video Player" at bounding box center [231, 313] width 22 height 0
click at [567, 106] on mat-icon "close" at bounding box center [564, 101] width 13 height 13
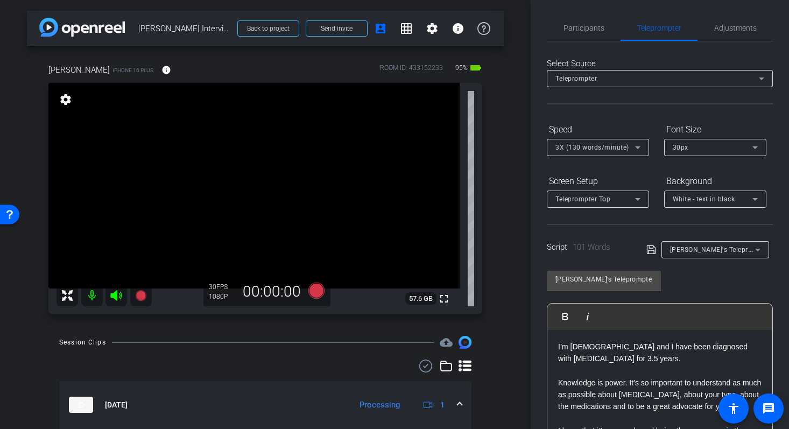
scroll to position [0, 0]
click at [589, 30] on span "Participants" at bounding box center [584, 29] width 41 height 8
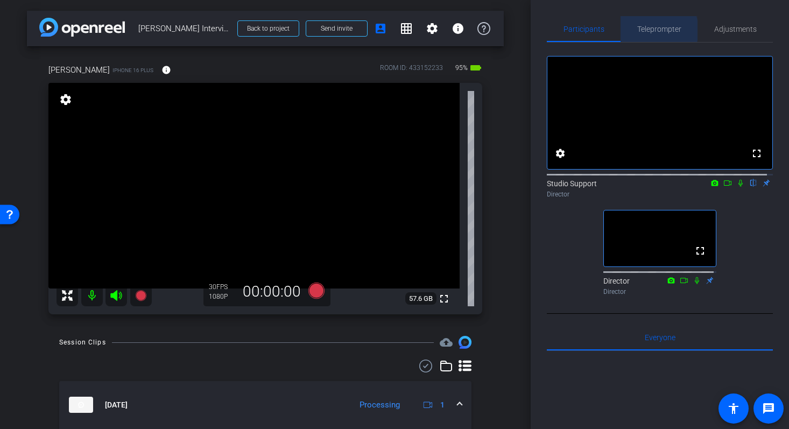
click at [650, 30] on span "Teleprompter" at bounding box center [659, 29] width 44 height 8
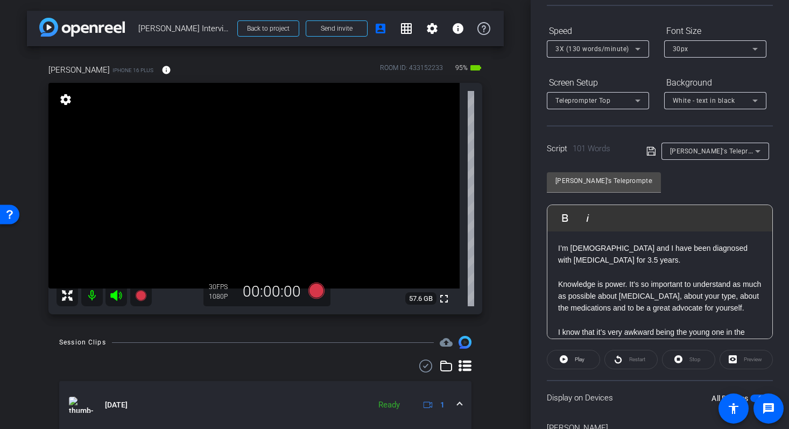
scroll to position [159, 0]
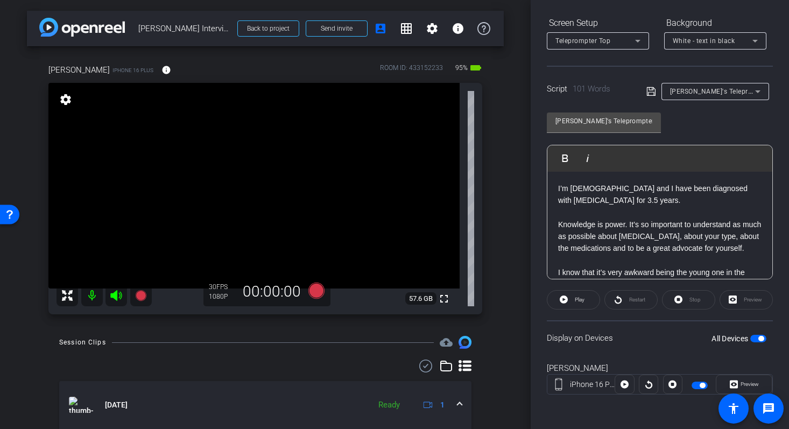
click at [752, 340] on span "button" at bounding box center [758, 339] width 16 height 8
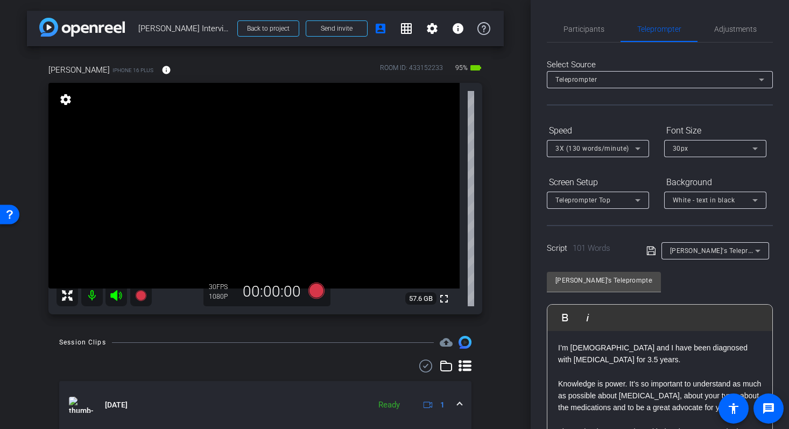
scroll to position [0, 0]
click at [602, 32] on div "Participants" at bounding box center [584, 29] width 74 height 26
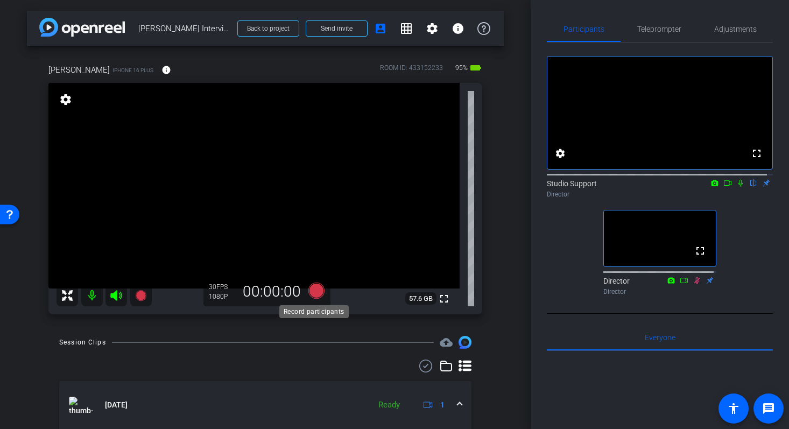
click at [317, 292] on icon at bounding box center [316, 291] width 16 height 16
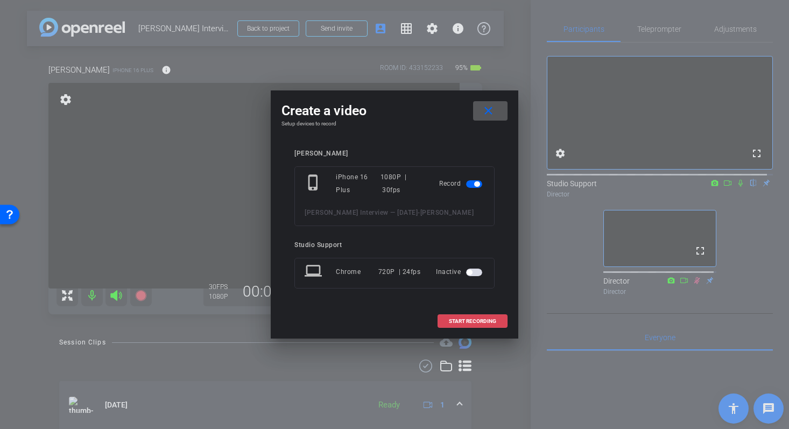
click at [502, 324] on span at bounding box center [472, 321] width 69 height 26
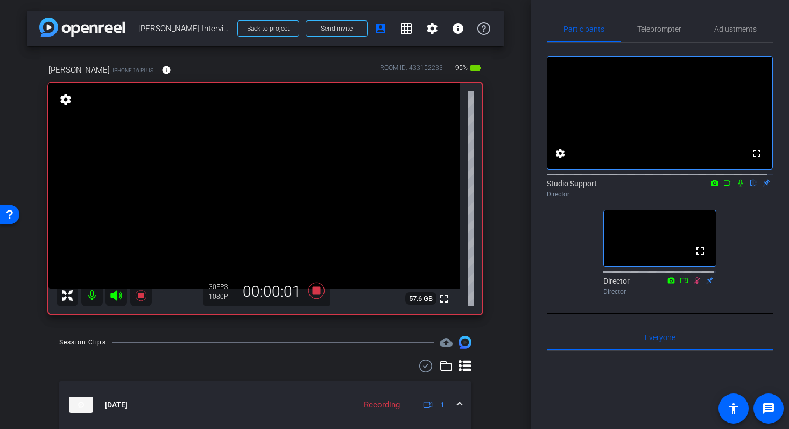
click at [739, 187] on icon at bounding box center [740, 183] width 9 height 8
click at [727, 188] on mat-icon at bounding box center [727, 183] width 13 height 10
click at [315, 291] on icon at bounding box center [316, 291] width 16 height 16
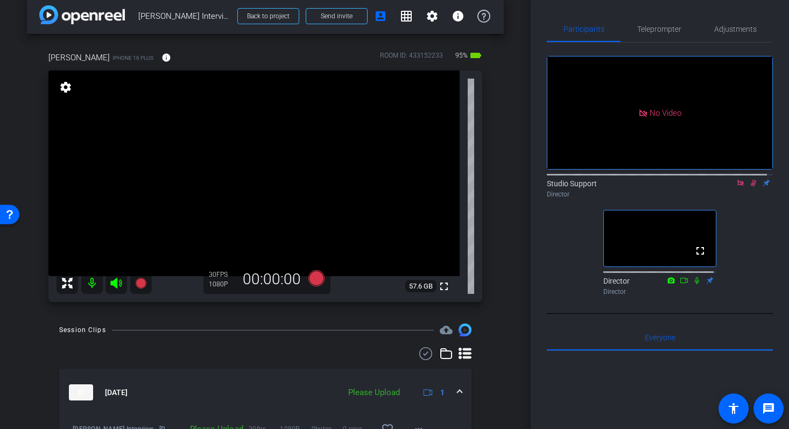
scroll to position [32, 0]
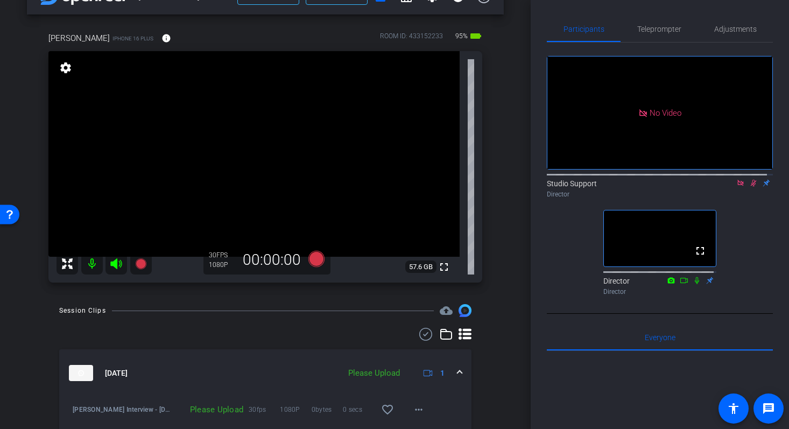
click at [749, 187] on icon at bounding box center [753, 183] width 9 height 8
click at [416, 409] on mat-icon "more_horiz" at bounding box center [418, 409] width 13 height 13
click at [432, 363] on span "Upload" at bounding box center [430, 360] width 43 height 13
click at [736, 187] on icon at bounding box center [740, 183] width 9 height 8
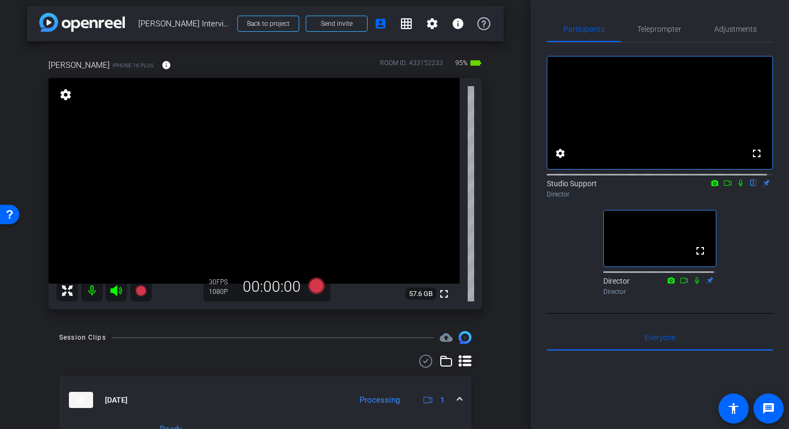
scroll to position [0, 0]
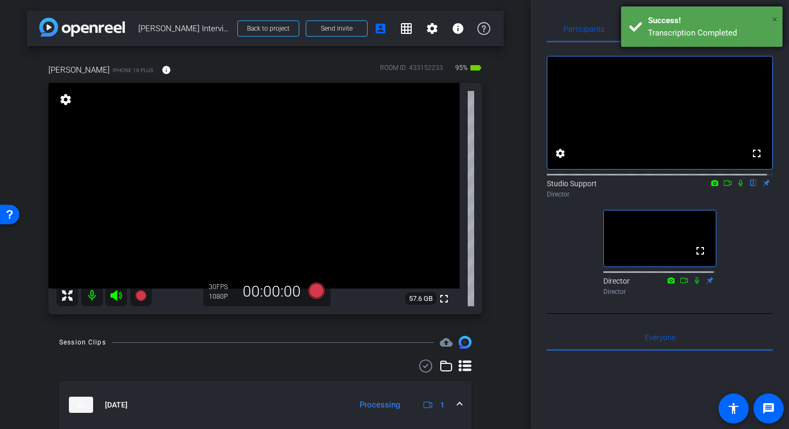
click at [772, 19] on span "×" at bounding box center [775, 19] width 6 height 13
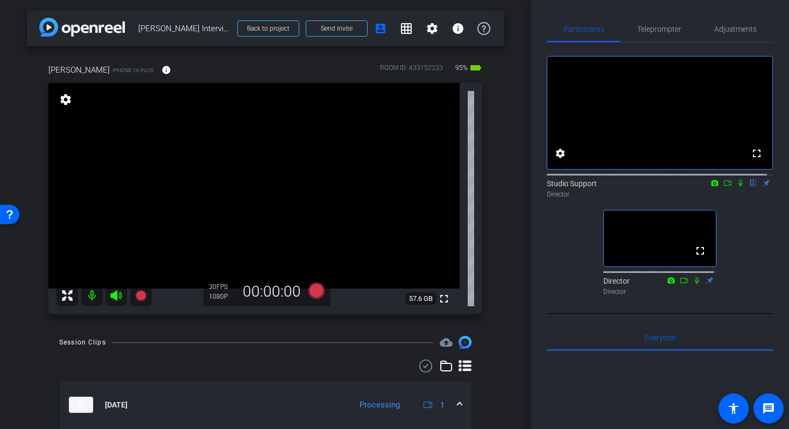
drag, startPoint x: 524, startPoint y: 77, endPoint x: 528, endPoint y: 65, distance: 12.4
click at [528, 65] on div "arrow_back Elena Interview — 09/10/25 Back to project Send invite account_box g…" at bounding box center [265, 214] width 531 height 429
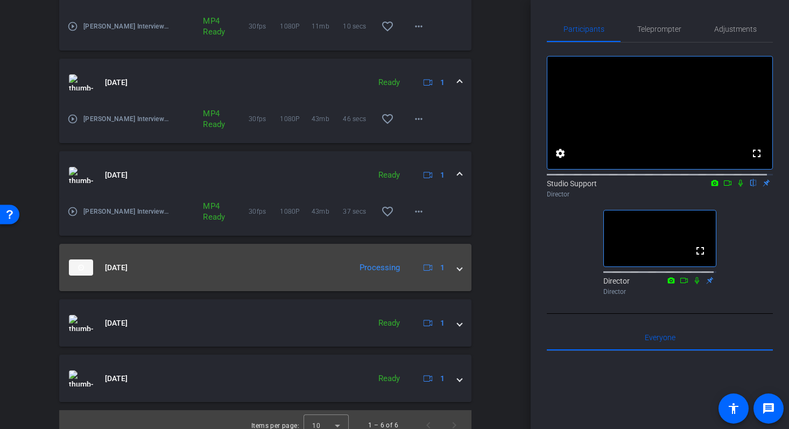
scroll to position [416, 0]
click at [460, 268] on mat-expansion-panel-header "Sep 10, 2025 Processing 1" at bounding box center [265, 266] width 412 height 47
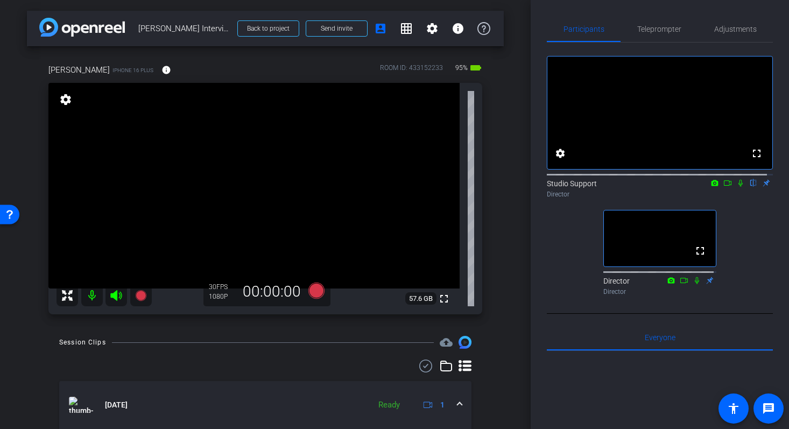
scroll to position [463, 0]
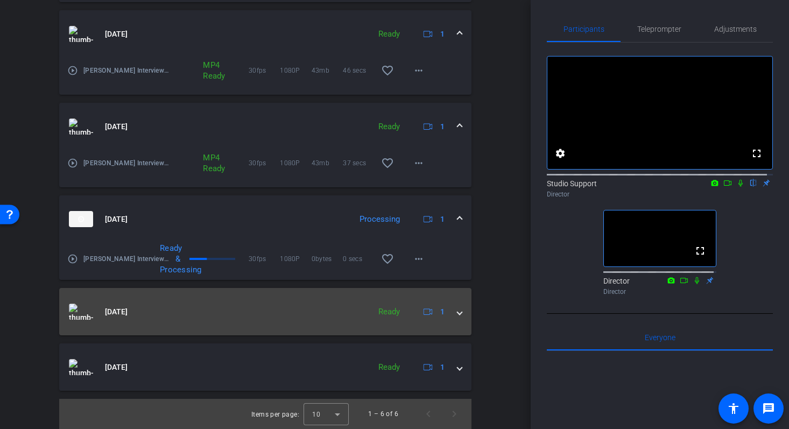
click at [451, 320] on mat-expansion-panel-header "Sep 10, 2025 Ready 1" at bounding box center [265, 311] width 412 height 47
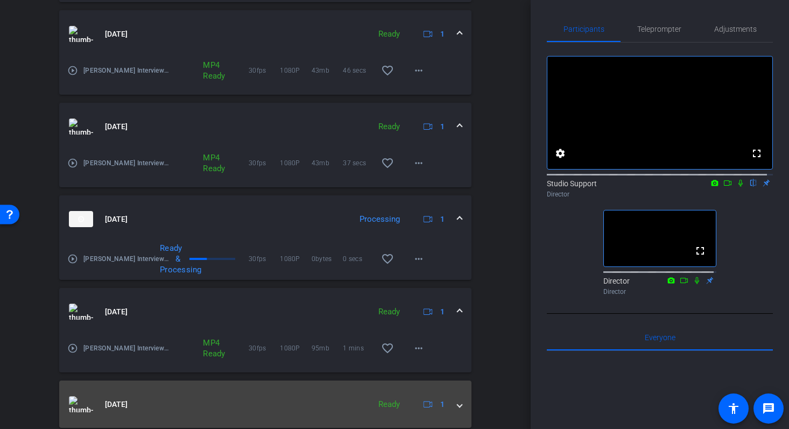
click at [459, 413] on mat-expansion-panel-header "Sep 10, 2025 Ready 1" at bounding box center [265, 404] width 412 height 47
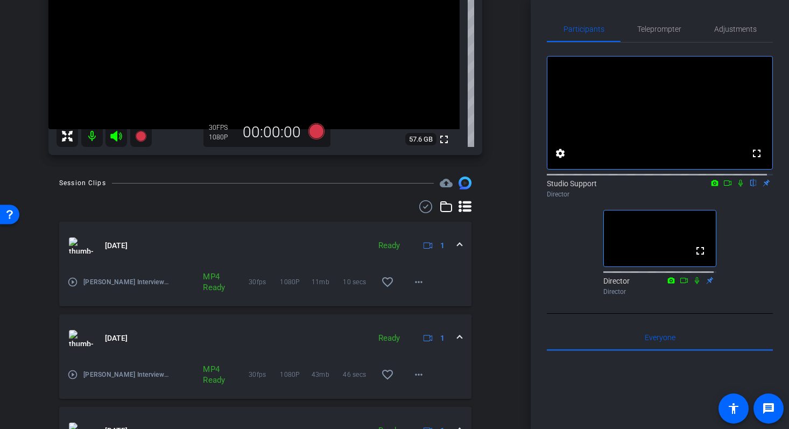
scroll to position [0, 0]
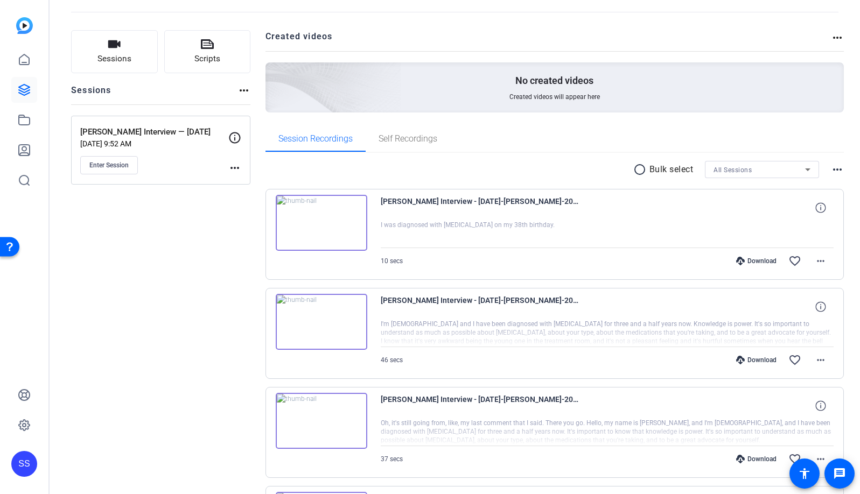
scroll to position [51, 0]
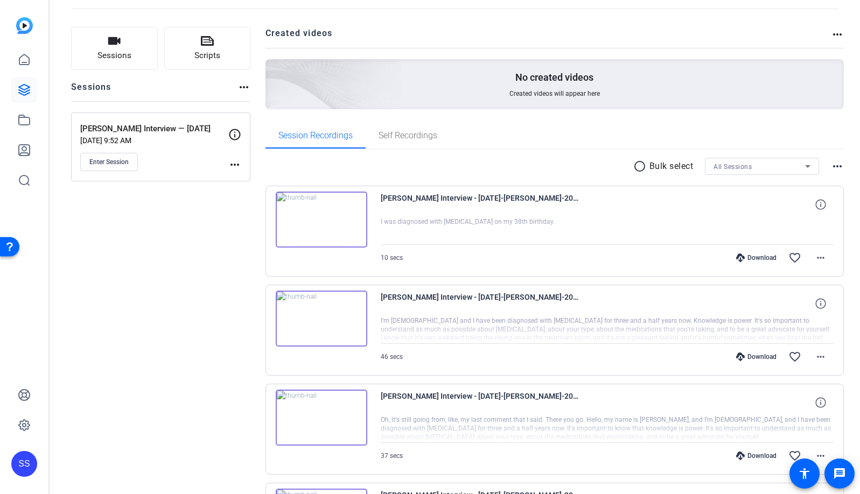
click at [307, 210] on img at bounding box center [322, 220] width 92 height 56
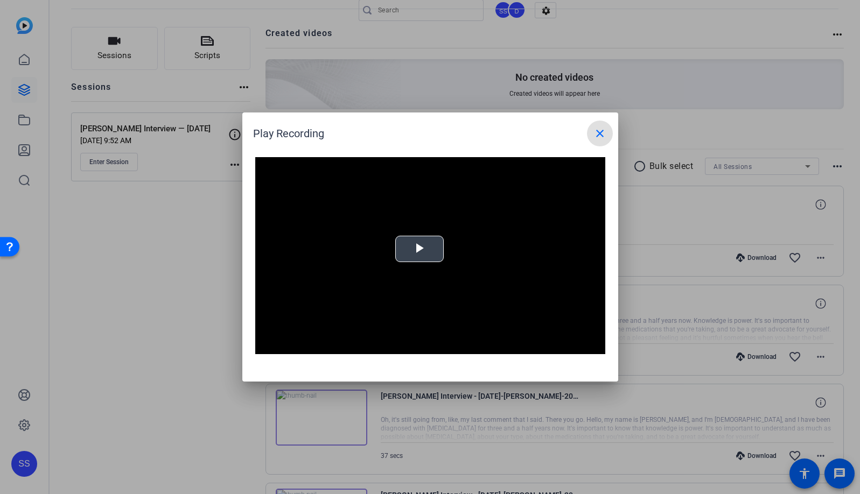
click at [419, 249] on span "Video Player" at bounding box center [419, 249] width 0 height 0
click at [600, 130] on mat-icon "close" at bounding box center [599, 133] width 13 height 13
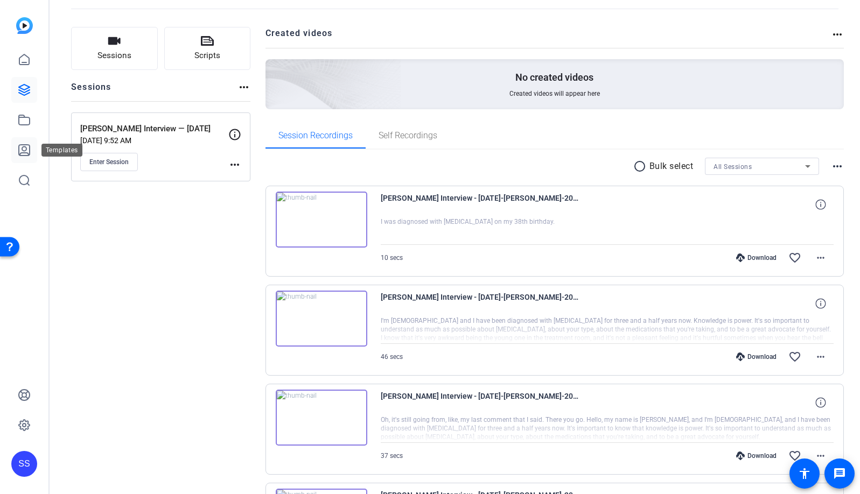
click at [25, 146] on icon at bounding box center [24, 150] width 11 height 11
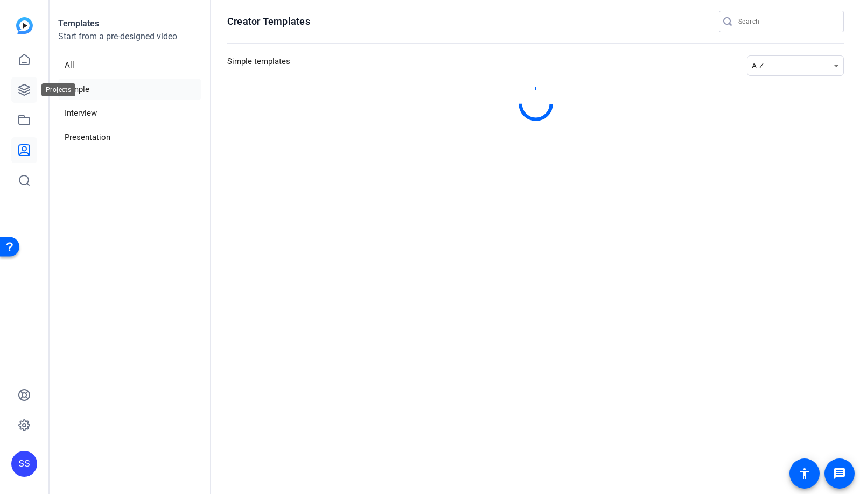
click at [18, 90] on icon at bounding box center [24, 89] width 13 height 13
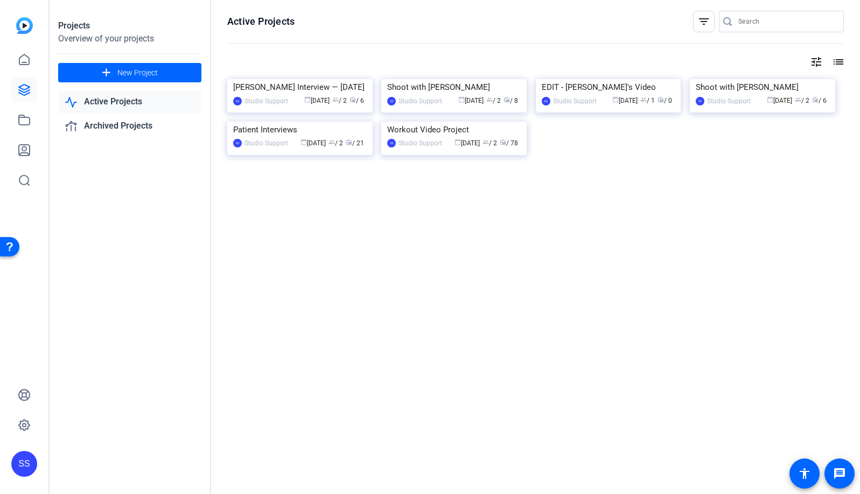
click at [24, 462] on div "SS" at bounding box center [24, 464] width 26 height 26
click at [131, 454] on mat-icon "logout" at bounding box center [128, 454] width 13 height 13
